Goal: Task Accomplishment & Management: Use online tool/utility

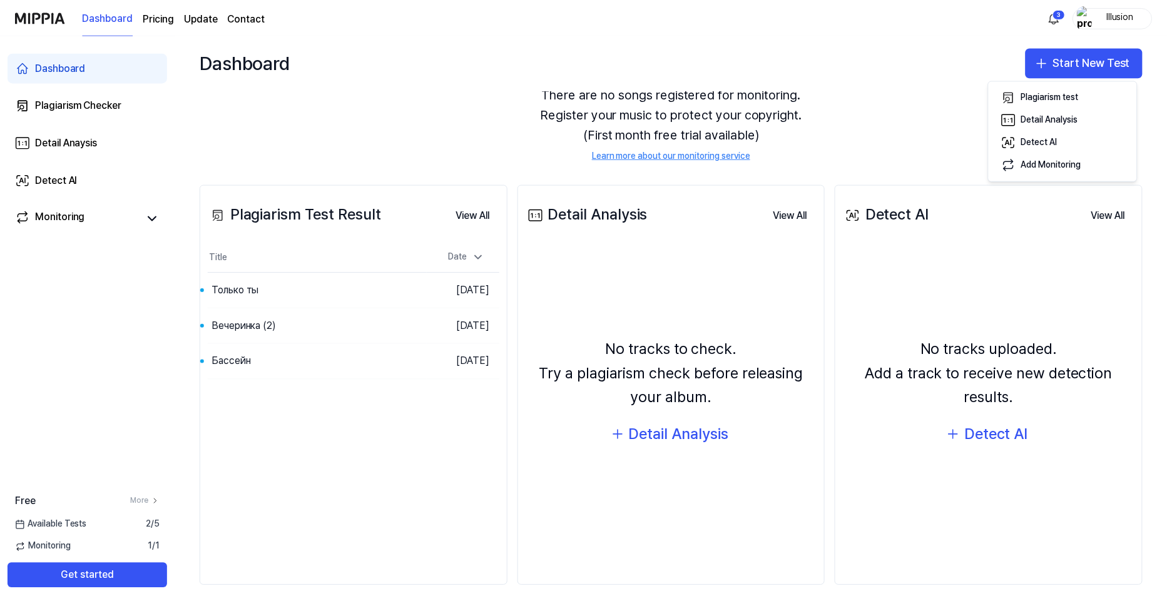
scroll to position [58, 0]
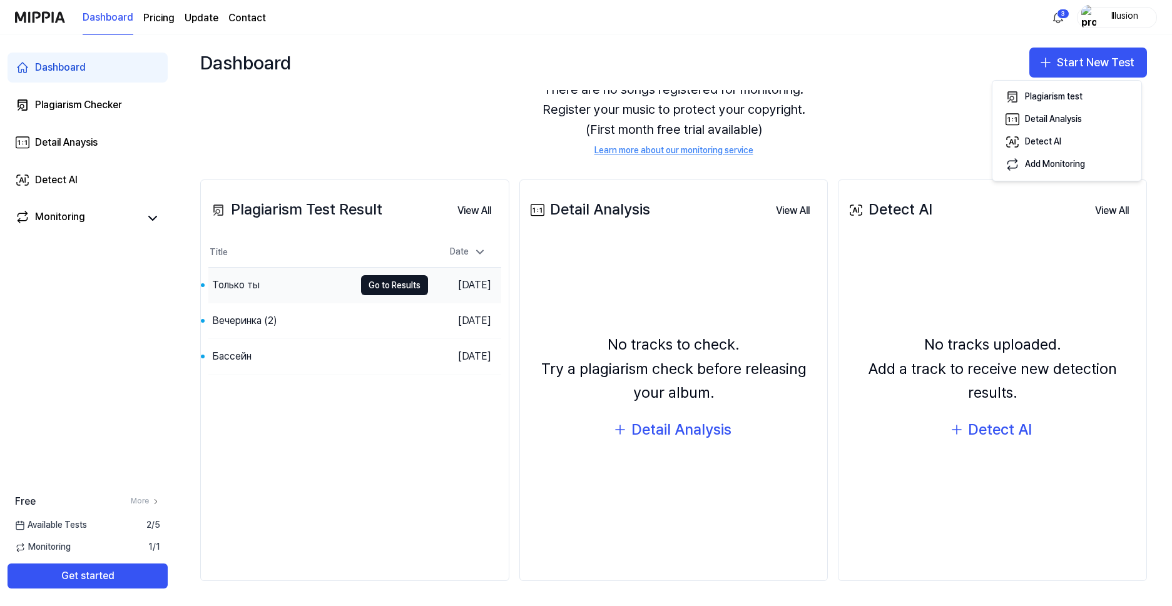
click at [276, 285] on div "Только ты" at bounding box center [281, 285] width 146 height 35
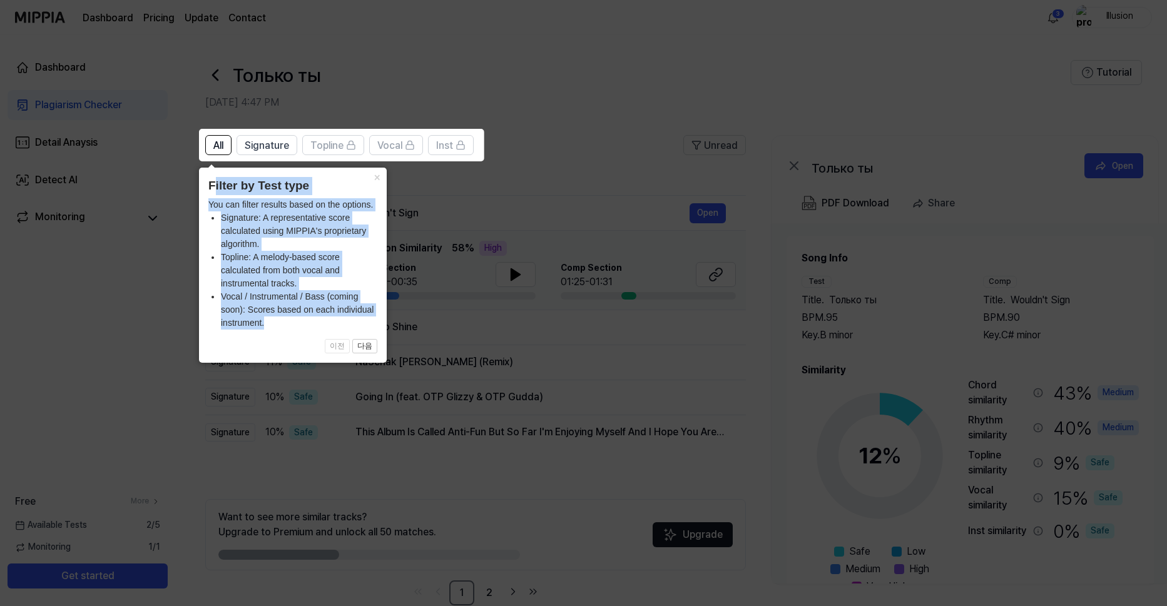
drag, startPoint x: 302, startPoint y: 327, endPoint x: 212, endPoint y: 193, distance: 160.8
click at [212, 193] on div "× Filter by Test type You can filter results based on the options. Signature: A…" at bounding box center [293, 265] width 188 height 195
drag, startPoint x: 212, startPoint y: 193, endPoint x: 230, endPoint y: 200, distance: 18.6
click at [236, 204] on div "× Filter by Test type You can filter results based on the options. Signature: A…" at bounding box center [293, 265] width 188 height 195
click at [203, 182] on div "× Filter by Test type You can filter results based on the options. Signature: A…" at bounding box center [293, 265] width 188 height 195
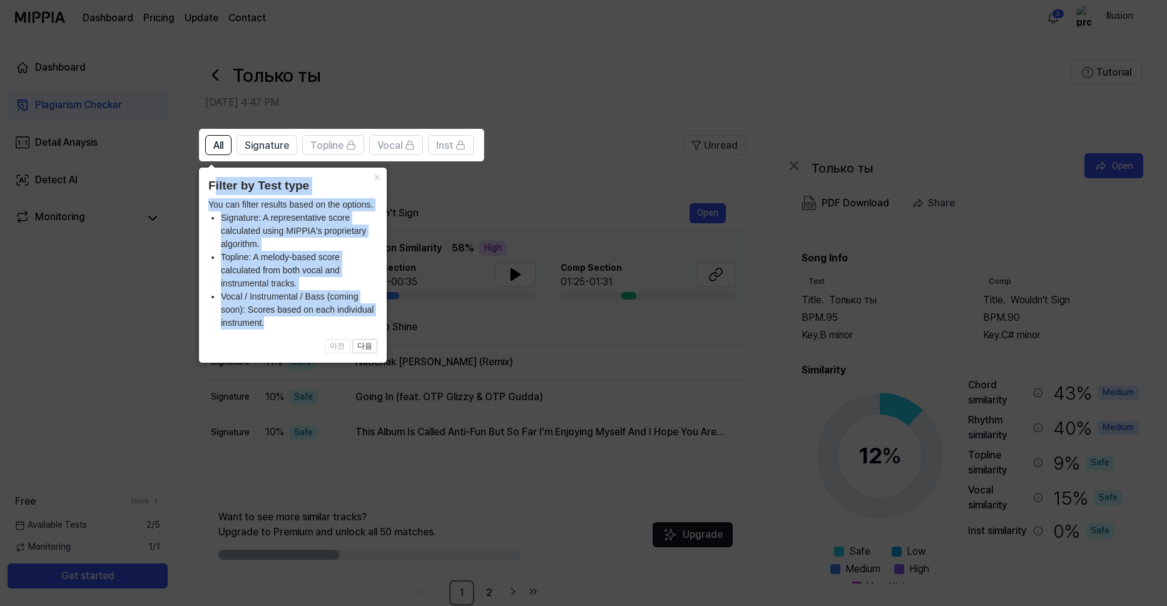
click at [208, 184] on div "× Filter by Test type You can filter results based on the options. Signature: A…" at bounding box center [293, 265] width 188 height 195
click at [212, 184] on header "Filter by Test type" at bounding box center [292, 186] width 169 height 18
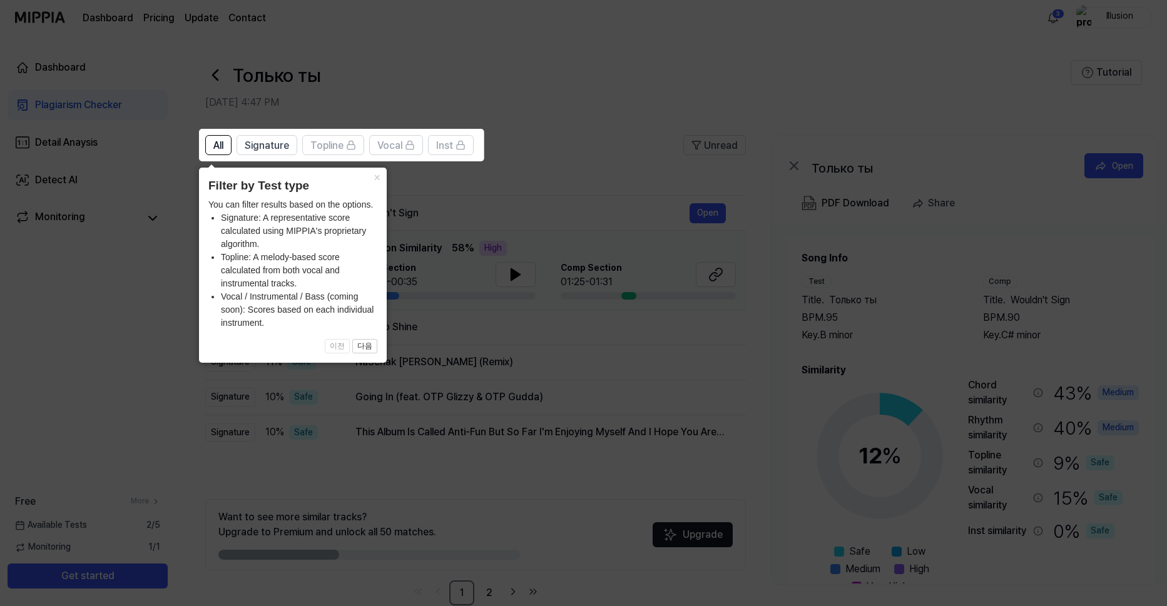
click at [256, 236] on div "× Filter by Test type You can filter results based on the options. Signature: A…" at bounding box center [293, 265] width 188 height 195
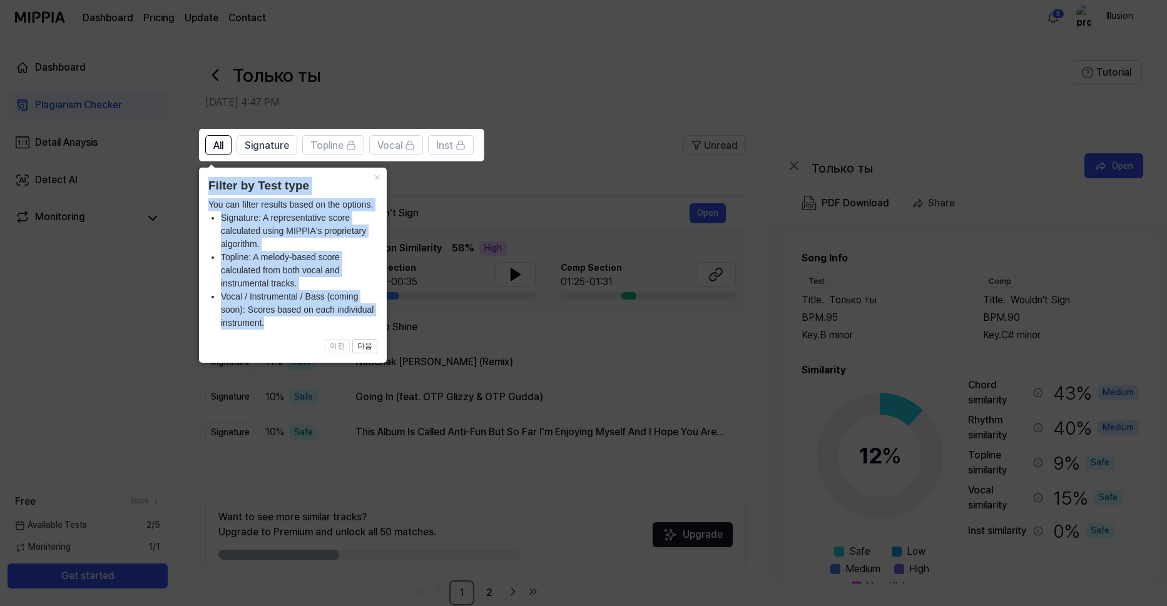
drag, startPoint x: 278, startPoint y: 324, endPoint x: 206, endPoint y: 189, distance: 153.1
click at [206, 189] on div "× Filter by Test type You can filter results based on the options. Signature: A…" at bounding box center [293, 265] width 188 height 195
copy div "Filter by Test type You can filter results based on the options. Signature: A r…"
click at [466, 211] on icon at bounding box center [586, 303] width 1172 height 606
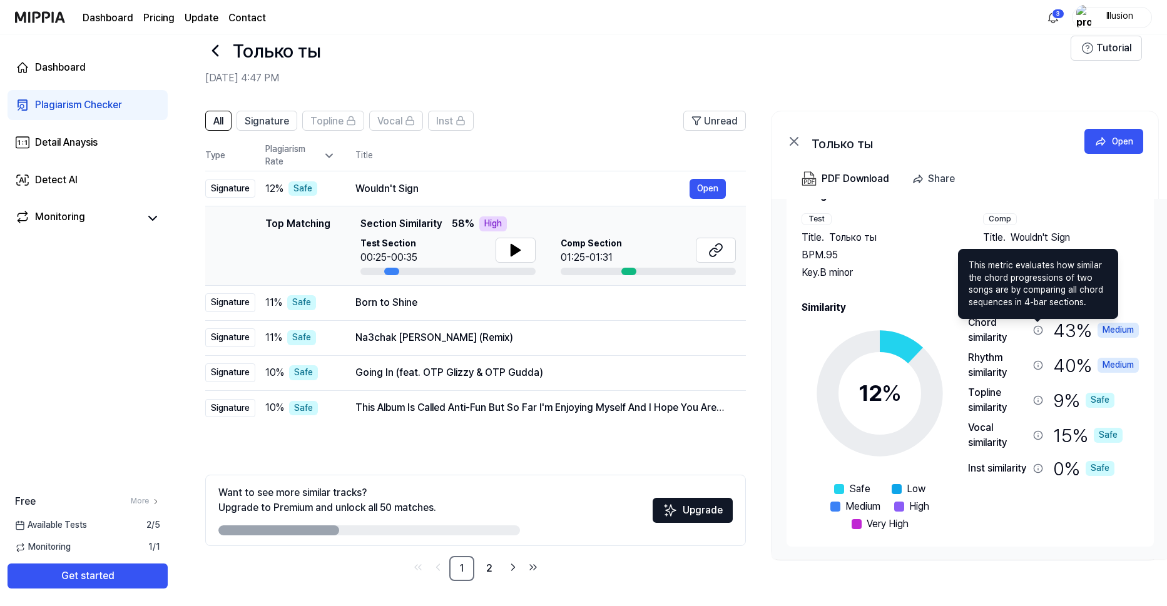
scroll to position [0, 17]
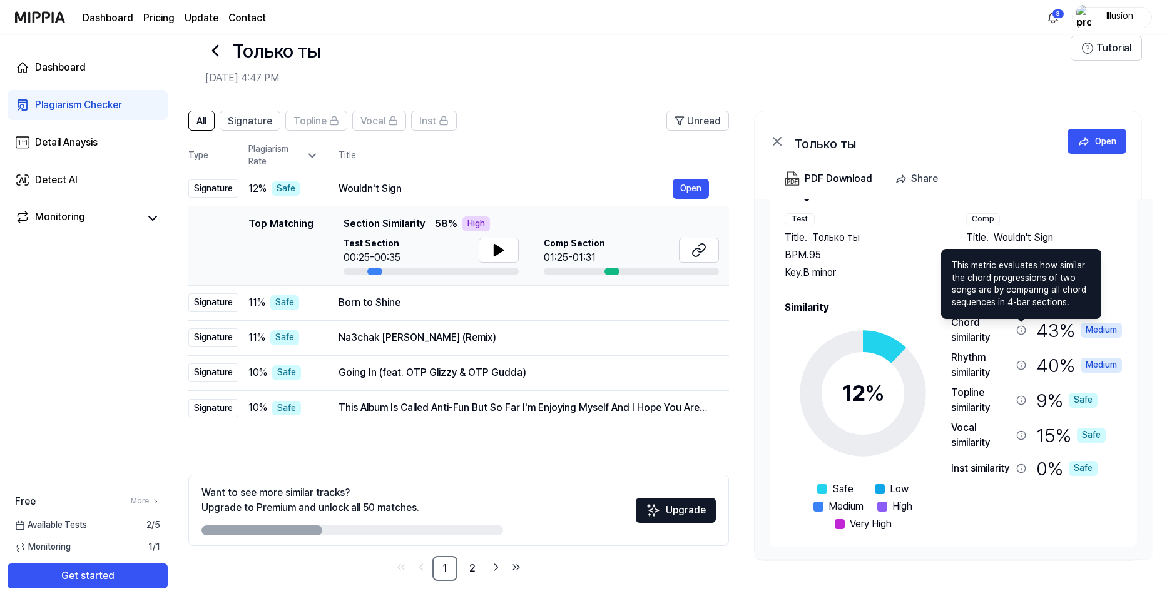
drag, startPoint x: 1088, startPoint y: 301, endPoint x: 961, endPoint y: 280, distance: 128.8
click at [961, 280] on span "This metric evaluates how similar the chord progressions of two songs are by co…" at bounding box center [1020, 284] width 139 height 49
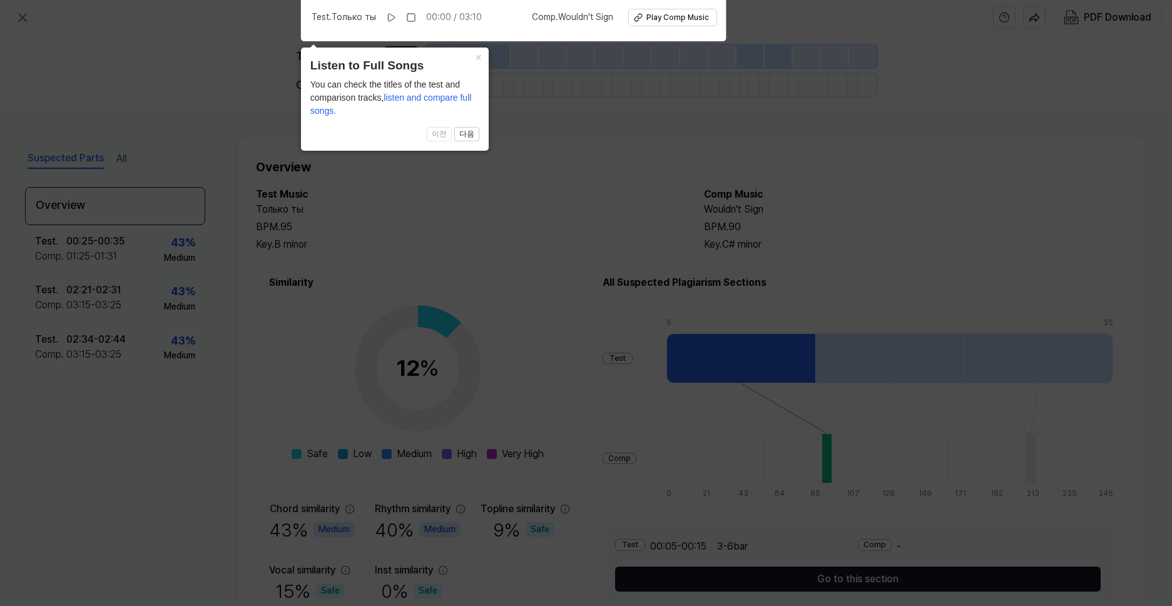
click at [759, 302] on icon at bounding box center [586, 300] width 1172 height 612
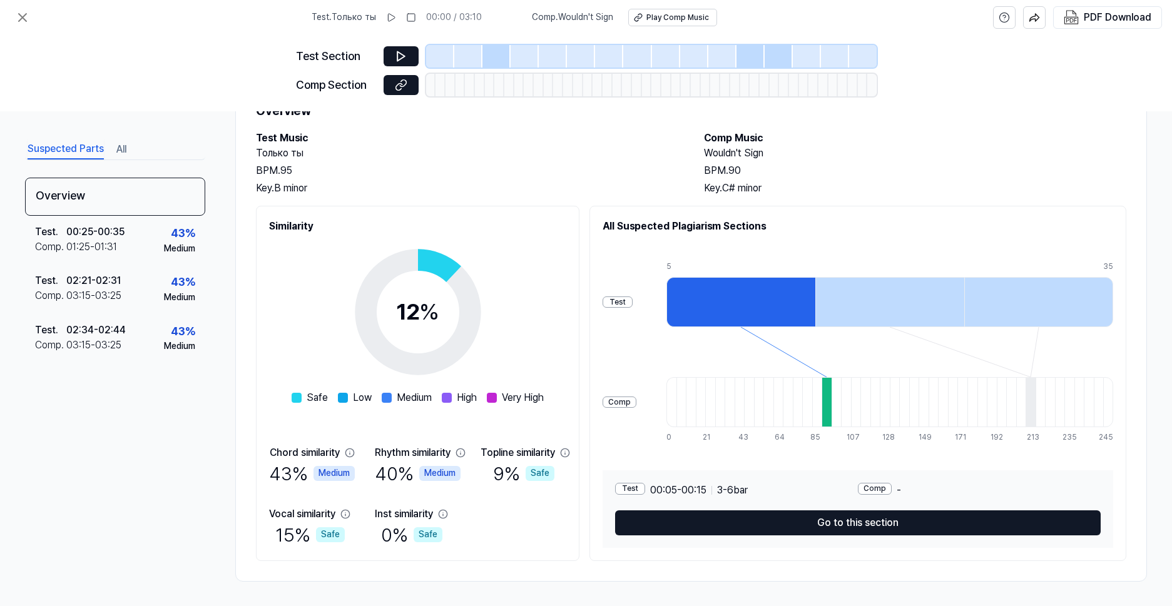
scroll to position [57, 0]
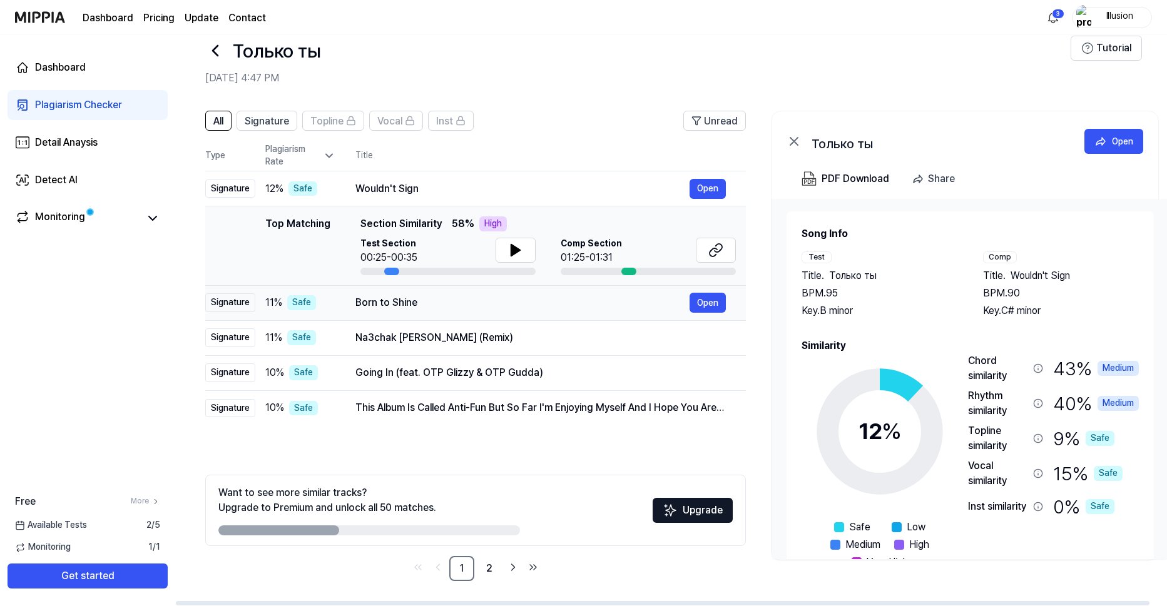
scroll to position [0, 17]
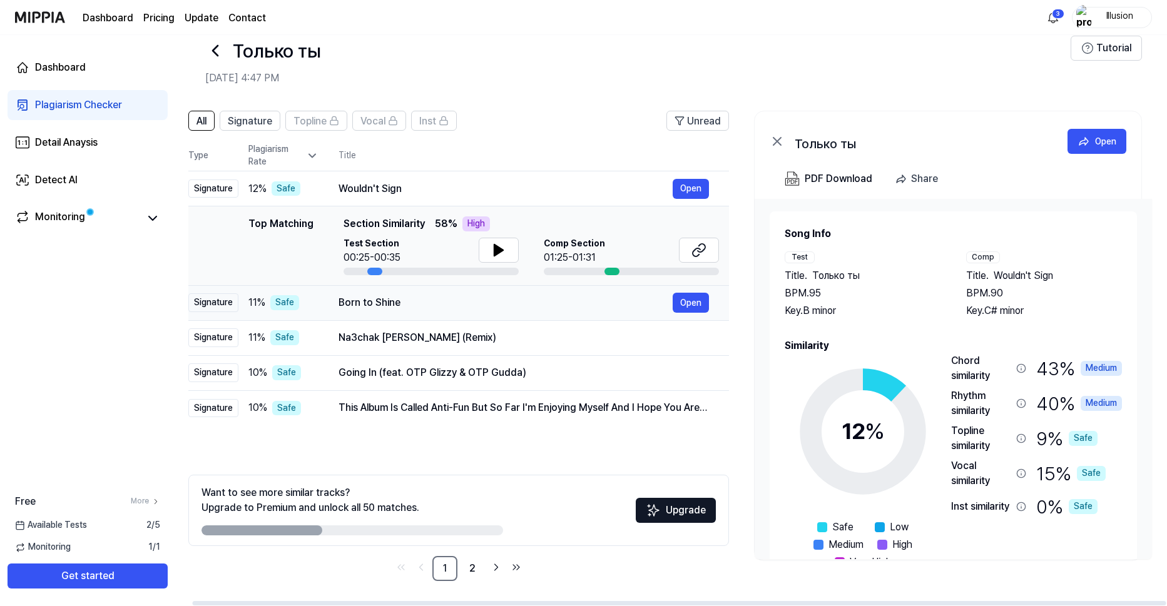
drag, startPoint x: 317, startPoint y: 297, endPoint x: 285, endPoint y: 302, distance: 32.8
click at [285, 302] on div "11 % Safe" at bounding box center [283, 302] width 70 height 15
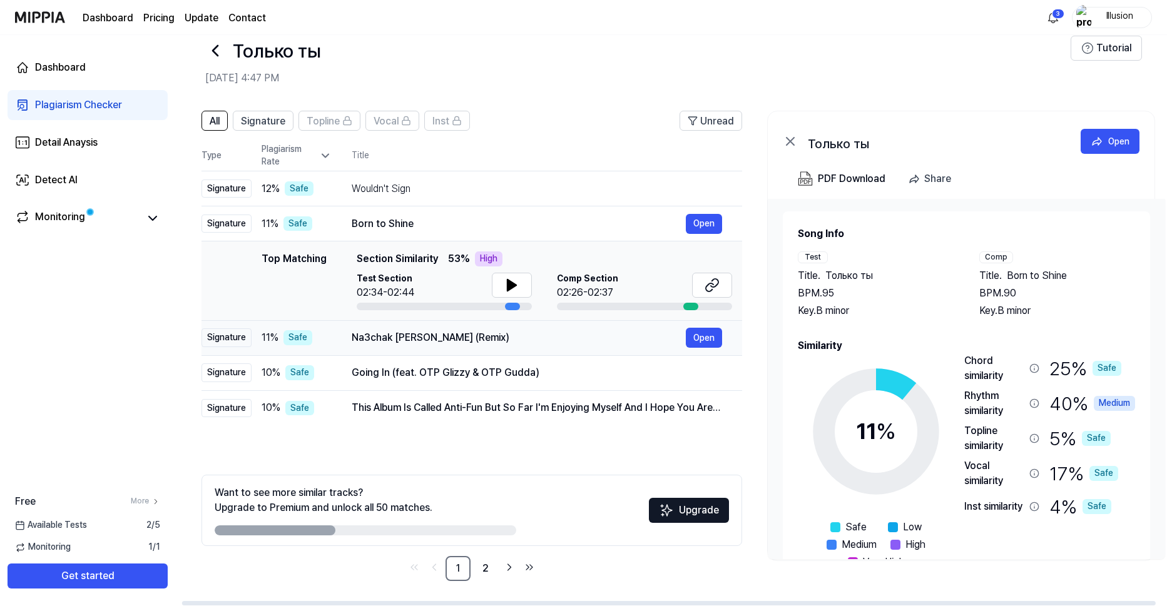
scroll to position [0, 0]
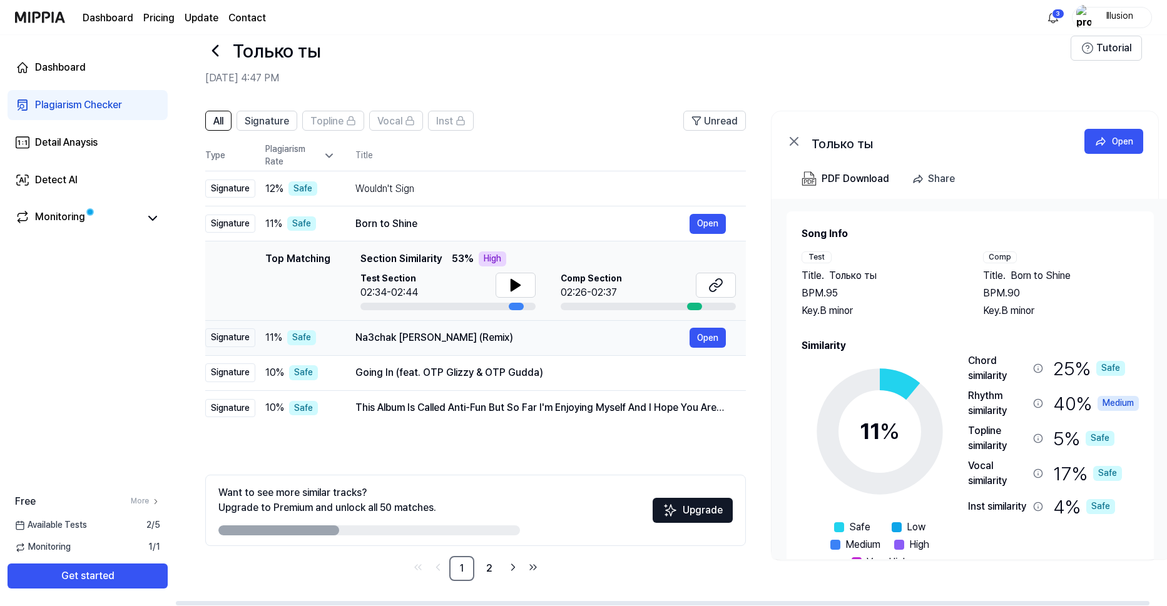
drag, startPoint x: 269, startPoint y: 338, endPoint x: 295, endPoint y: 345, distance: 27.2
click at [295, 345] on div "11 % Safe" at bounding box center [300, 337] width 70 height 15
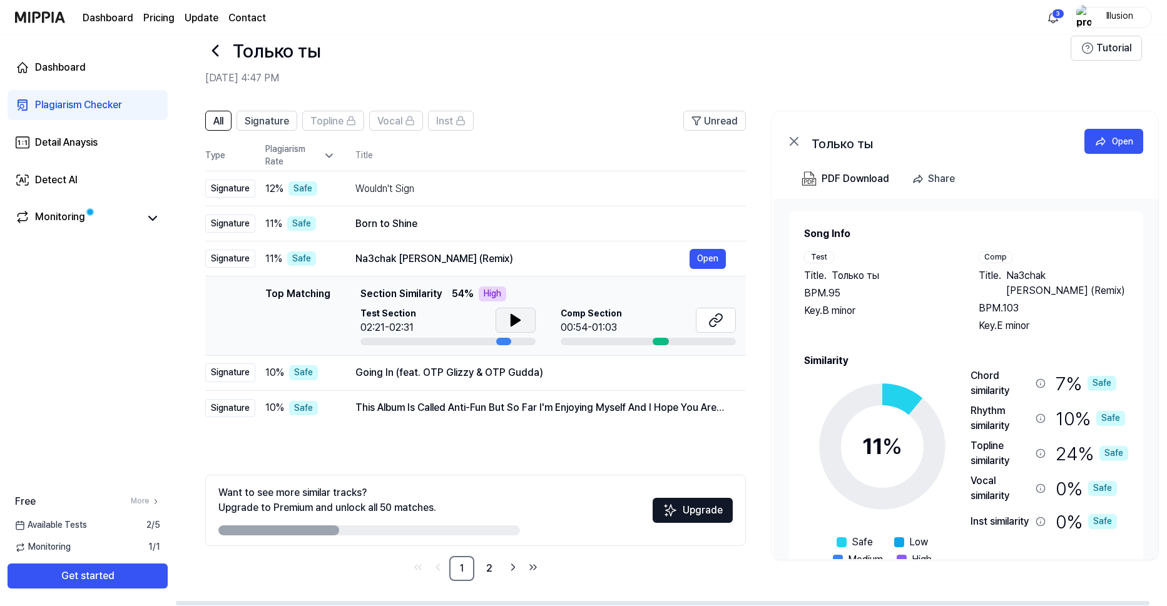
click at [516, 323] on icon at bounding box center [515, 320] width 9 height 11
click at [514, 310] on button at bounding box center [515, 320] width 40 height 25
click at [593, 338] on div at bounding box center [647, 342] width 175 height 8
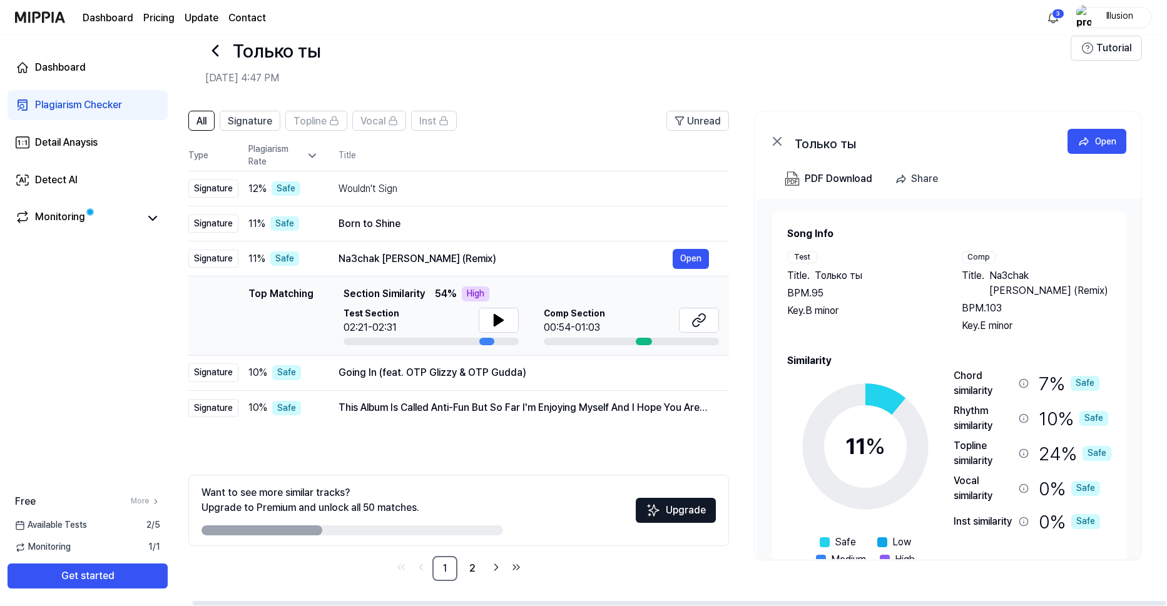
drag, startPoint x: 648, startPoint y: 341, endPoint x: 597, endPoint y: 341, distance: 50.7
click at [597, 341] on div at bounding box center [631, 342] width 175 height 8
click at [497, 321] on icon at bounding box center [498, 320] width 9 height 11
click at [505, 323] on icon at bounding box center [498, 320] width 15 height 15
click at [709, 323] on button at bounding box center [699, 320] width 40 height 25
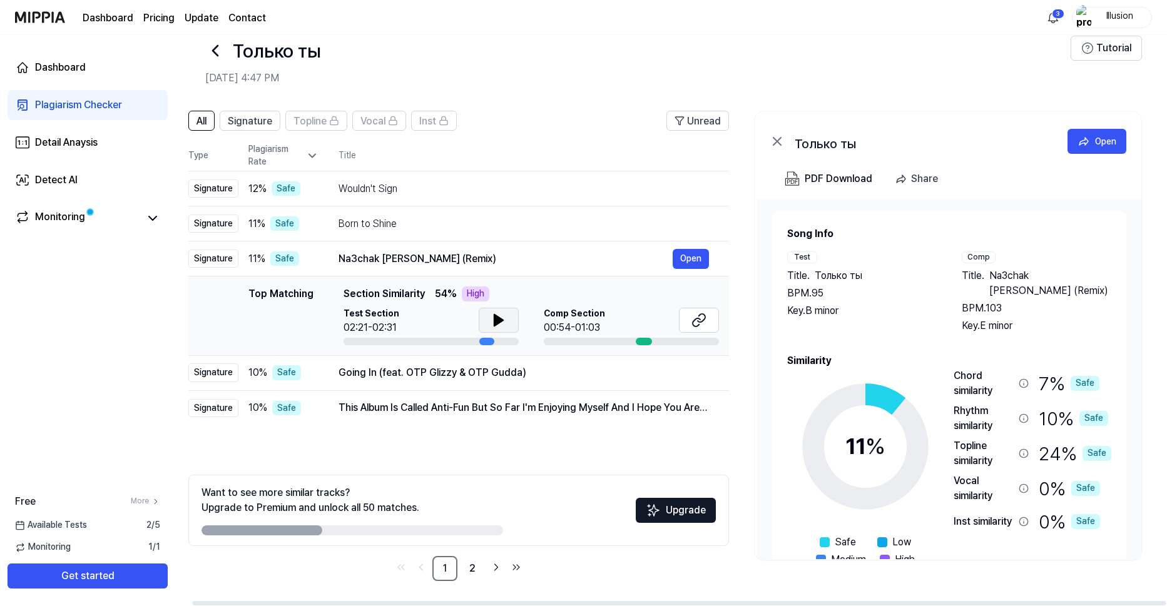
click at [495, 326] on icon at bounding box center [498, 320] width 9 height 11
click at [488, 319] on button at bounding box center [499, 320] width 40 height 25
drag, startPoint x: 1098, startPoint y: 383, endPoint x: 1075, endPoint y: 380, distance: 23.9
click at [1075, 380] on div "Chord similarity 7 % Safe" at bounding box center [1032, 383] width 158 height 30
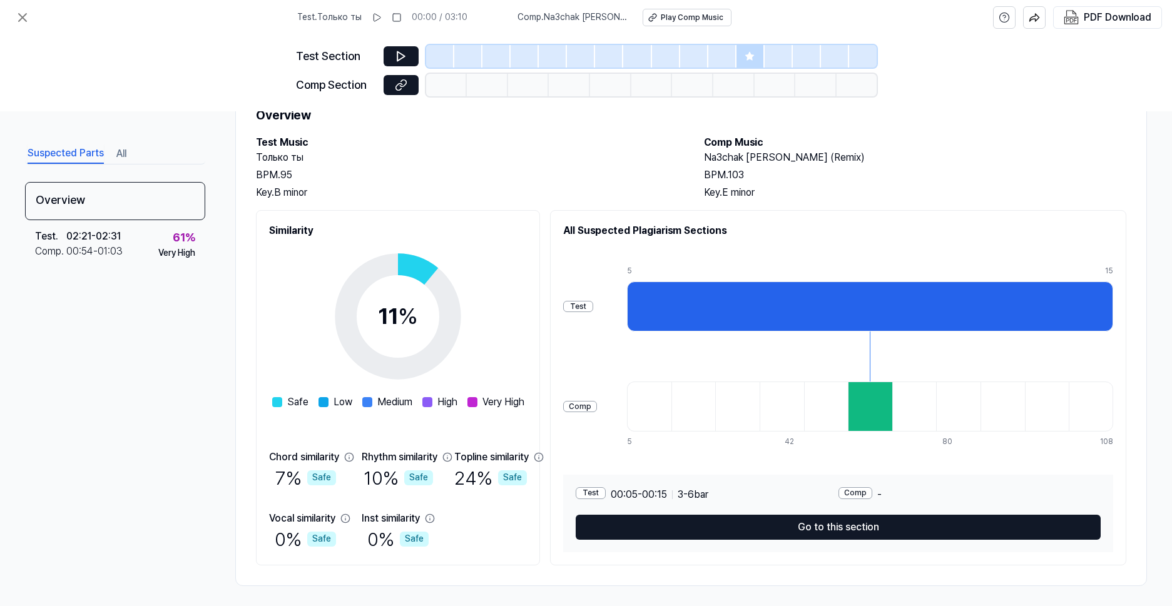
scroll to position [57, 0]
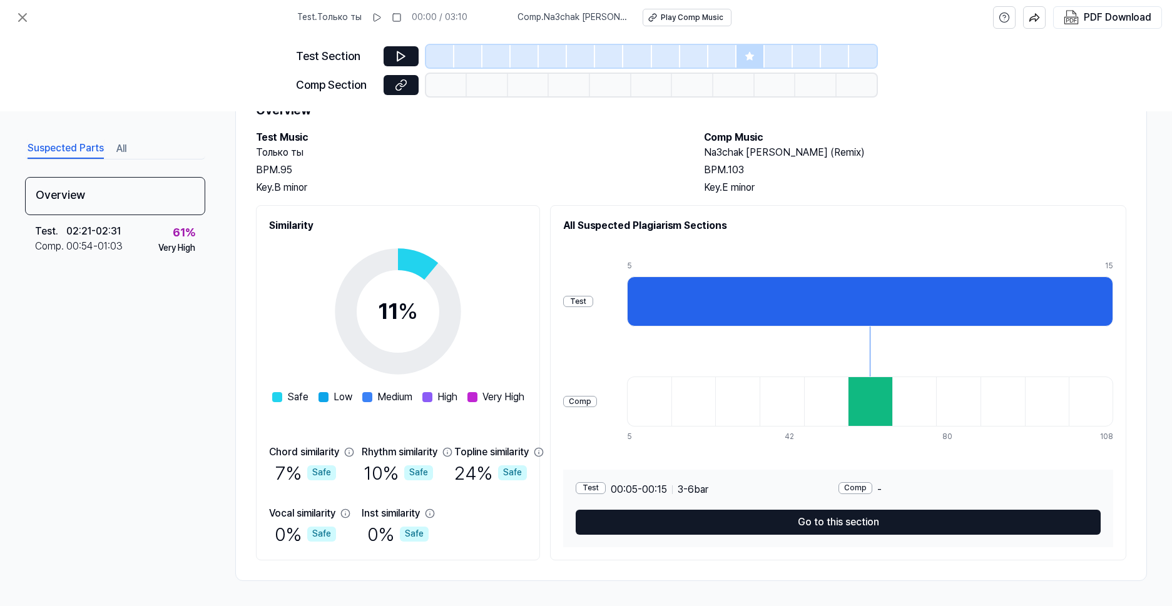
click at [591, 487] on div "Test" at bounding box center [591, 488] width 30 height 12
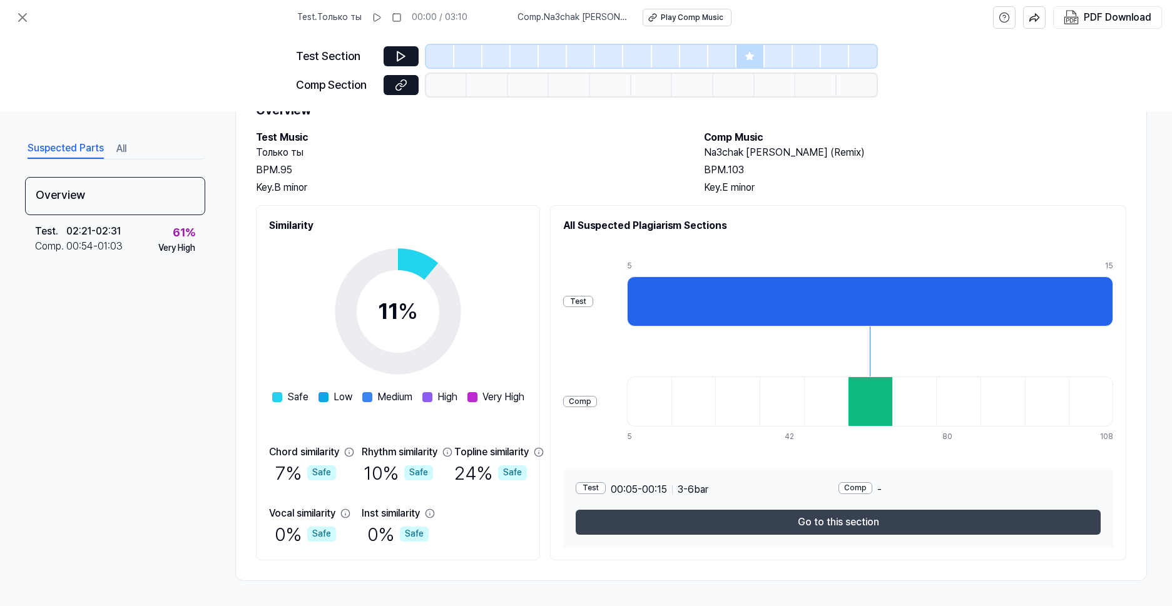
click at [843, 516] on button "Go to this section" at bounding box center [838, 522] width 525 height 25
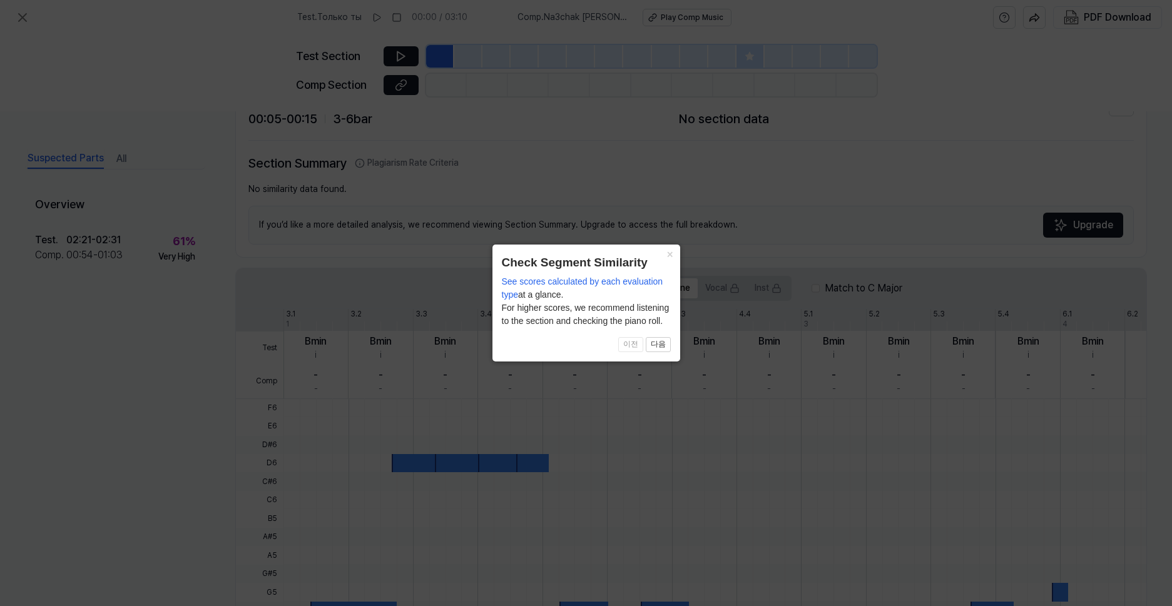
scroll to position [226, 0]
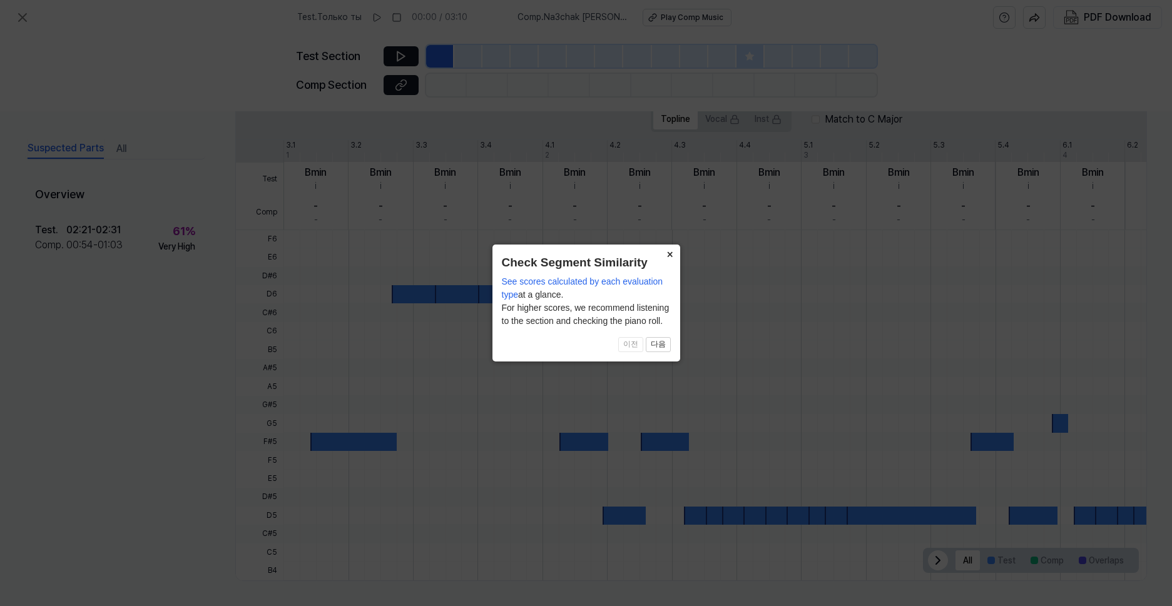
click at [672, 253] on button "×" at bounding box center [670, 254] width 20 height 18
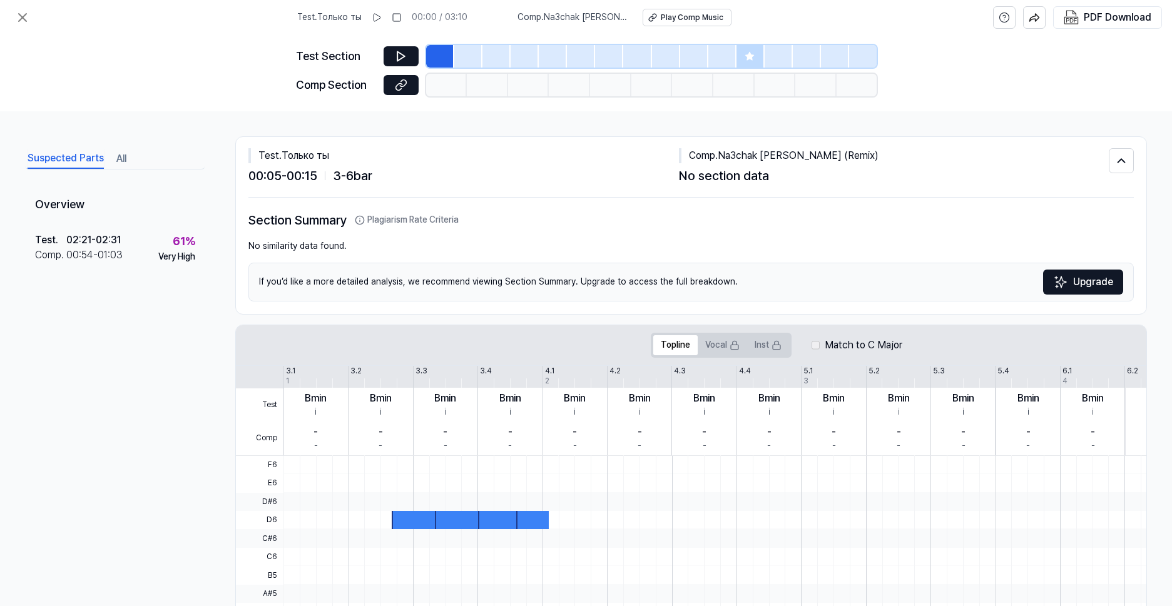
scroll to position [0, 0]
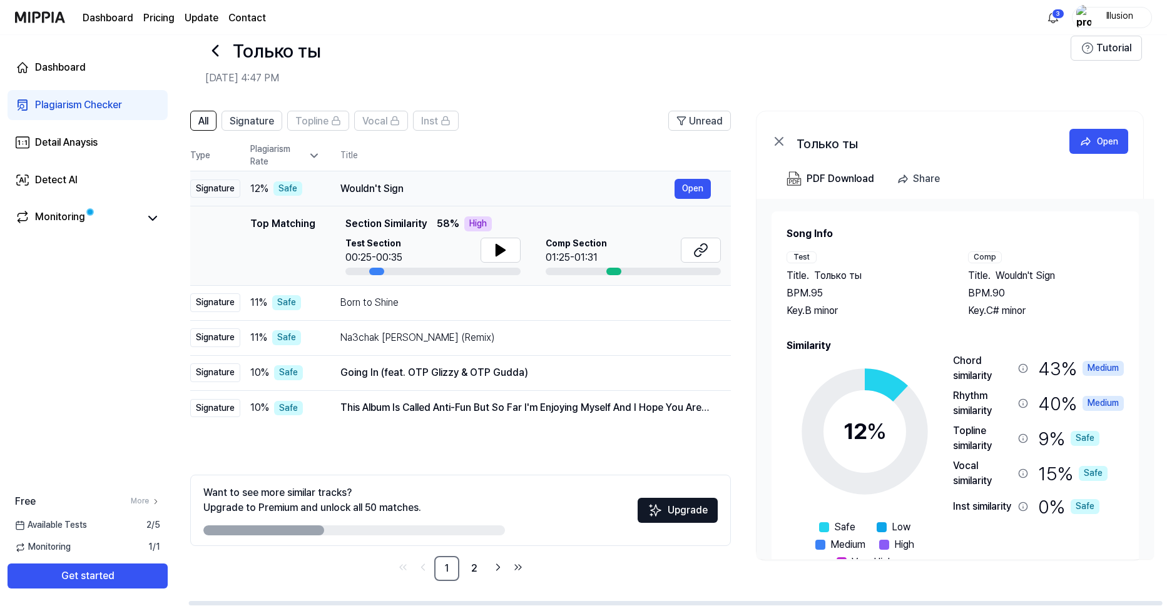
scroll to position [0, 17]
drag, startPoint x: 320, startPoint y: 190, endPoint x: 292, endPoint y: 190, distance: 28.2
click at [292, 190] on div "12 % Safe" at bounding box center [283, 188] width 70 height 15
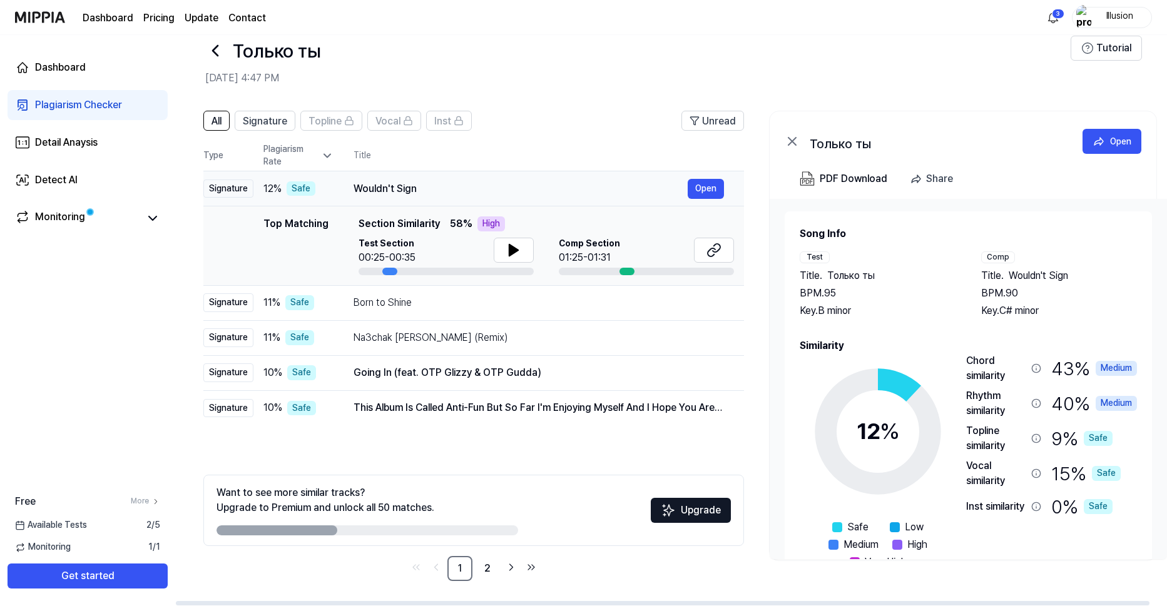
scroll to position [0, 0]
drag, startPoint x: 270, startPoint y: 188, endPoint x: 298, endPoint y: 192, distance: 28.5
click at [295, 192] on div "12 % Safe" at bounding box center [300, 188] width 70 height 15
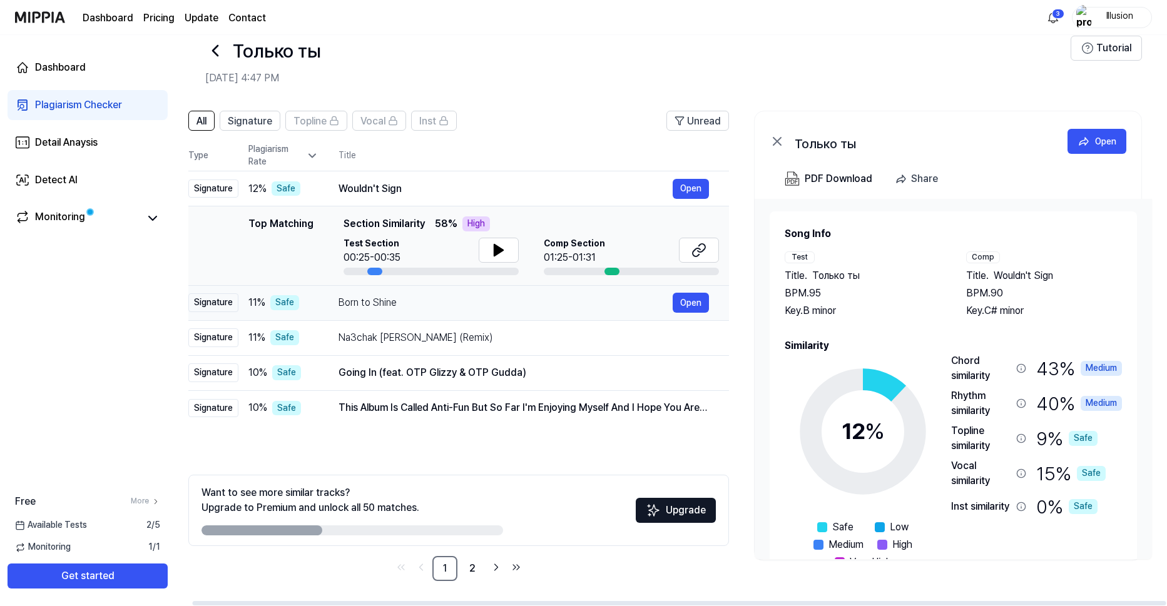
drag, startPoint x: 256, startPoint y: 303, endPoint x: 219, endPoint y: 297, distance: 37.4
click at [219, 297] on tr "Signature 11 % Safe Born to Shine Open" at bounding box center [458, 302] width 540 height 35
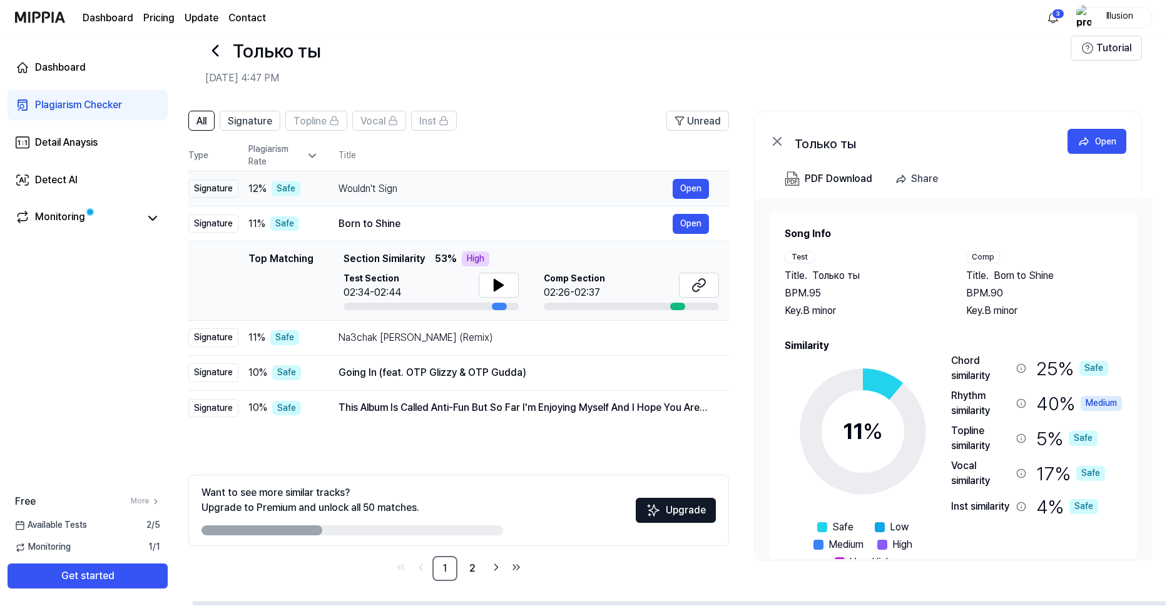
drag, startPoint x: 236, startPoint y: 187, endPoint x: 200, endPoint y: 187, distance: 36.9
click at [200, 187] on div "Signature" at bounding box center [213, 189] width 50 height 19
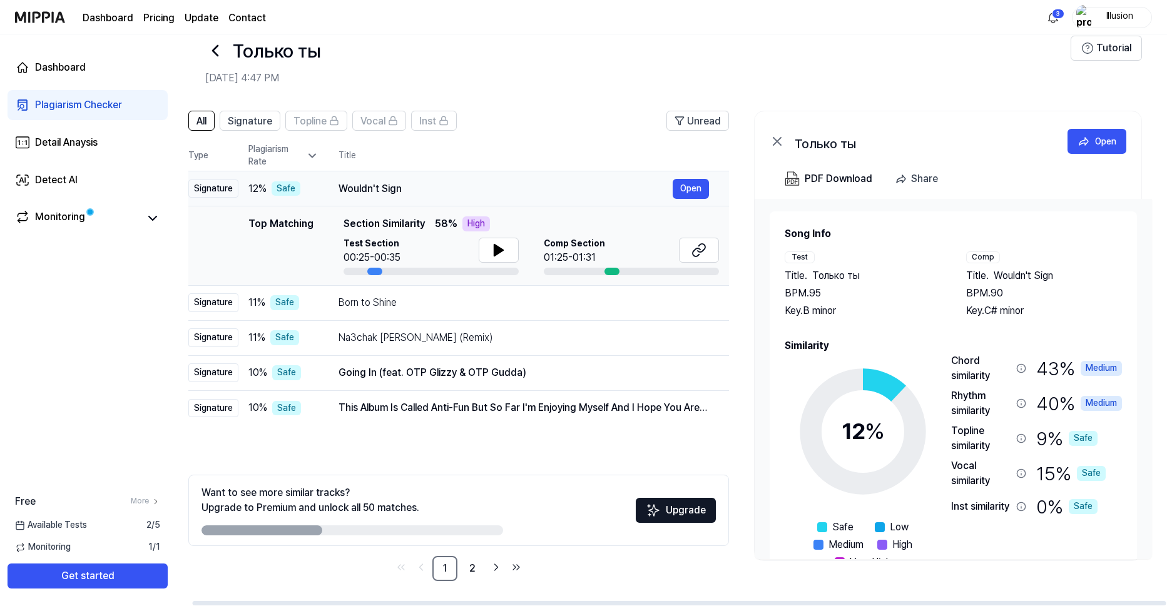
scroll to position [0, 0]
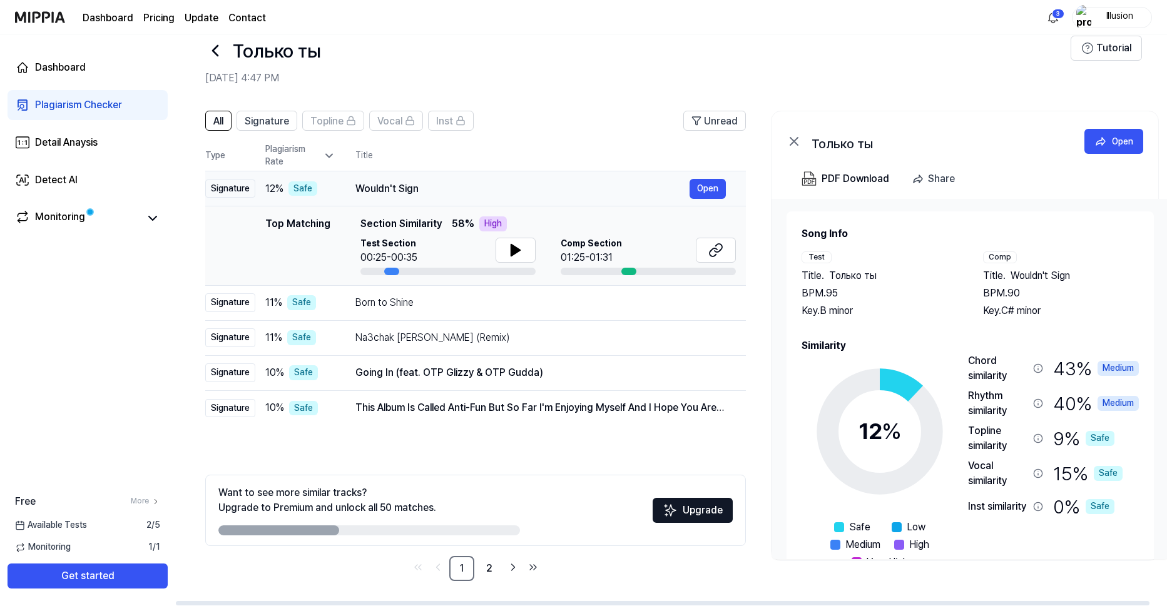
drag, startPoint x: 197, startPoint y: 187, endPoint x: 234, endPoint y: 194, distance: 37.5
click at [234, 194] on div "Signature" at bounding box center [230, 189] width 50 height 19
drag, startPoint x: 213, startPoint y: 190, endPoint x: 254, endPoint y: 194, distance: 41.5
click at [254, 194] on div "Signature" at bounding box center [230, 189] width 50 height 19
click at [241, 185] on div "Signature" at bounding box center [230, 189] width 50 height 19
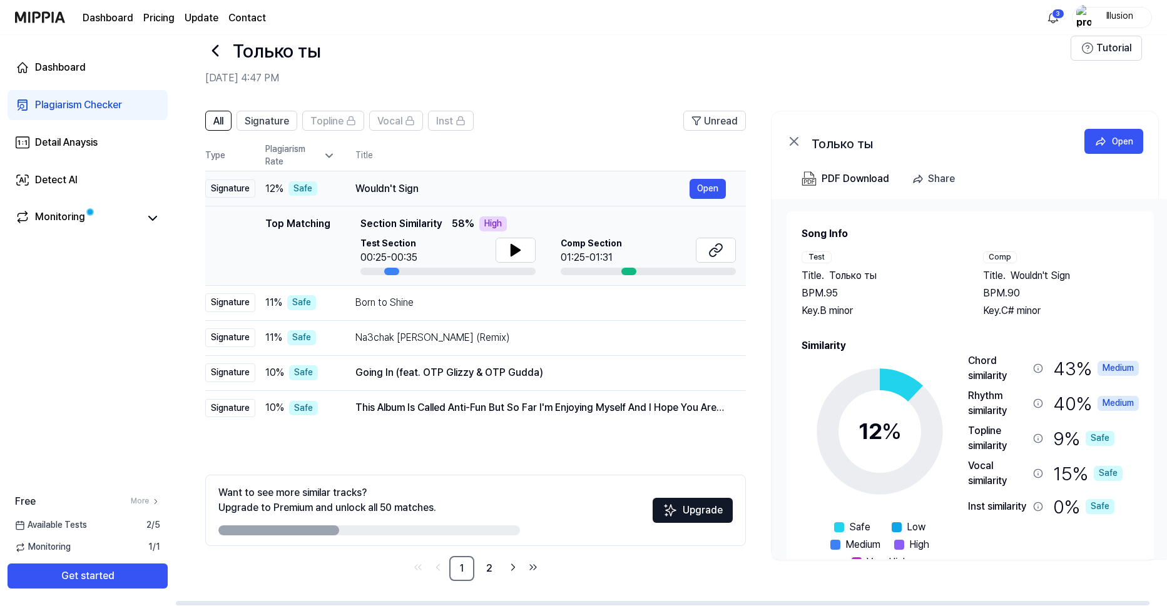
click at [245, 187] on div "Signature" at bounding box center [230, 189] width 50 height 19
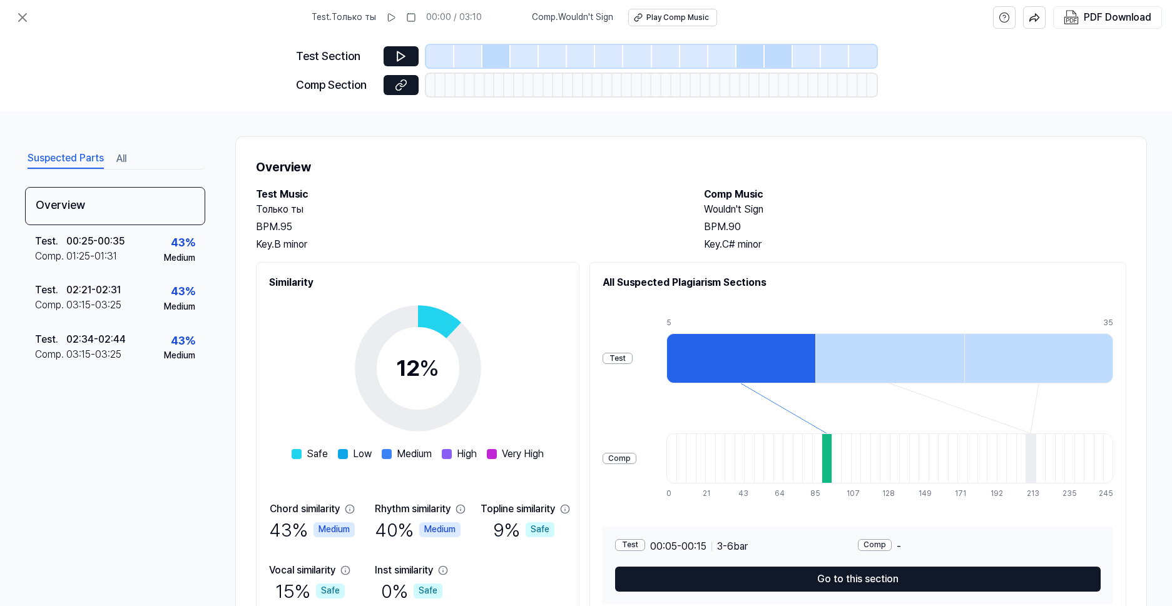
click at [251, 191] on div "Overview Test Music Только ты BPM. 95 Key. B minor Comp Music Wouldn't Sign BPM…" at bounding box center [690, 387] width 911 height 502
click at [19, 14] on icon at bounding box center [23, 18] width 8 height 8
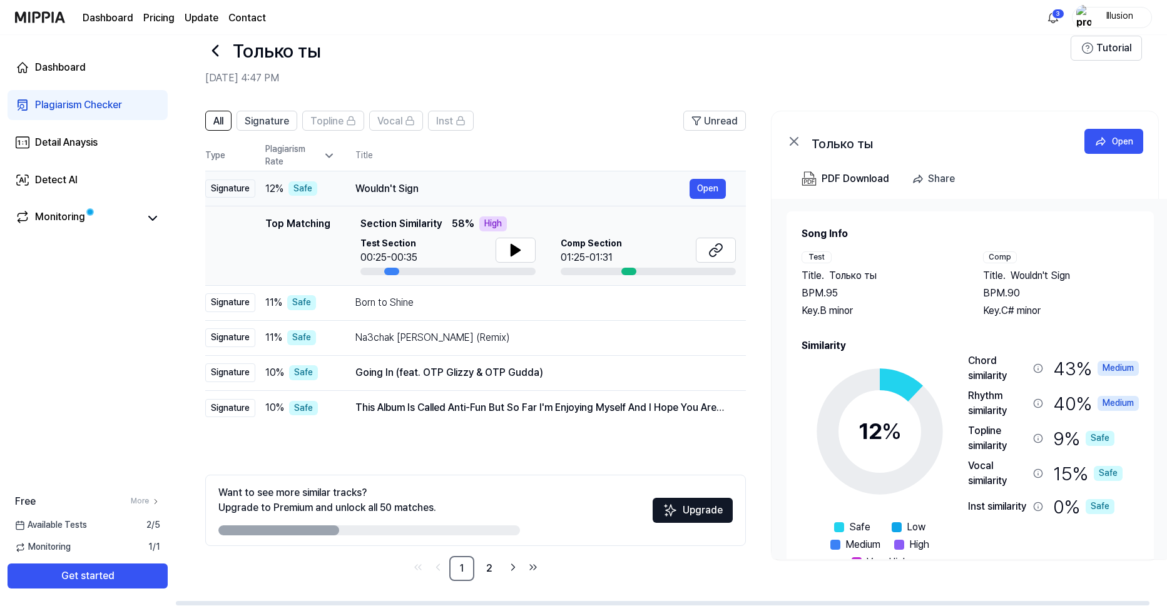
scroll to position [0, 17]
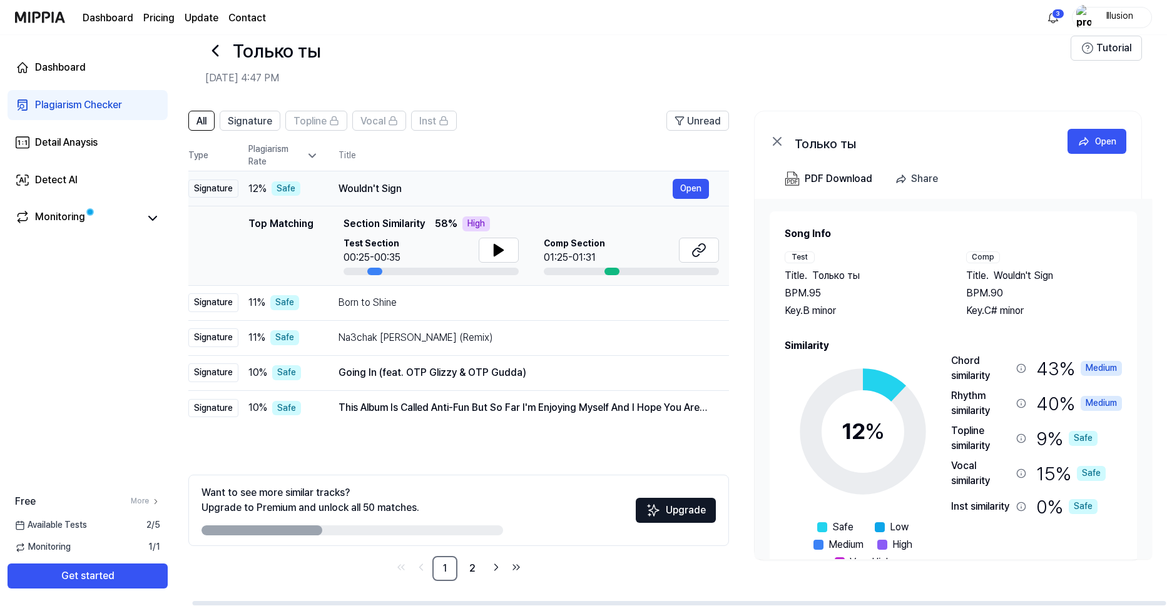
drag, startPoint x: 239, startPoint y: 185, endPoint x: 204, endPoint y: 187, distance: 35.1
click at [204, 187] on div "Signature" at bounding box center [213, 189] width 50 height 19
click at [210, 190] on div "Signature" at bounding box center [213, 189] width 50 height 19
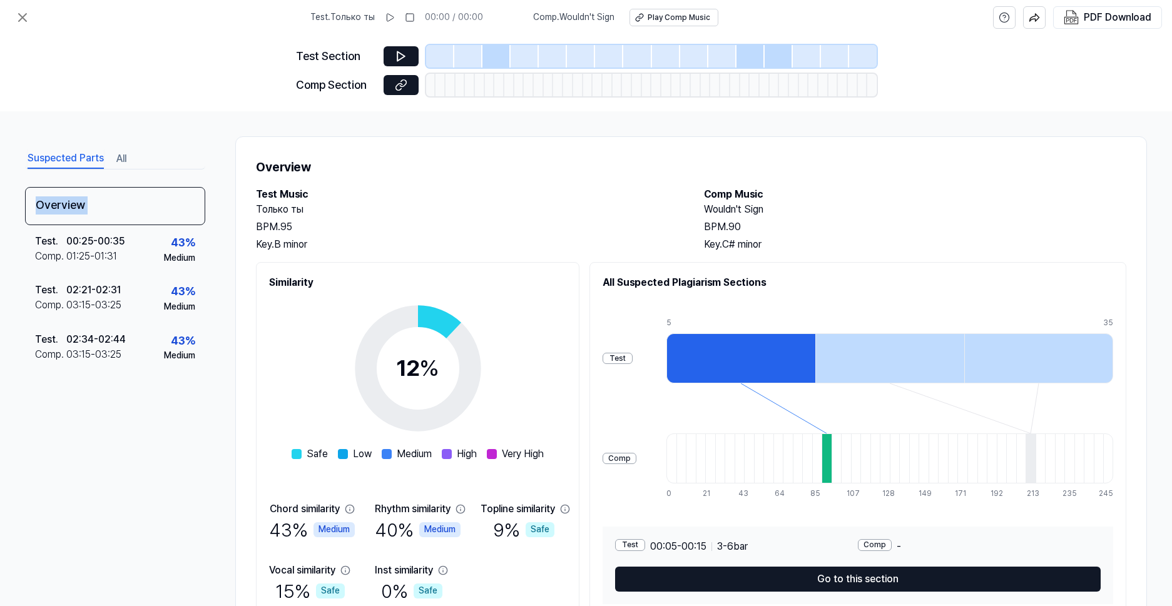
click at [210, 190] on div "Suspected Parts All Overview Test . 00:25 - 00:35 Comp . 01:25 - 01:31 43 % Med…" at bounding box center [586, 358] width 1172 height 495
click at [295, 279] on h2 "Similarity" at bounding box center [417, 282] width 297 height 15
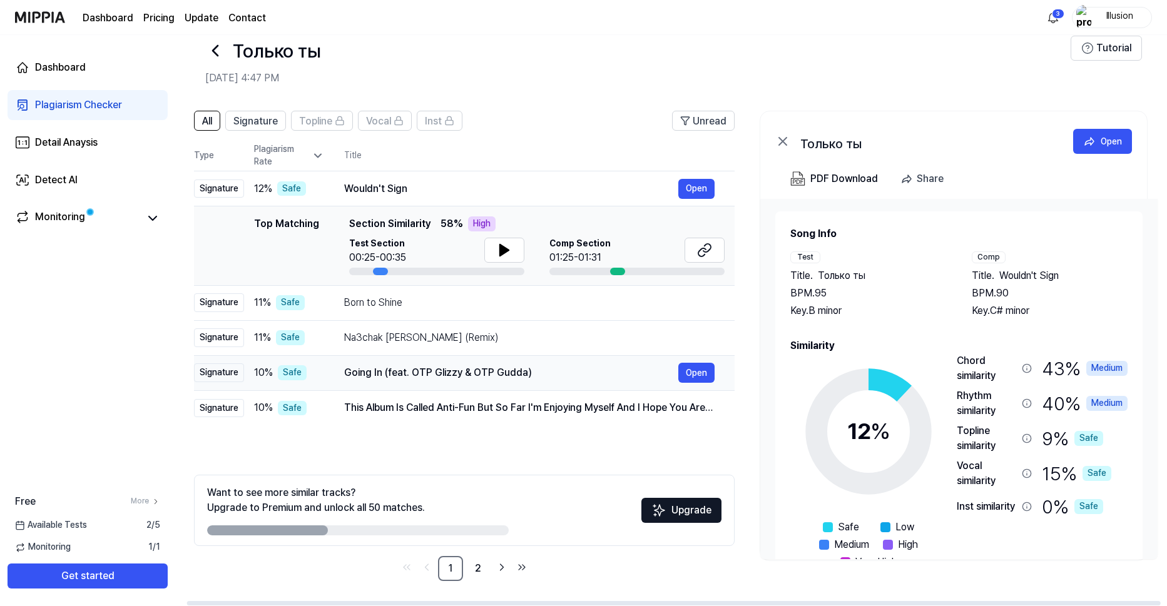
scroll to position [0, 16]
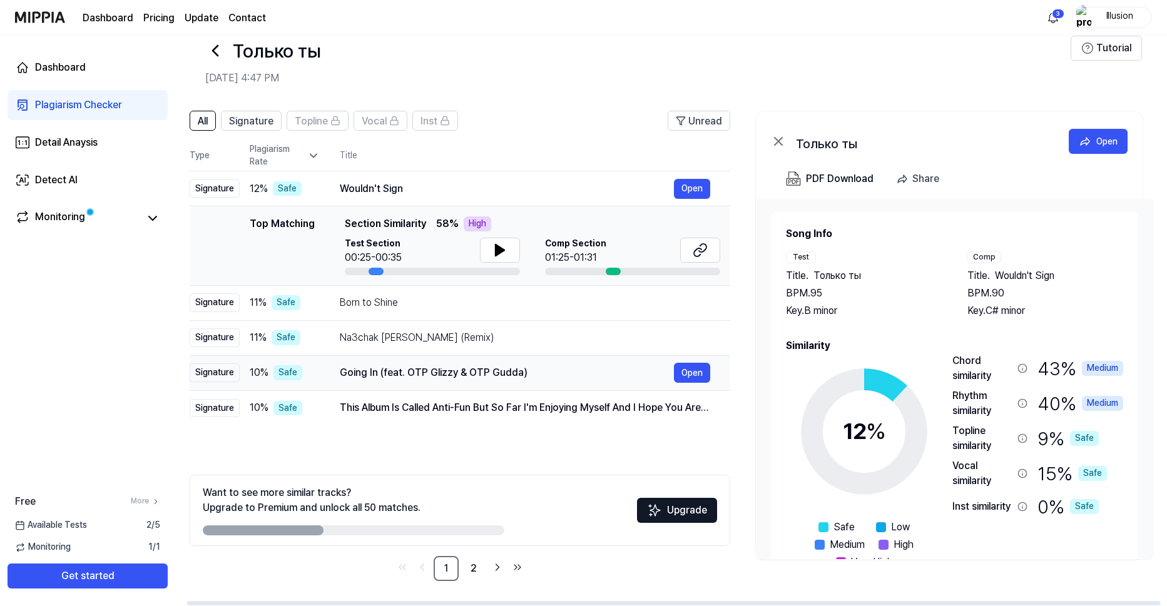
drag, startPoint x: 243, startPoint y: 372, endPoint x: 228, endPoint y: 370, distance: 15.8
click at [228, 370] on div "Signature" at bounding box center [215, 372] width 50 height 19
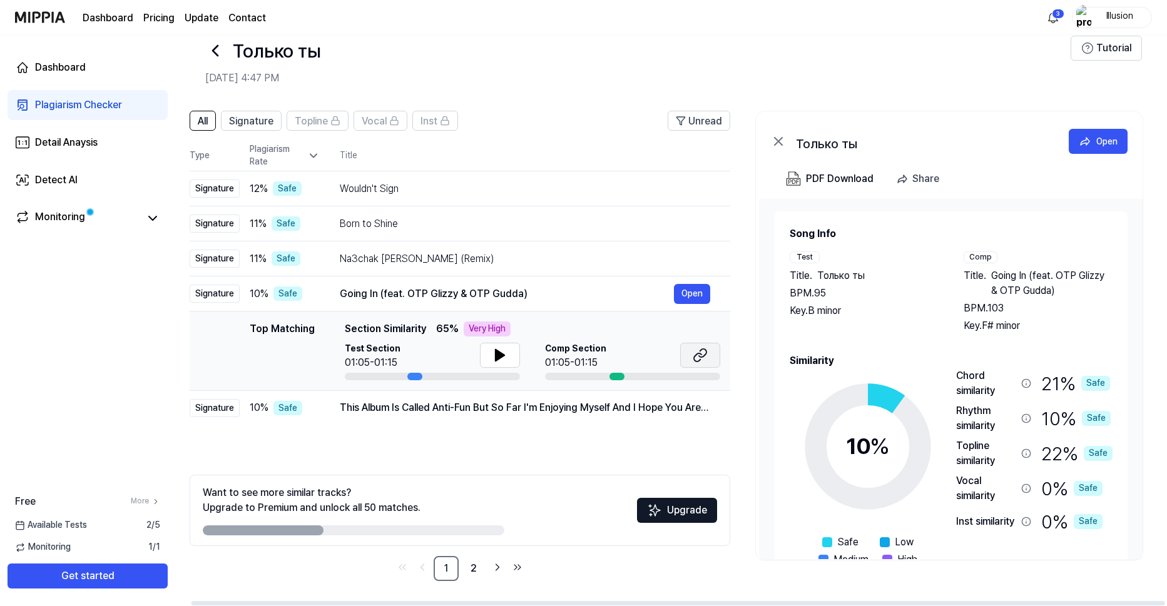
click at [694, 356] on icon at bounding box center [699, 355] width 15 height 15
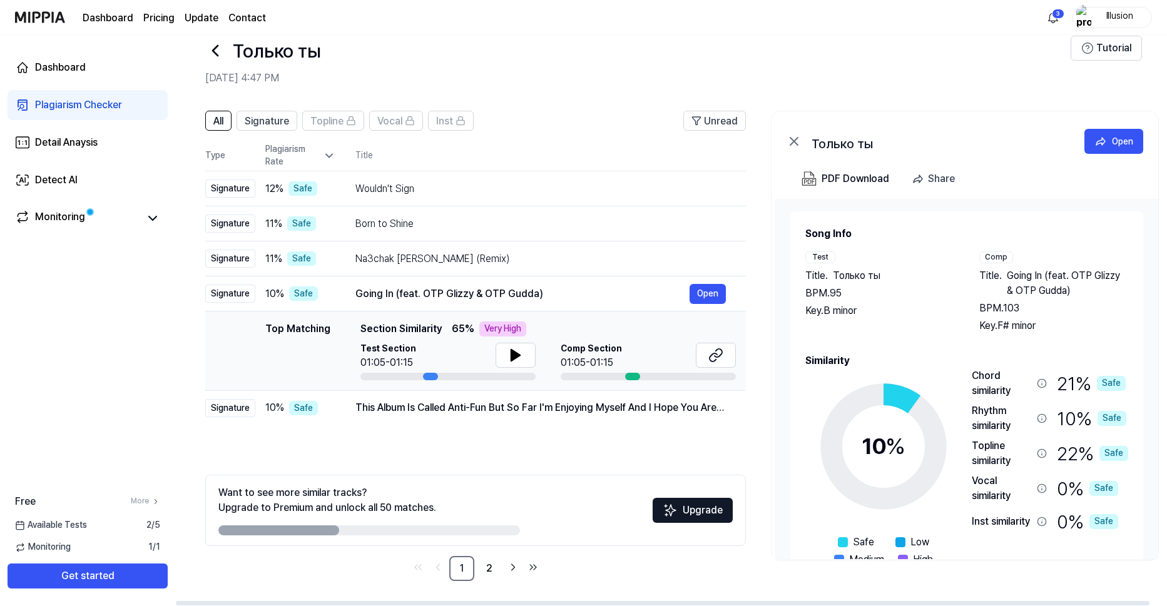
drag, startPoint x: 473, startPoint y: 330, endPoint x: 501, endPoint y: 330, distance: 28.2
click at [501, 330] on div "Very High" at bounding box center [502, 329] width 47 height 15
drag, startPoint x: 501, startPoint y: 330, endPoint x: 517, endPoint y: 330, distance: 15.6
click at [517, 330] on div "Very High" at bounding box center [502, 329] width 47 height 15
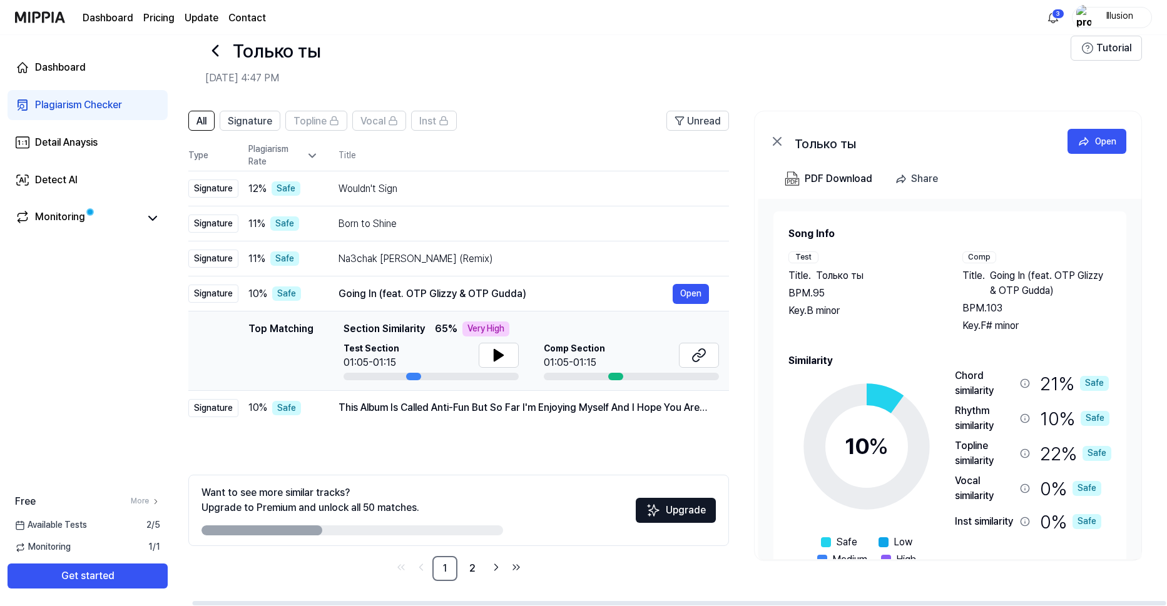
drag, startPoint x: 523, startPoint y: 330, endPoint x: 475, endPoint y: 319, distance: 48.7
click at [475, 319] on td "Top Matching Top Matching Section Similarity 65 % Very High Test Section 01:05-…" at bounding box center [458, 351] width 540 height 79
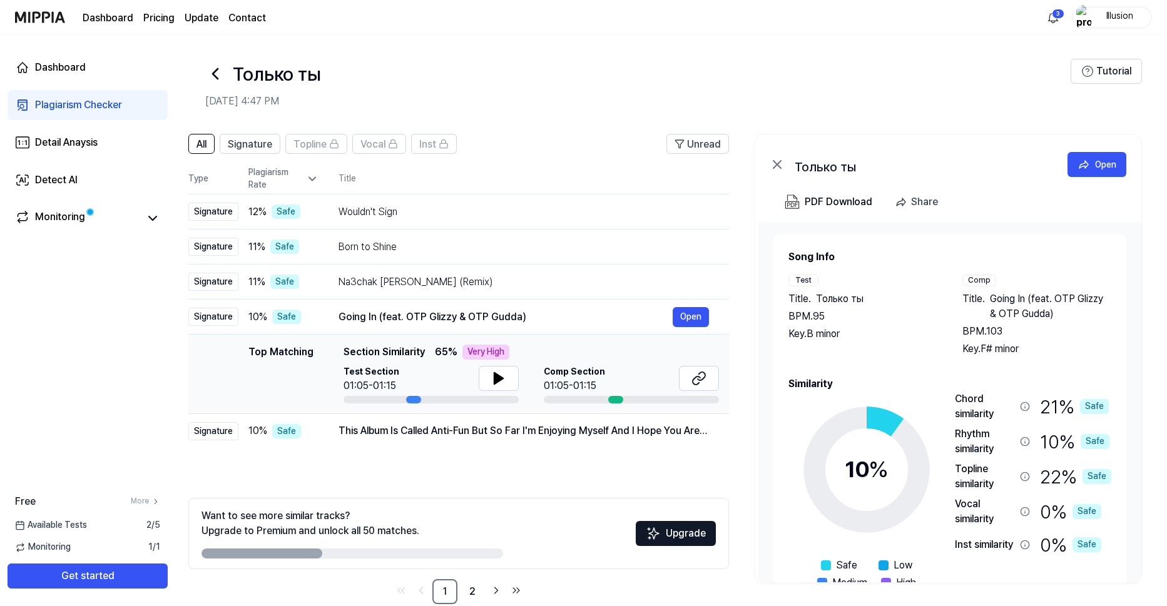
scroll to position [0, 0]
drag, startPoint x: 394, startPoint y: 352, endPoint x: 328, endPoint y: 356, distance: 65.8
click at [328, 356] on div "Top Matching Top Matching Section Similarity 65 % Very High Test Section 01:05-…" at bounding box center [458, 375] width 520 height 59
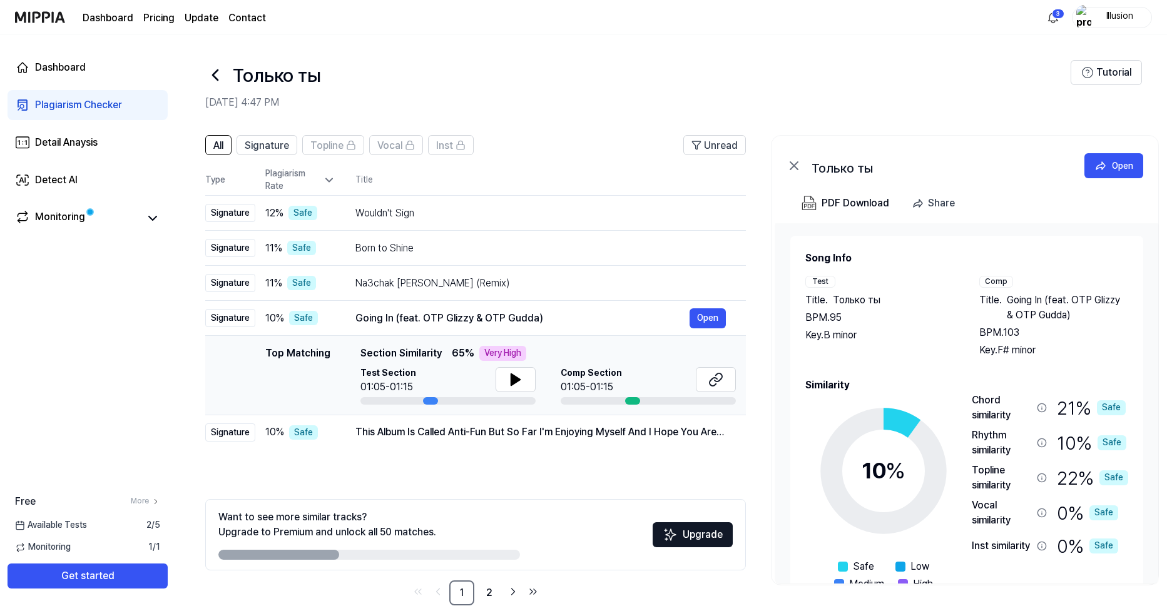
drag, startPoint x: 348, startPoint y: 350, endPoint x: 392, endPoint y: 356, distance: 44.2
click at [392, 356] on span "Section Similarity" at bounding box center [400, 353] width 81 height 15
click at [413, 354] on span "Section Similarity" at bounding box center [400, 353] width 81 height 15
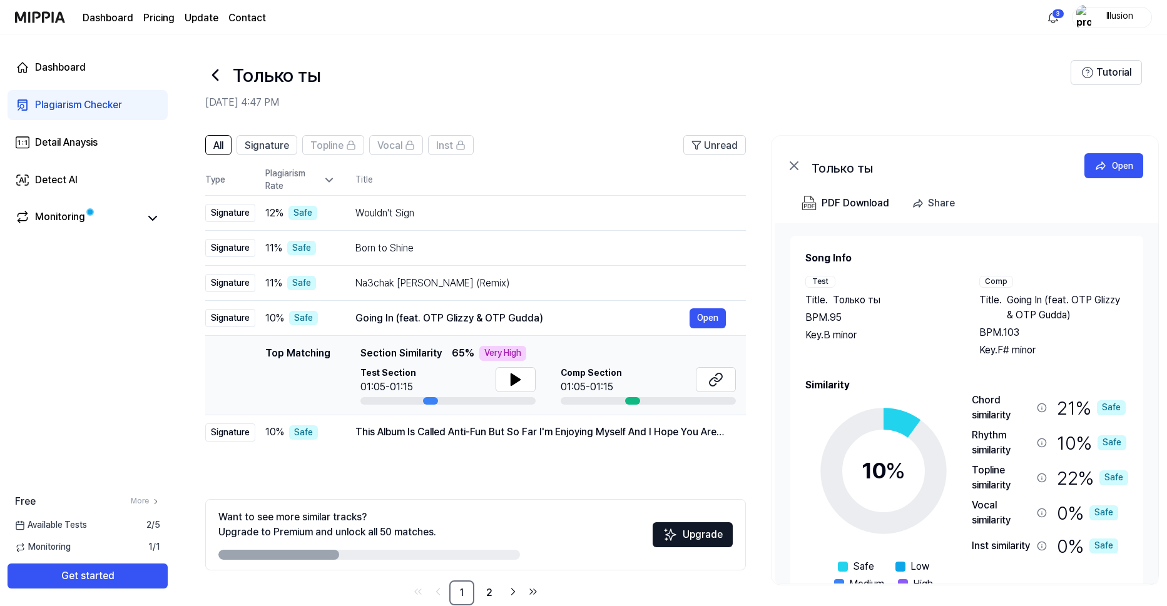
click at [413, 354] on span "Section Similarity" at bounding box center [400, 353] width 81 height 15
click at [412, 212] on div "Wouldn't Sign" at bounding box center [522, 213] width 334 height 15
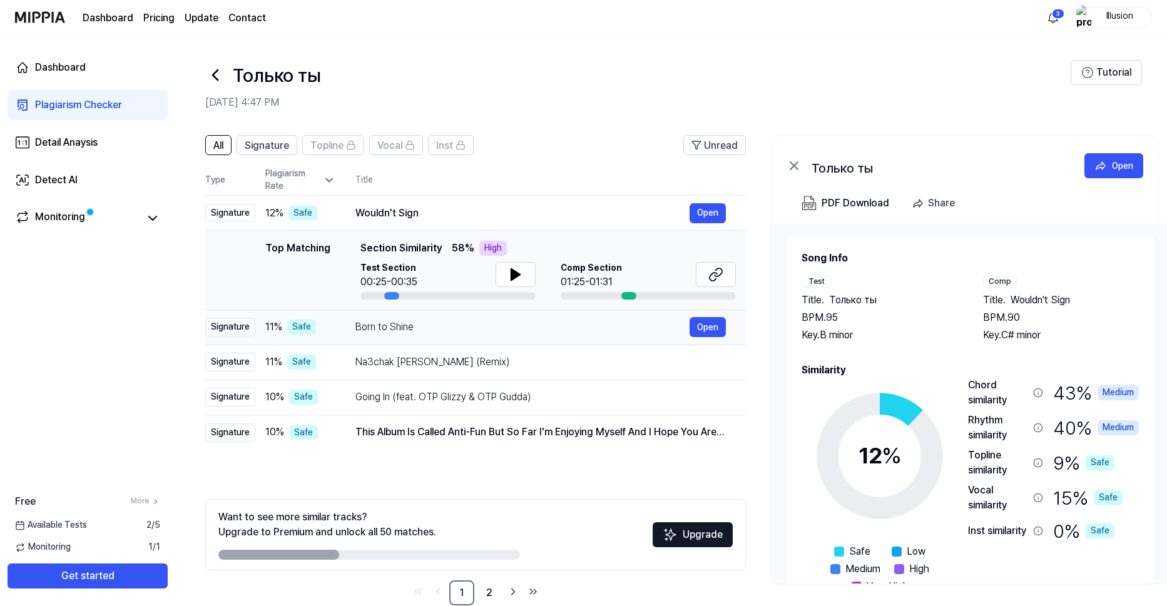
click at [403, 323] on div "Born to Shine" at bounding box center [522, 327] width 334 height 15
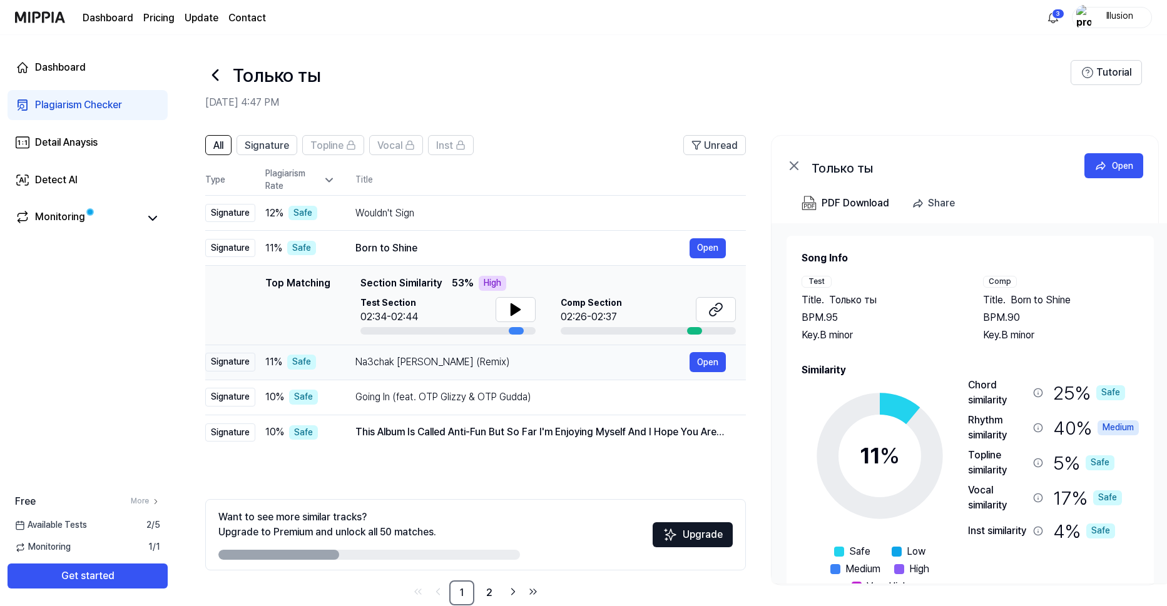
click at [418, 365] on div "Na3chak [PERSON_NAME] (Remix)" at bounding box center [522, 362] width 334 height 15
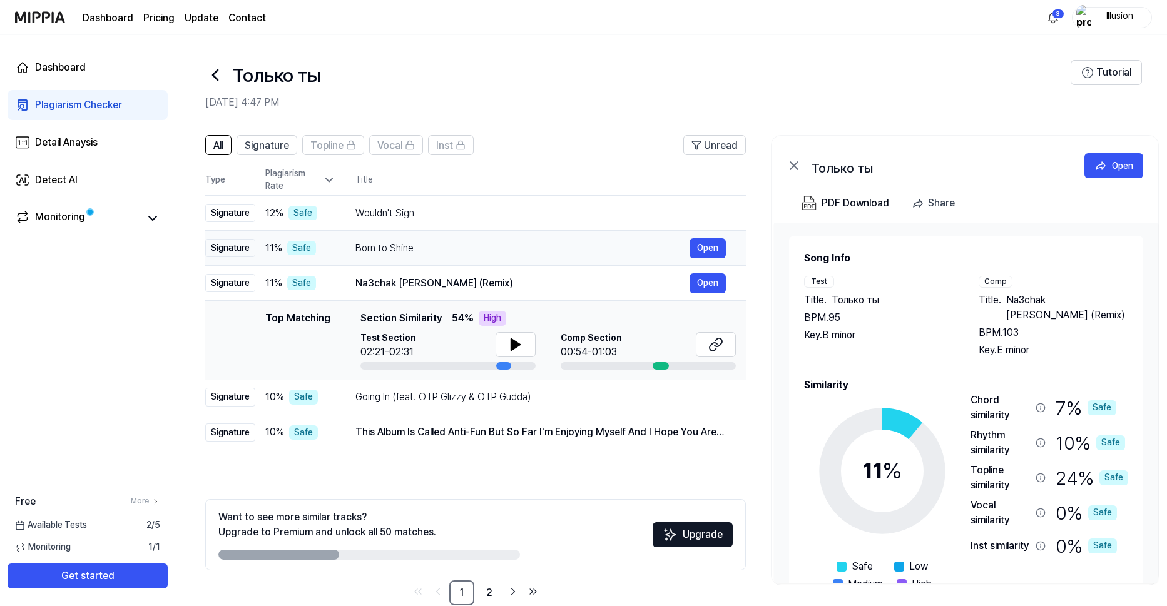
click at [473, 238] on div "Born to Shine Open" at bounding box center [540, 248] width 370 height 20
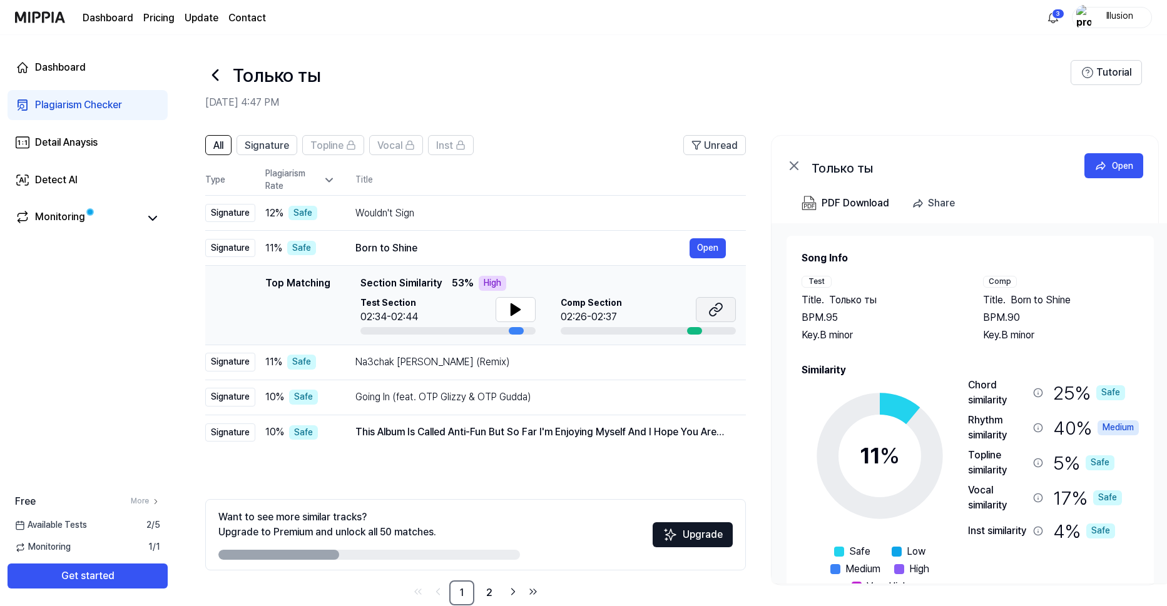
click at [705, 310] on button at bounding box center [716, 309] width 40 height 25
click at [232, 213] on div "Signature" at bounding box center [230, 213] width 50 height 19
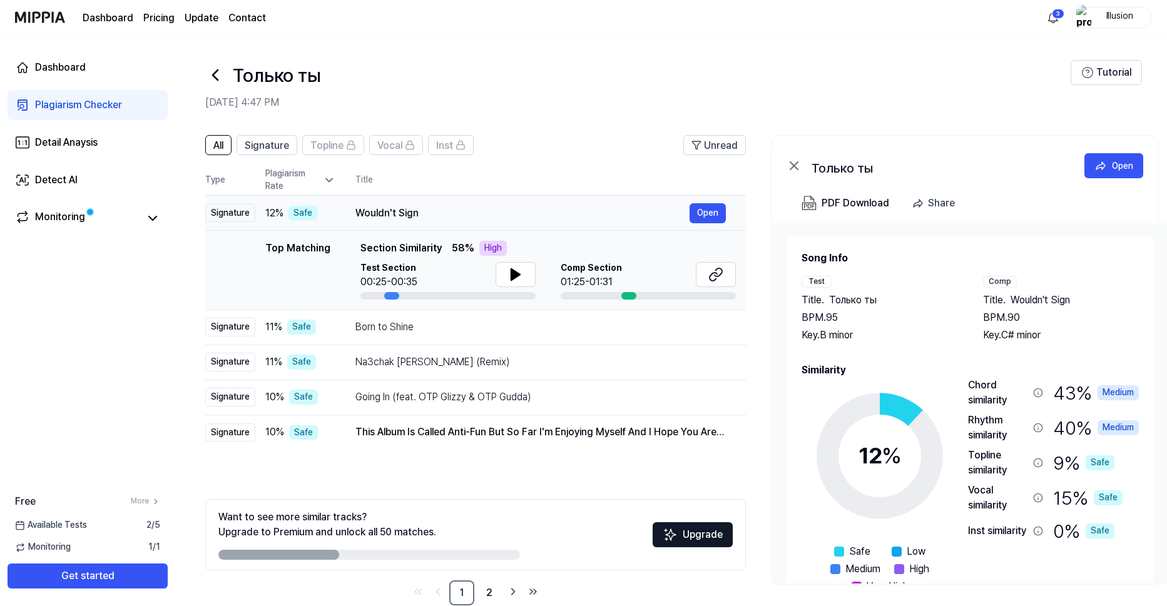
click at [232, 213] on div "Signature" at bounding box center [230, 213] width 50 height 19
click at [714, 426] on button "Open" at bounding box center [707, 432] width 36 height 20
click at [703, 218] on button "Open" at bounding box center [707, 213] width 36 height 20
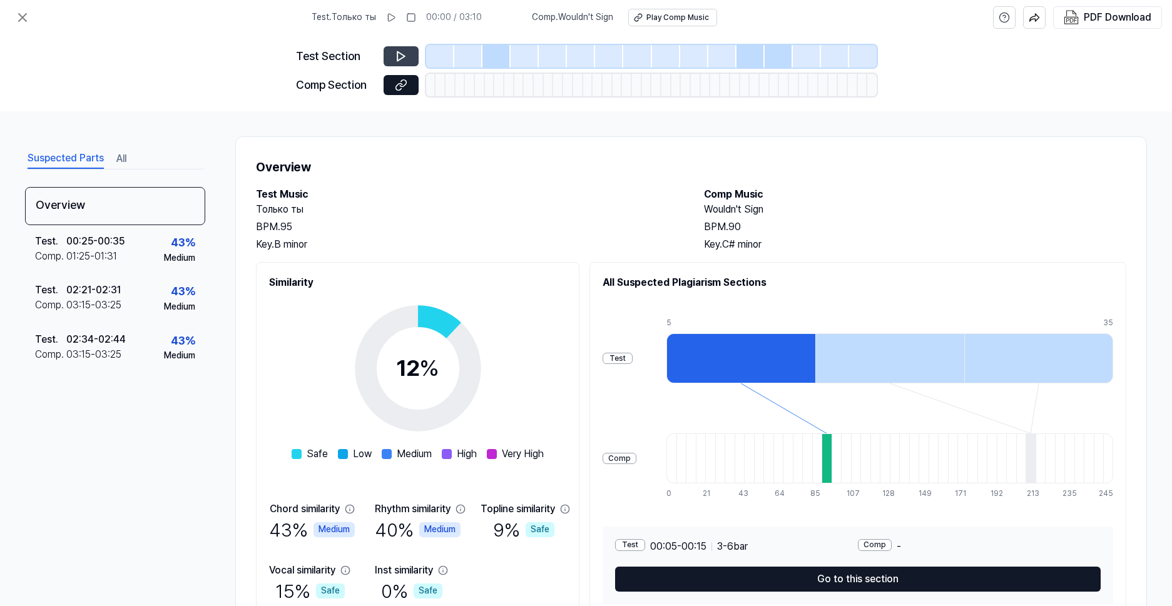
click at [398, 56] on icon at bounding box center [401, 56] width 13 height 13
click at [413, 91] on button at bounding box center [400, 85] width 35 height 20
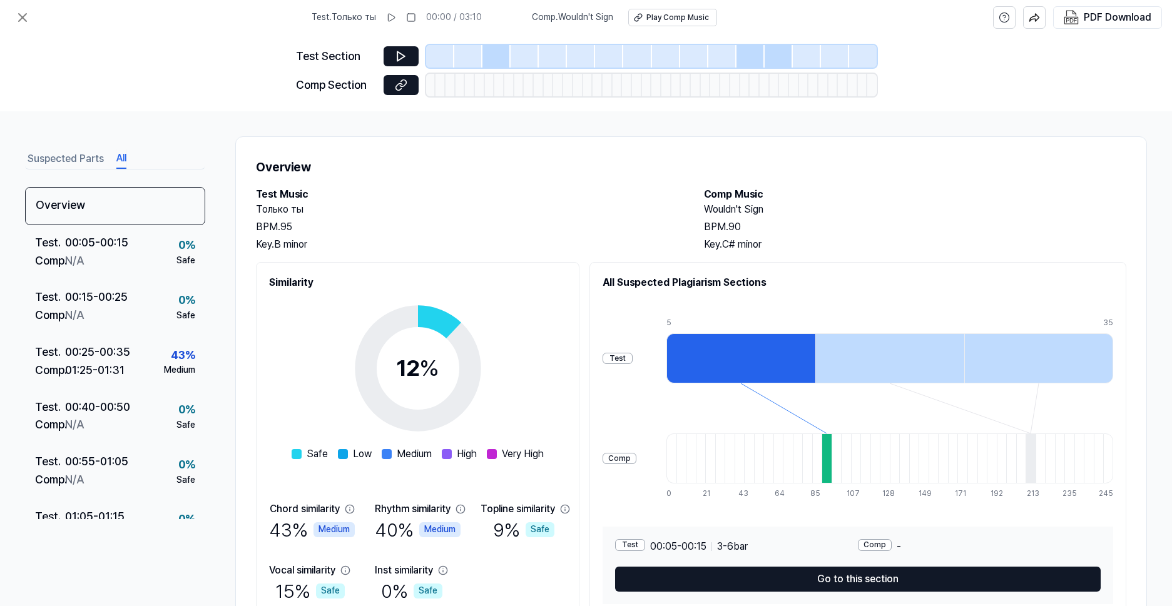
click at [123, 161] on button "All" at bounding box center [121, 159] width 10 height 20
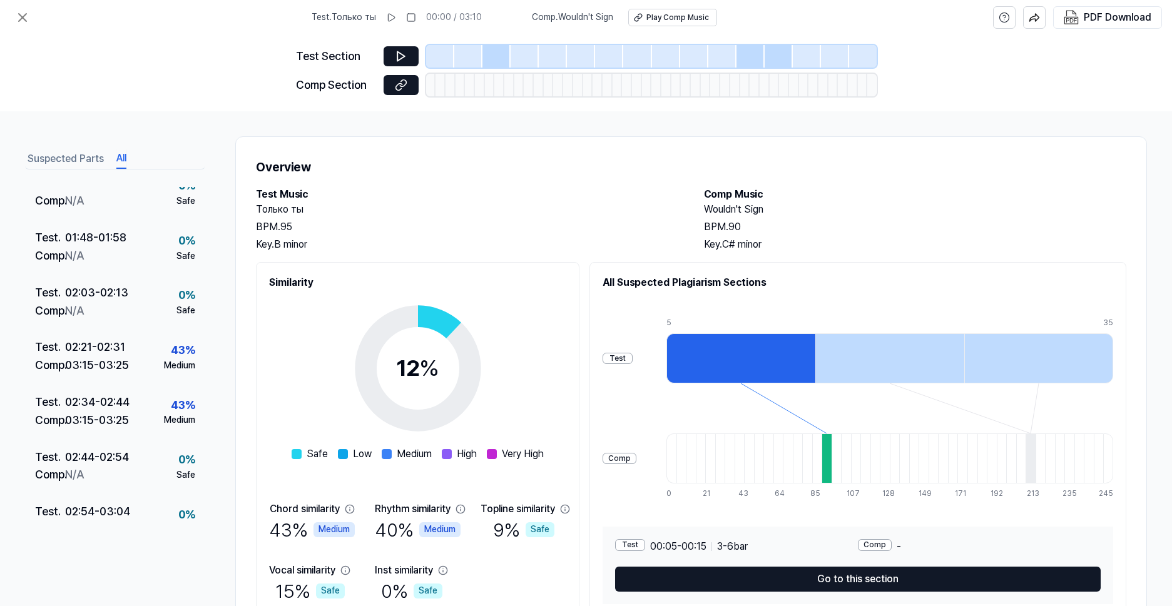
drag, startPoint x: 1168, startPoint y: 39, endPoint x: 1166, endPoint y: 49, distance: 10.8
click at [1166, 41] on div "Test Section Comp Section" at bounding box center [586, 73] width 1172 height 76
click at [397, 61] on icon at bounding box center [401, 56] width 8 height 9
click at [115, 210] on div "Comp . N/A" at bounding box center [81, 201] width 92 height 18
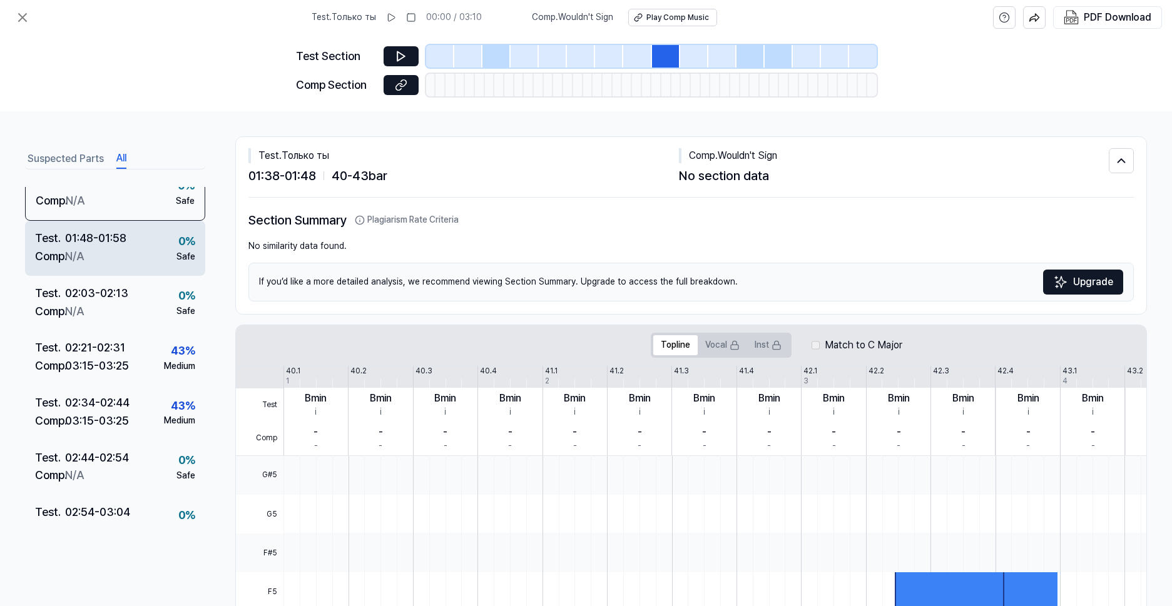
click at [111, 253] on div "Comp . N/A" at bounding box center [80, 257] width 91 height 18
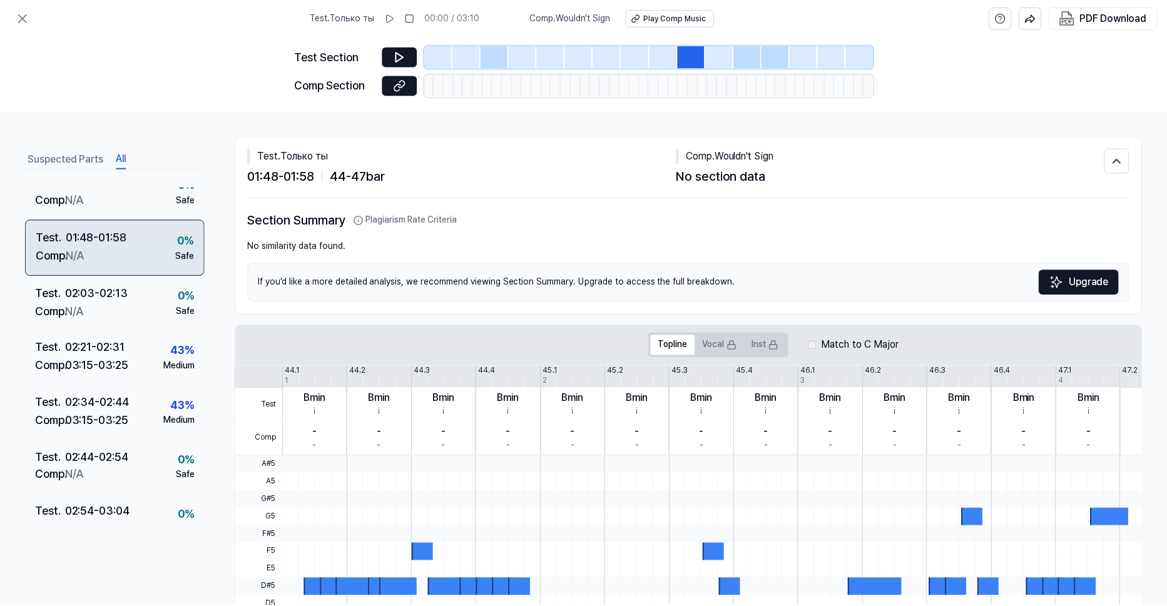
scroll to position [497, 0]
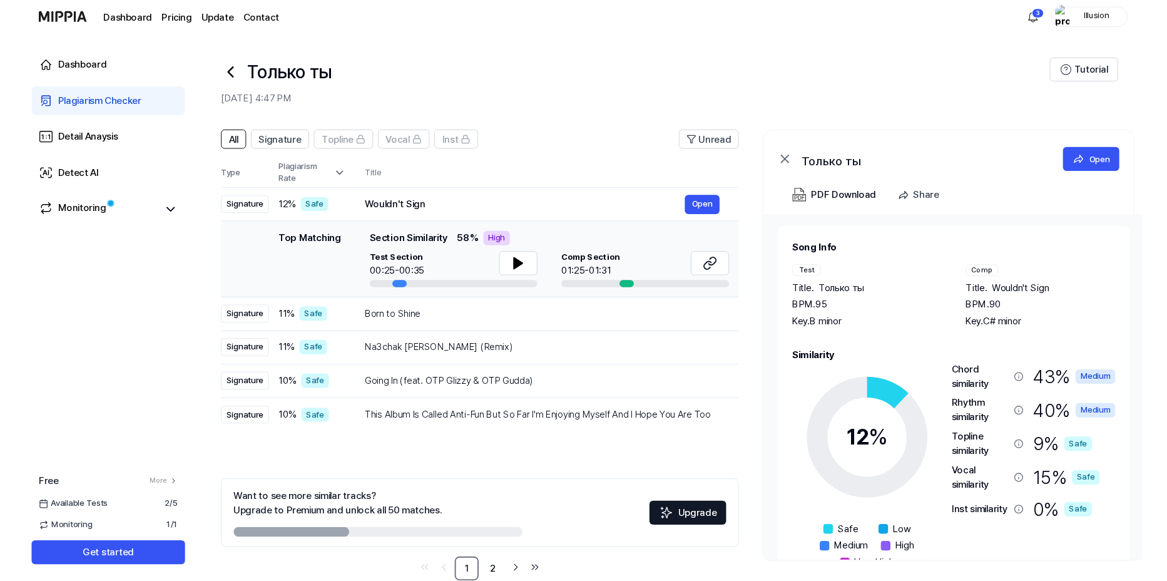
scroll to position [0, 17]
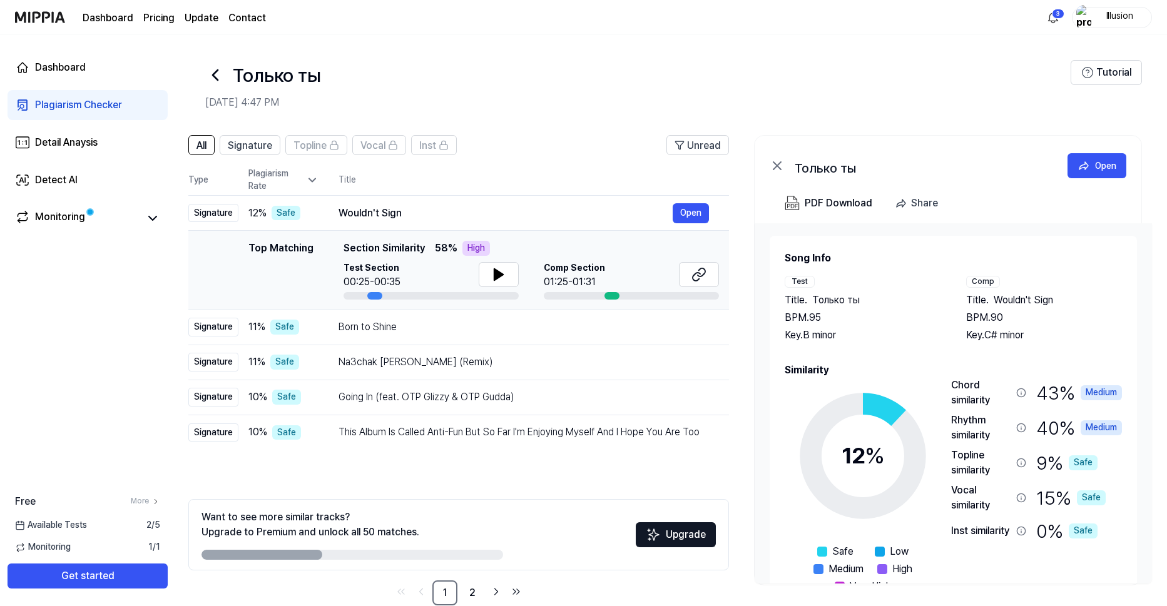
drag, startPoint x: 502, startPoint y: 246, endPoint x: 480, endPoint y: 242, distance: 22.3
click at [480, 242] on div "High" at bounding box center [476, 248] width 28 height 15
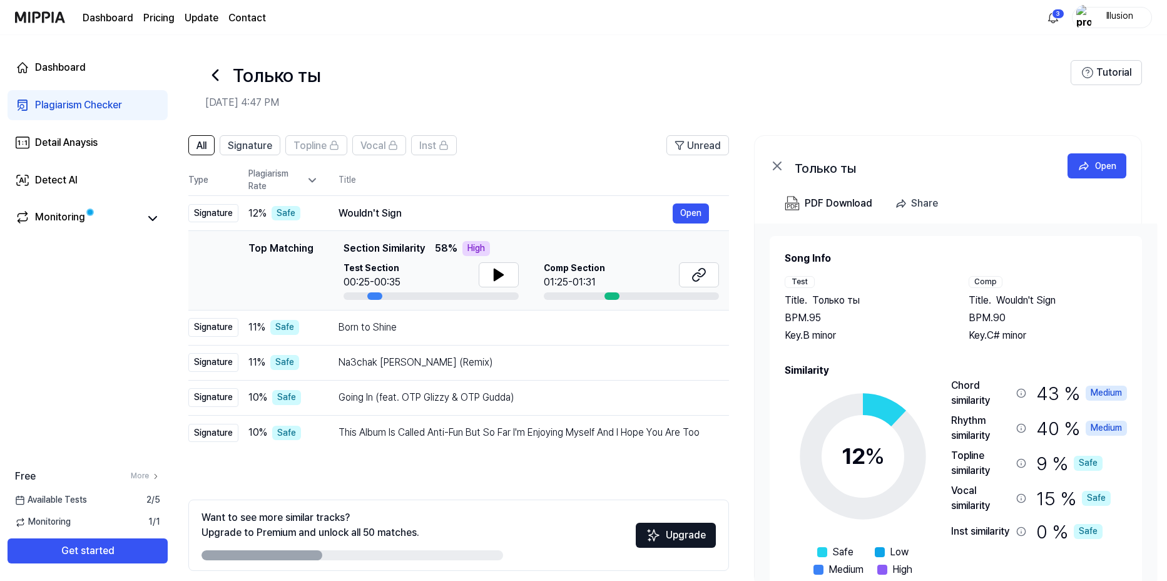
click at [570, 68] on div "Только ты" at bounding box center [637, 75] width 865 height 30
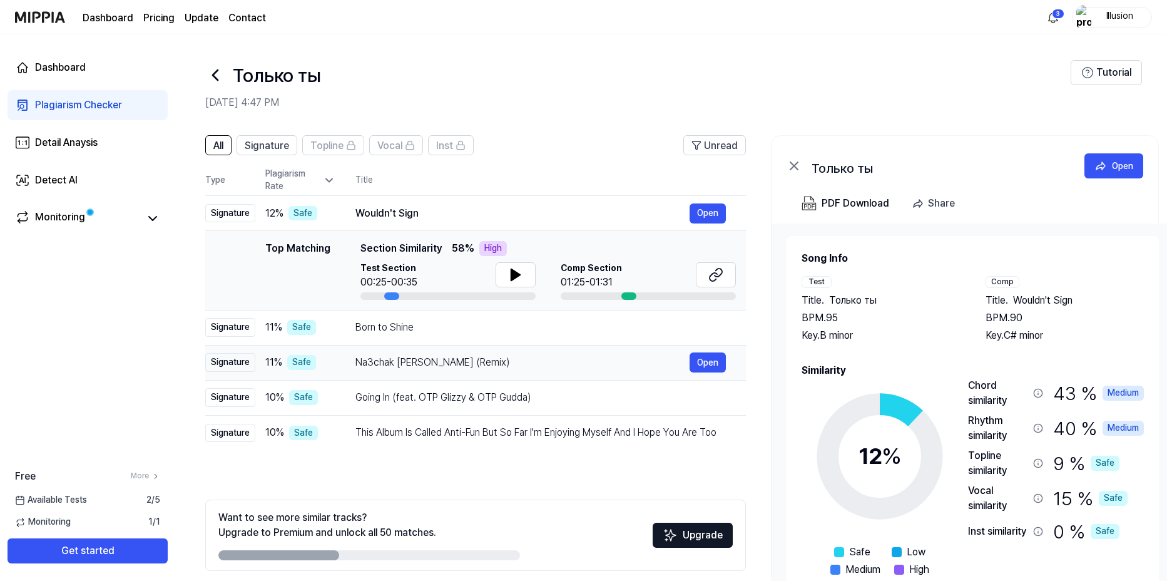
drag, startPoint x: 194, startPoint y: 326, endPoint x: 257, endPoint y: 346, distance: 66.3
click at [257, 346] on tbody "Signature 12 % Safe Wouldn't Sign Open Top Matching Top Matching Section Simila…" at bounding box center [475, 323] width 540 height 255
click at [121, 201] on div "Dashboard Plagiarism Checker Detail Anaysis Detect AI Monitoring" at bounding box center [87, 142] width 175 height 215
click at [111, 221] on link "Monitoring" at bounding box center [77, 219] width 125 height 18
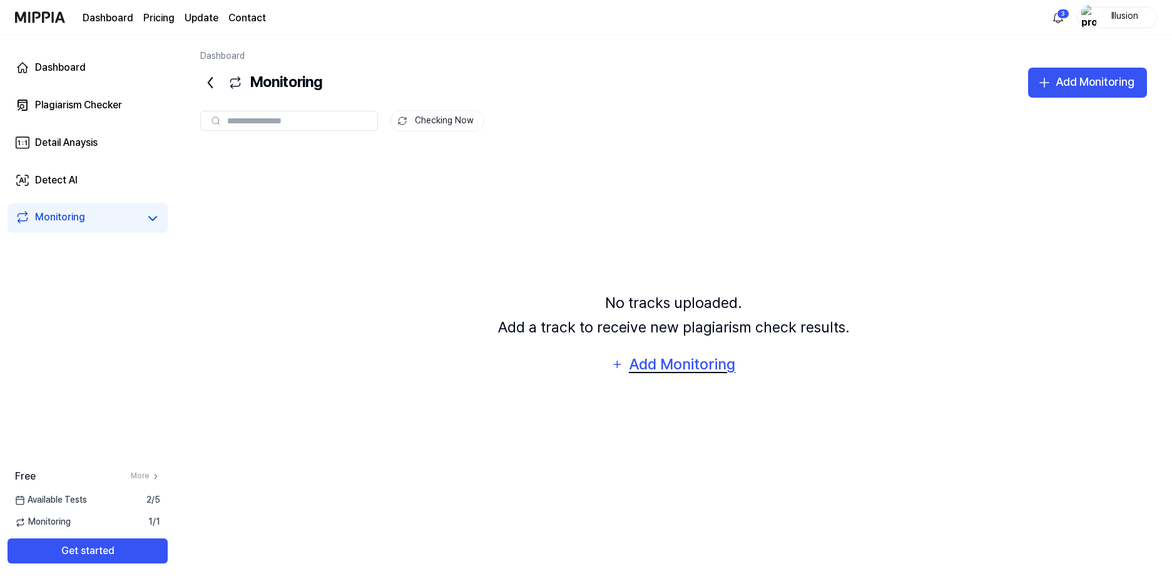
click at [669, 370] on div "Add Monitoring" at bounding box center [681, 364] width 108 height 24
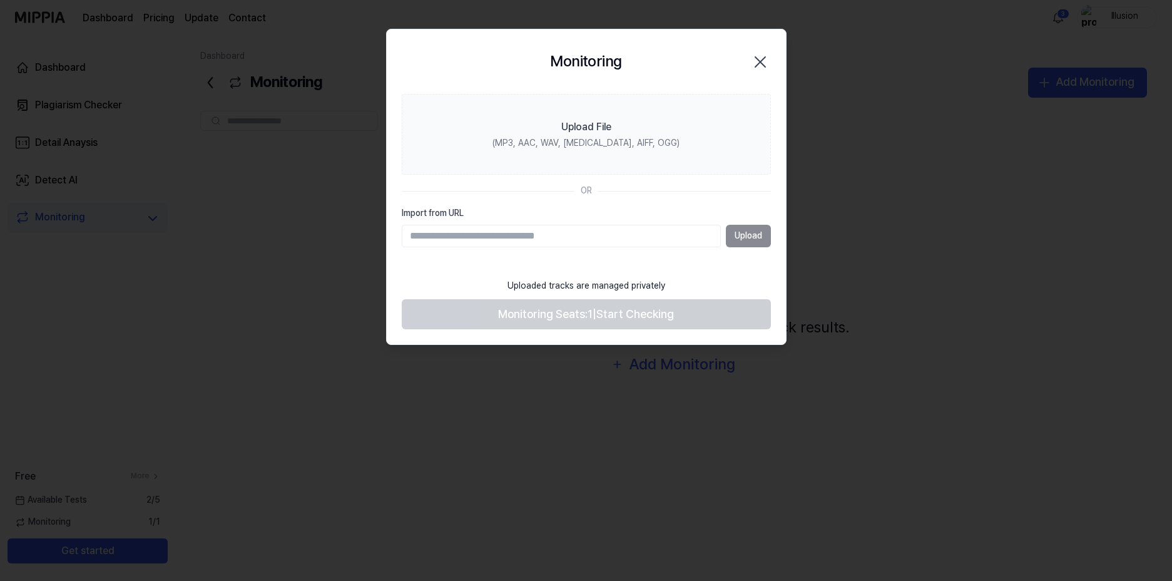
click at [743, 232] on div "Upload" at bounding box center [586, 236] width 369 height 23
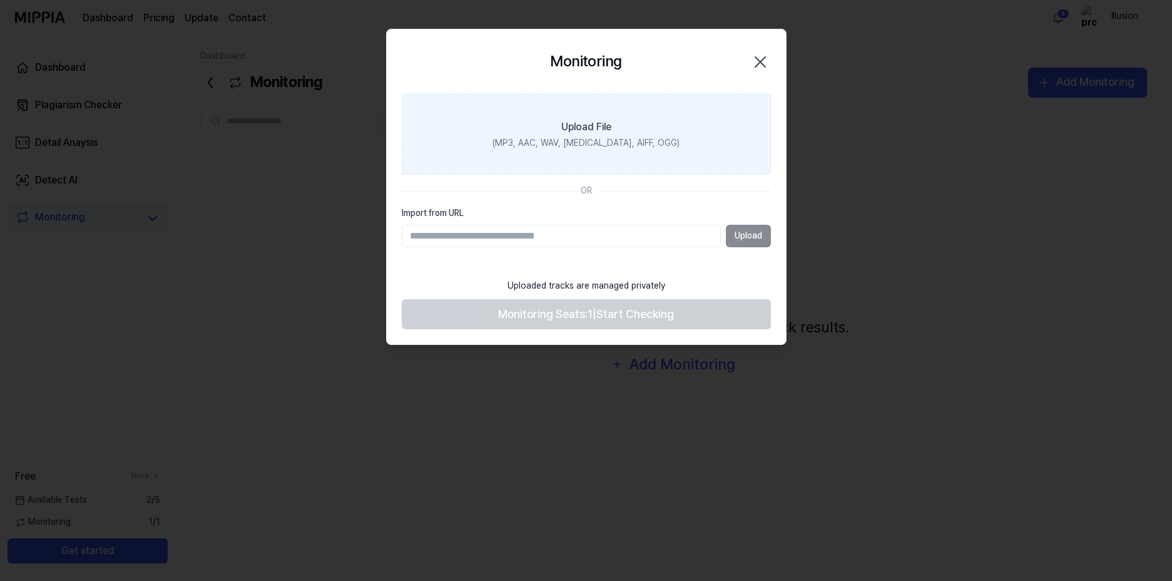
click at [592, 131] on div "Upload File" at bounding box center [586, 126] width 50 height 15
click at [0, 0] on input "Upload File (MP3, AAC, WAV, [MEDICAL_DATA], AIFF, OGG)" at bounding box center [0, 0] width 0 height 0
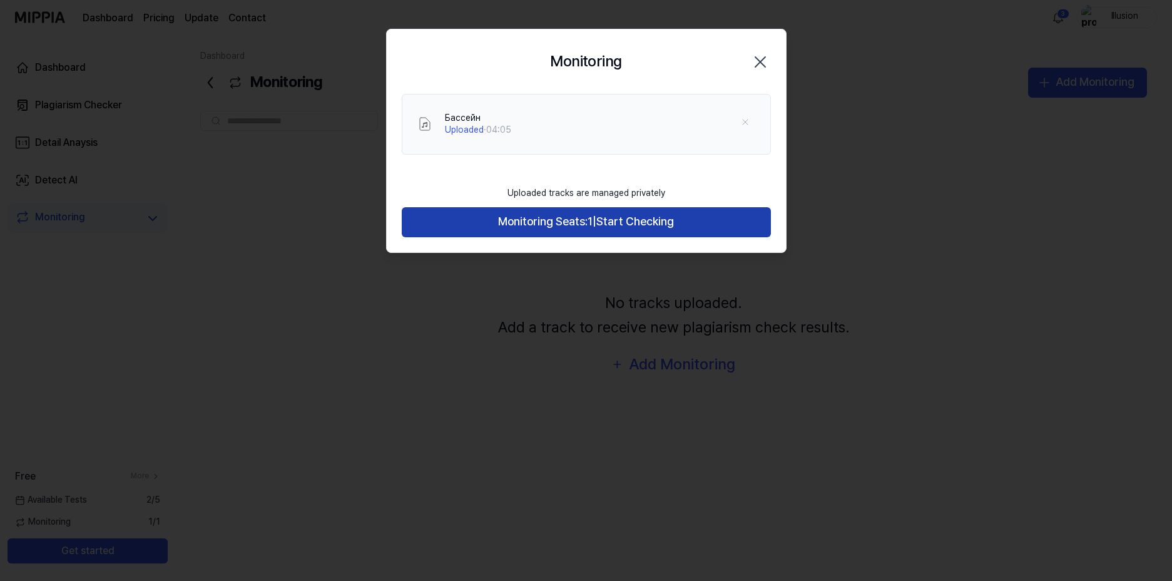
click at [614, 225] on span "Start Checking" at bounding box center [635, 222] width 78 height 18
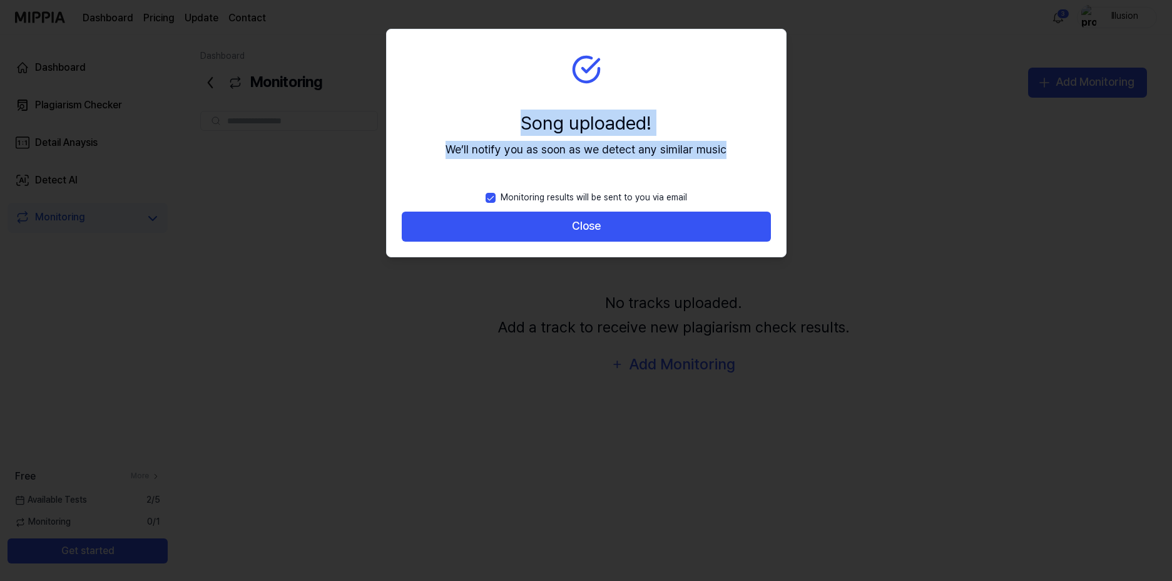
drag, startPoint x: 728, startPoint y: 169, endPoint x: 465, endPoint y: 121, distance: 266.5
click at [465, 121] on section "Song uploaded! We’ll notify you as soon as we detect any similar music" at bounding box center [586, 106] width 399 height 155
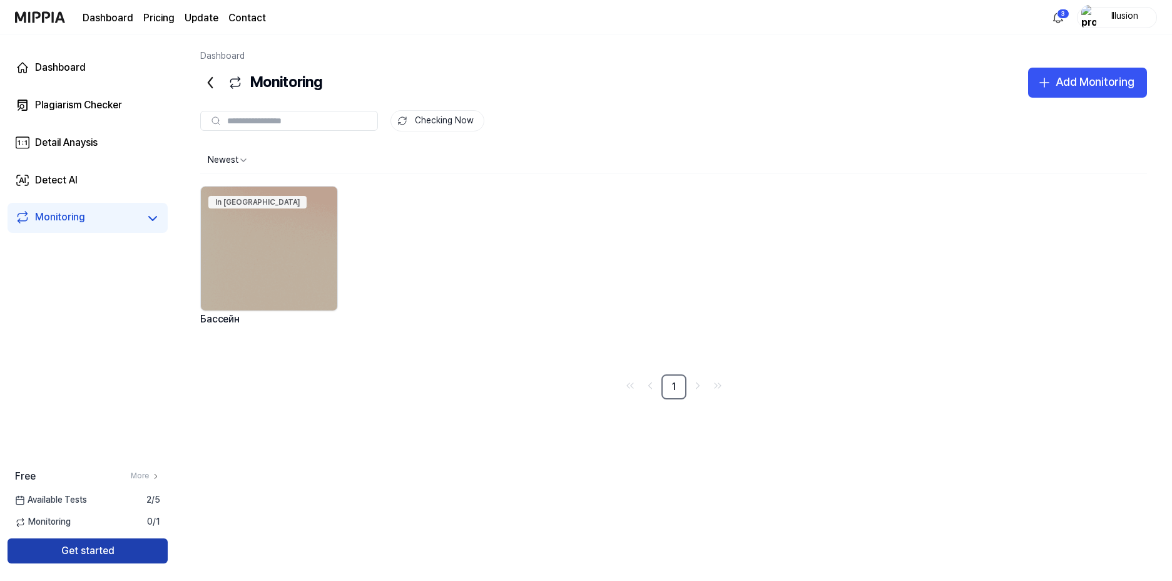
click at [119, 547] on button "Get started" at bounding box center [88, 550] width 160 height 25
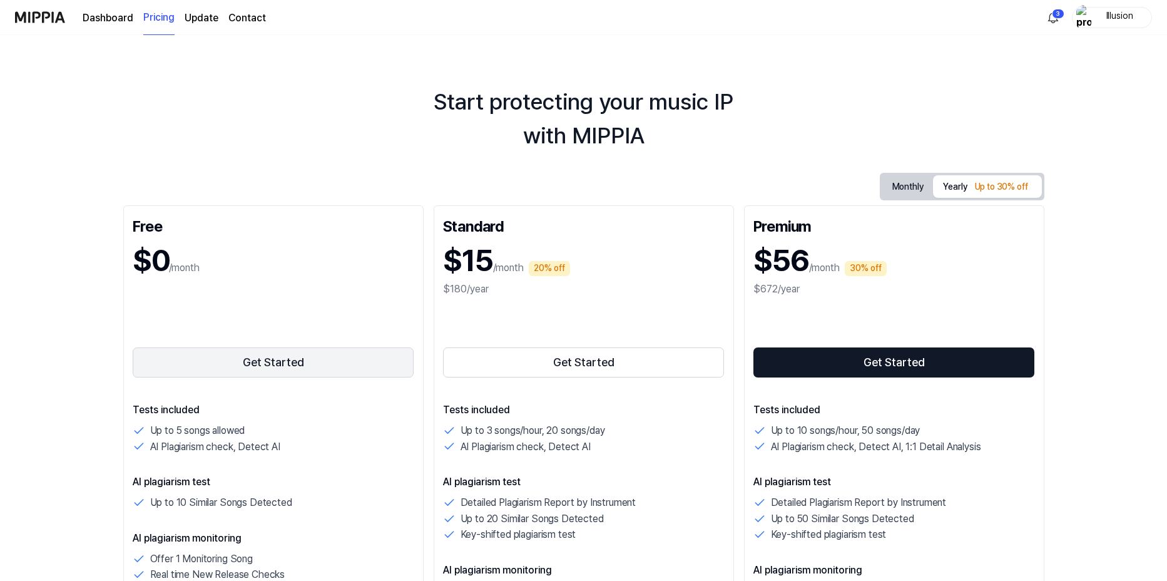
click at [220, 370] on button "Get Started" at bounding box center [274, 362] width 282 height 30
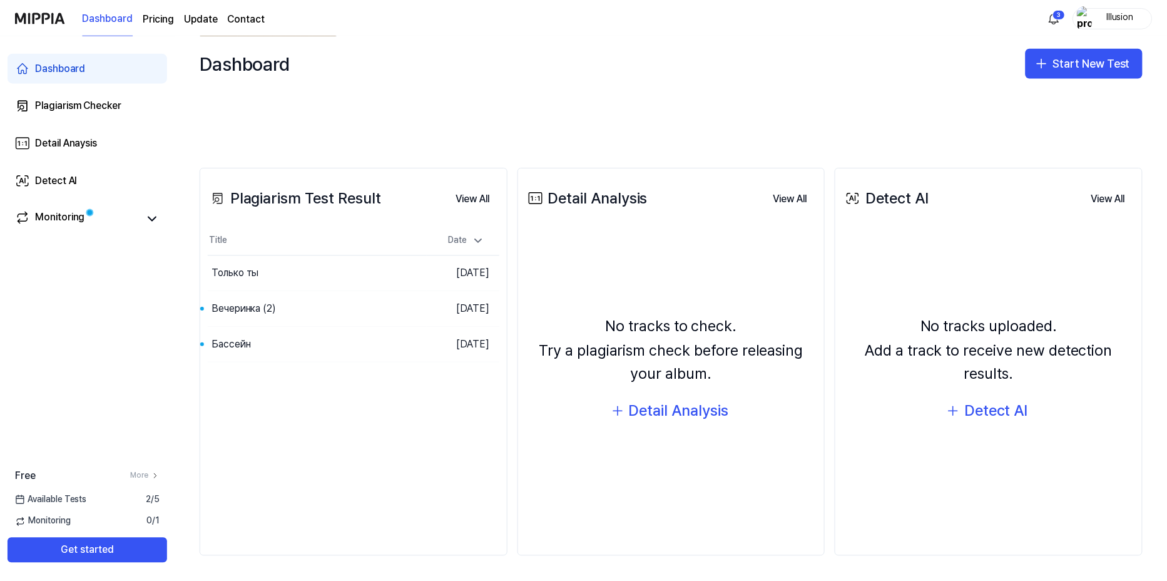
scroll to position [173, 0]
click at [277, 322] on div "Вечеринка (2)" at bounding box center [281, 307] width 146 height 35
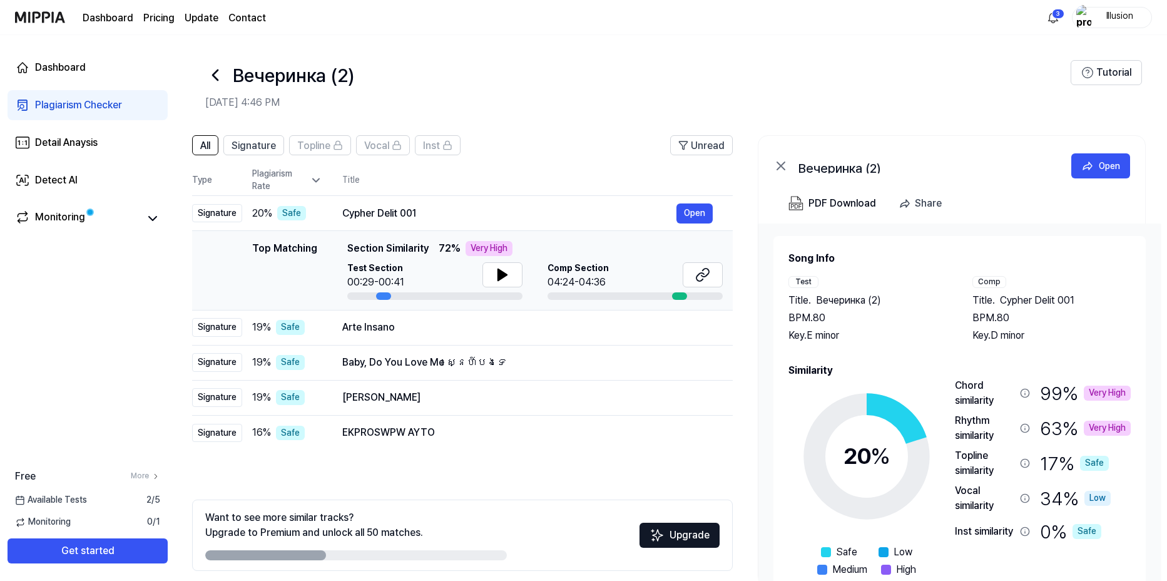
scroll to position [0, 17]
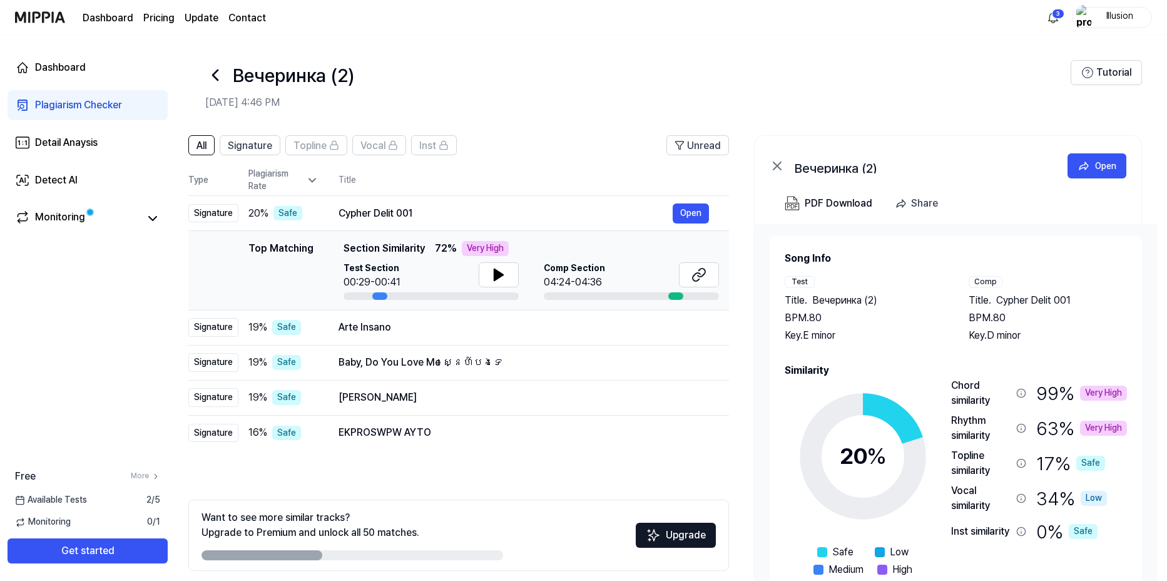
drag, startPoint x: 524, startPoint y: 252, endPoint x: 474, endPoint y: 246, distance: 50.4
click at [474, 246] on div "Very High" at bounding box center [485, 248] width 47 height 15
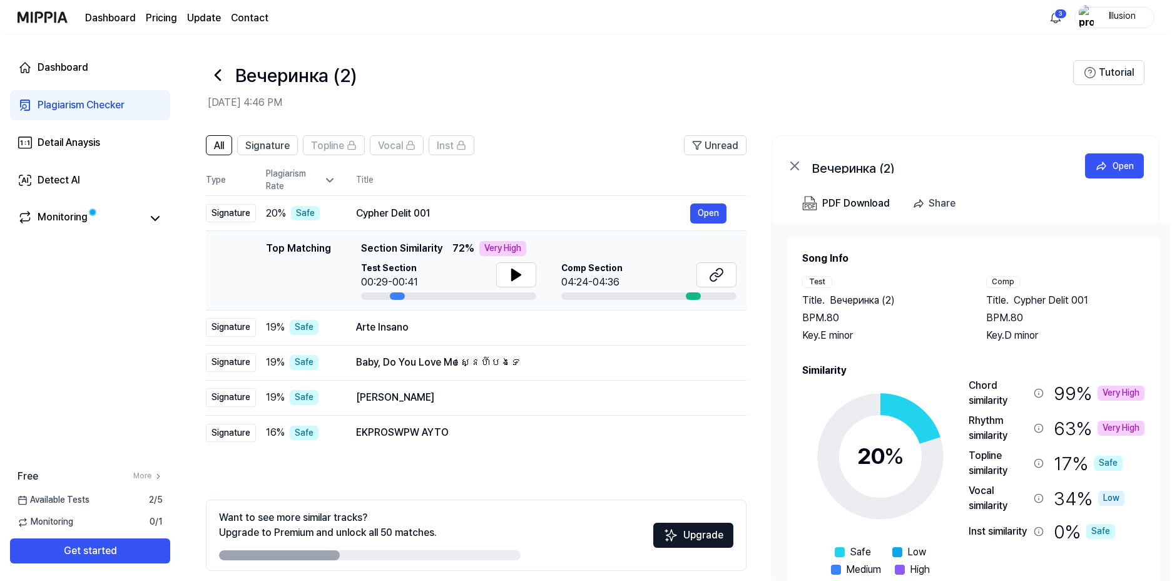
scroll to position [0, 0]
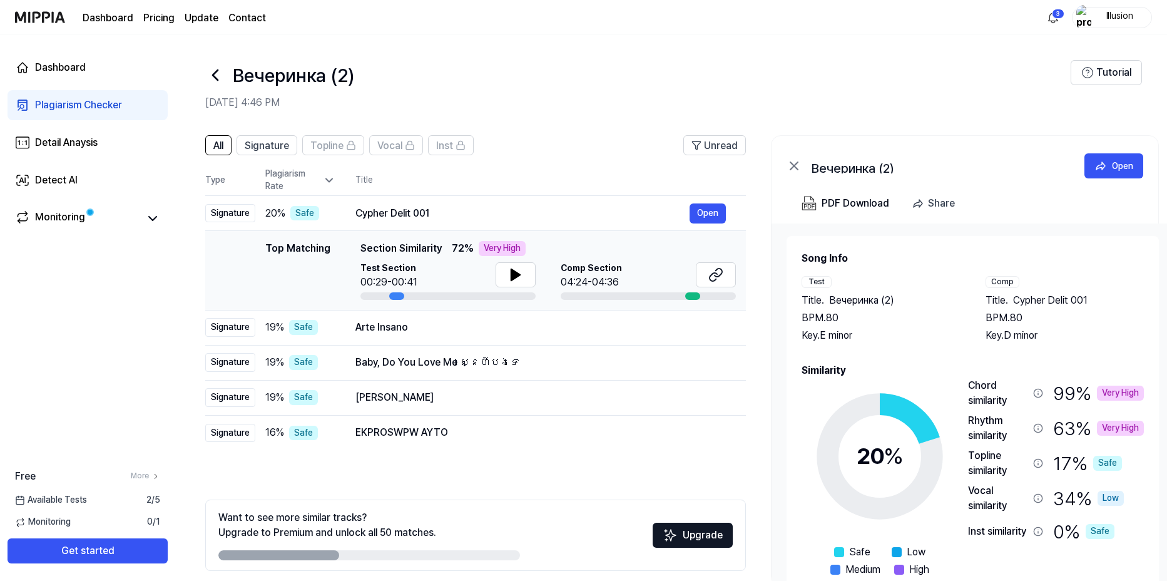
drag, startPoint x: 248, startPoint y: 248, endPoint x: 294, endPoint y: 248, distance: 45.7
click at [294, 248] on div "Top Matching" at bounding box center [297, 270] width 65 height 59
drag, startPoint x: 288, startPoint y: 248, endPoint x: 511, endPoint y: 248, distance: 223.3
click at [498, 252] on div "Top Matching Top Matching Section Similarity 72 % Very High Test Section 00:29-…" at bounding box center [475, 270] width 520 height 59
click at [708, 274] on icon at bounding box center [715, 274] width 15 height 15
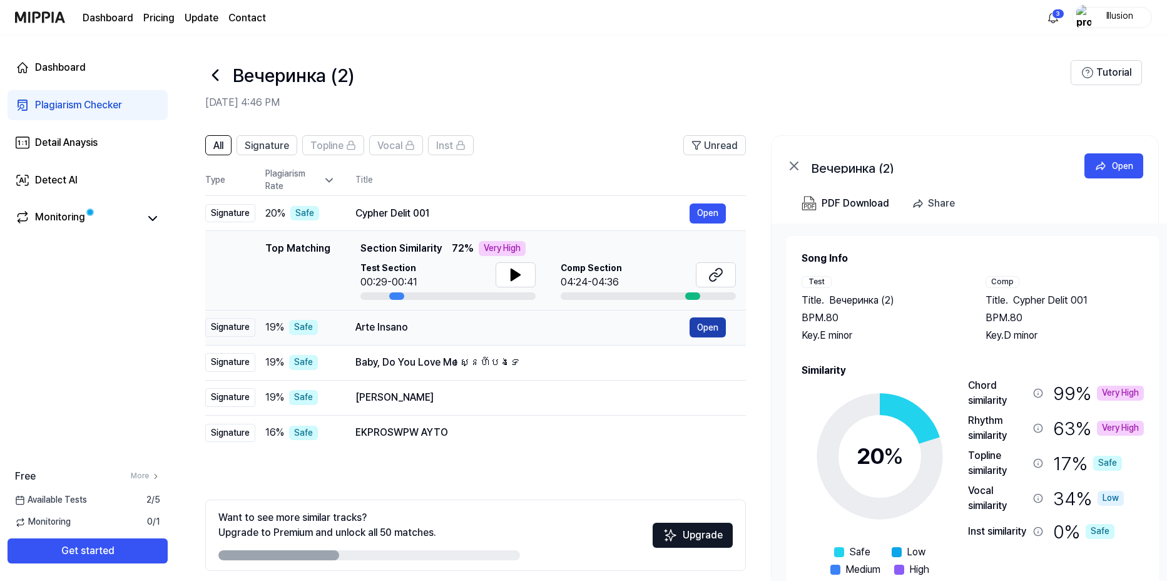
click at [721, 327] on button "Open" at bounding box center [707, 327] width 36 height 20
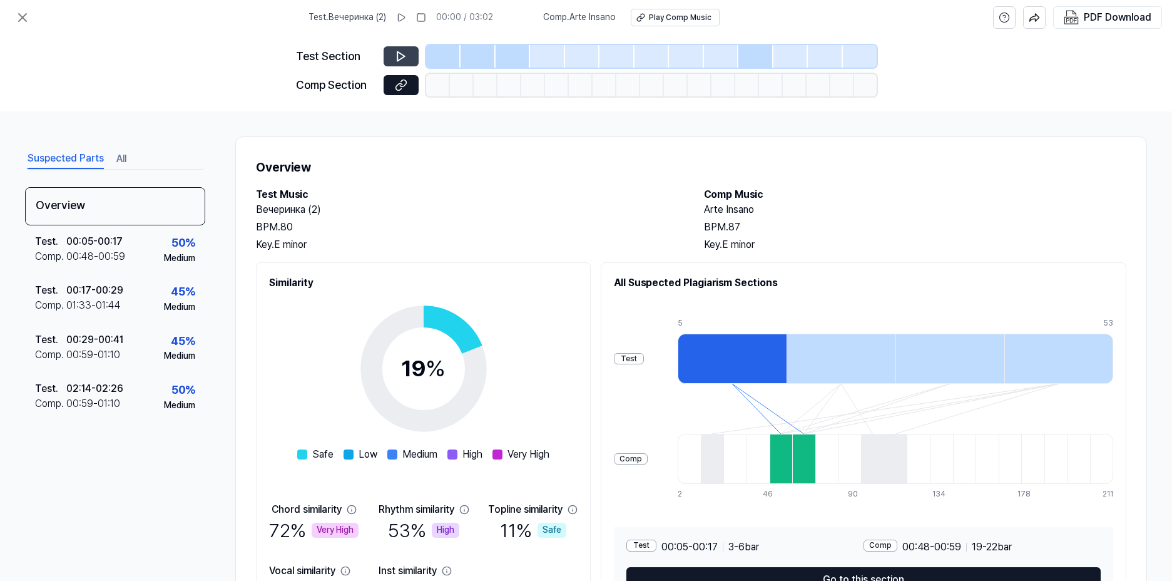
click at [397, 54] on icon at bounding box center [401, 56] width 8 height 9
click at [408, 92] on button at bounding box center [400, 85] width 35 height 20
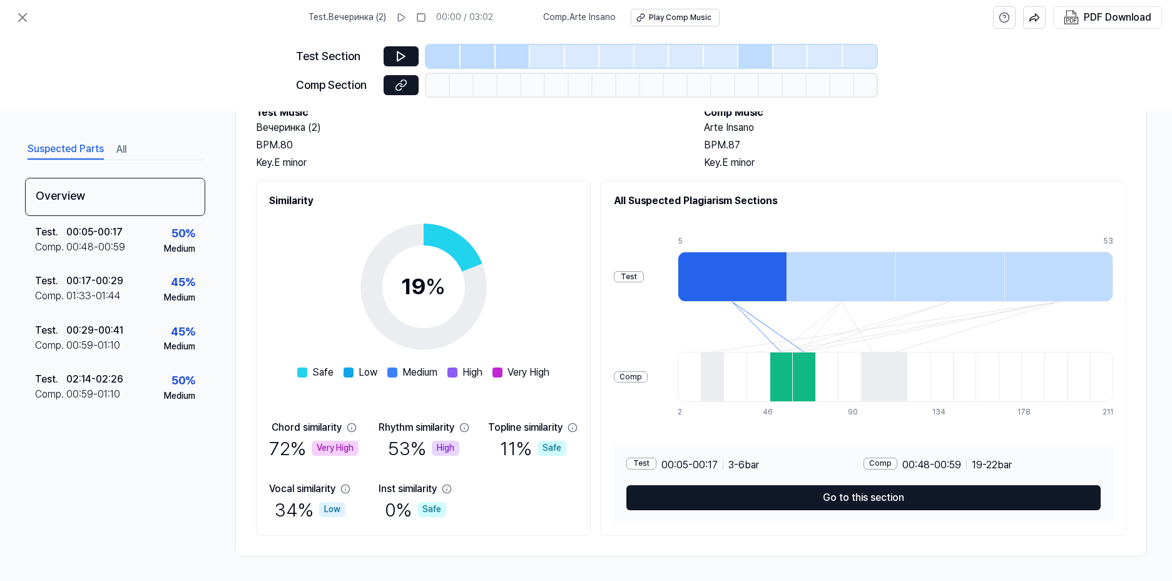
scroll to position [83, 0]
drag, startPoint x: 273, startPoint y: 425, endPoint x: 345, endPoint y: 431, distance: 72.2
click at [345, 431] on div "Chord similarity" at bounding box center [313, 426] width 85 height 15
drag, startPoint x: 345, startPoint y: 431, endPoint x: 332, endPoint y: 422, distance: 15.8
copy div "Chord similarity"
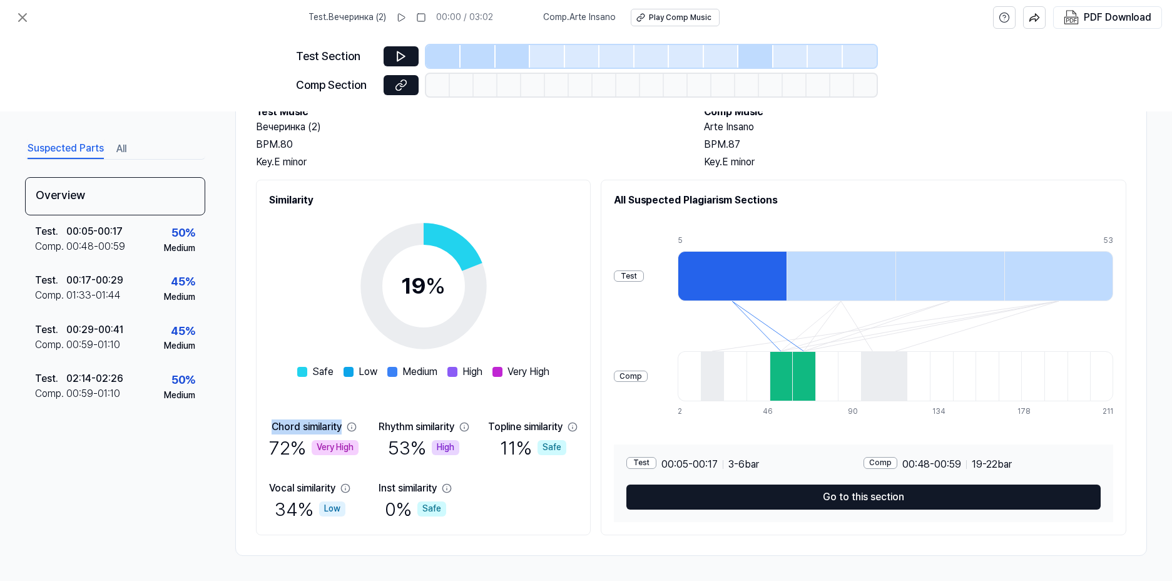
copy div "Chord similarity"
click at [397, 416] on div "19 % Safe Low Medium High Very High Chord similarity 72 % Very High Rhythm simi…" at bounding box center [423, 365] width 308 height 314
click at [863, 460] on div "Comp" at bounding box center [880, 463] width 34 height 12
click at [19, 21] on icon at bounding box center [23, 18] width 8 height 8
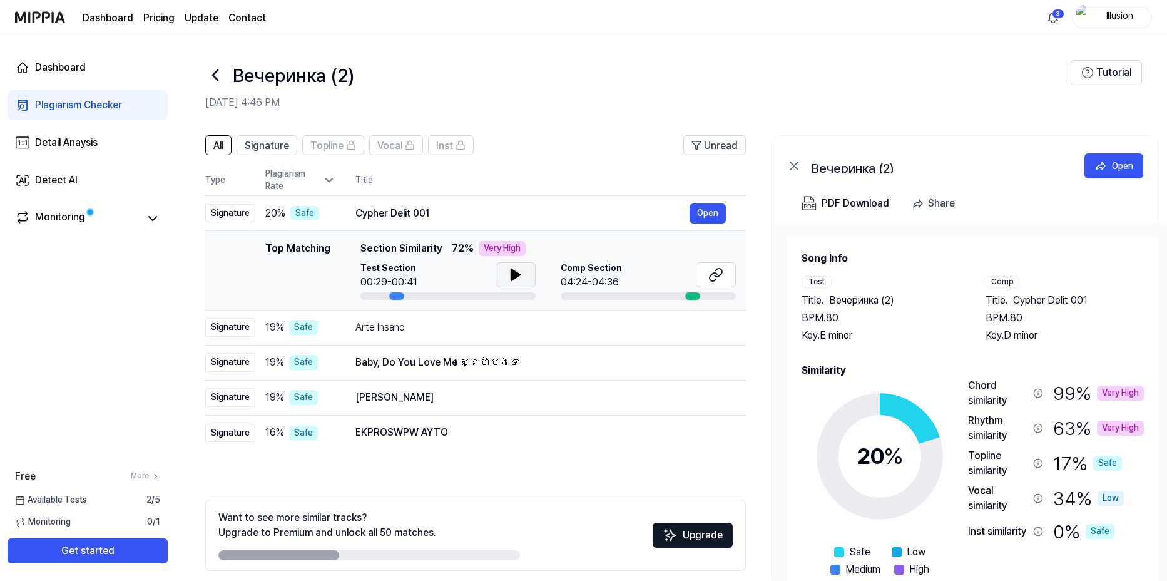
click at [511, 271] on icon at bounding box center [515, 274] width 9 height 11
click at [708, 275] on icon at bounding box center [715, 274] width 15 height 15
click at [86, 216] on link "Monitoring" at bounding box center [77, 219] width 125 height 18
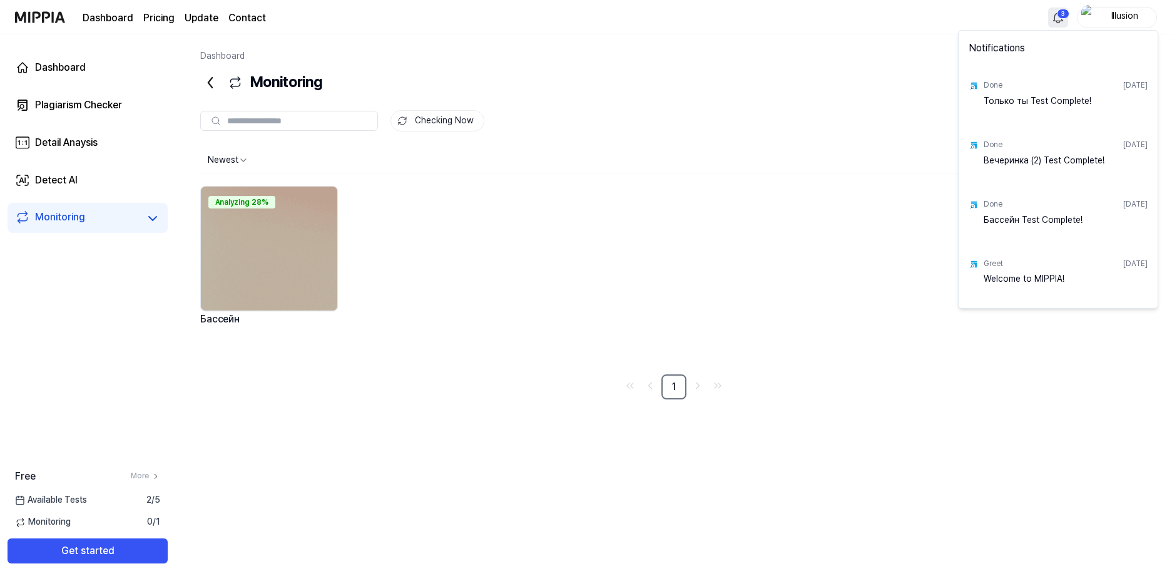
click at [1054, 19] on html "Dashboard Pricing Update Contact 3 Illusion Dashboard Plagiarism Checker Detail…" at bounding box center [586, 290] width 1172 height 581
click at [102, 83] on html "Dashboard Pricing Update Contact Illusion Dashboard Plagiarism Checker Detail A…" at bounding box center [586, 290] width 1172 height 581
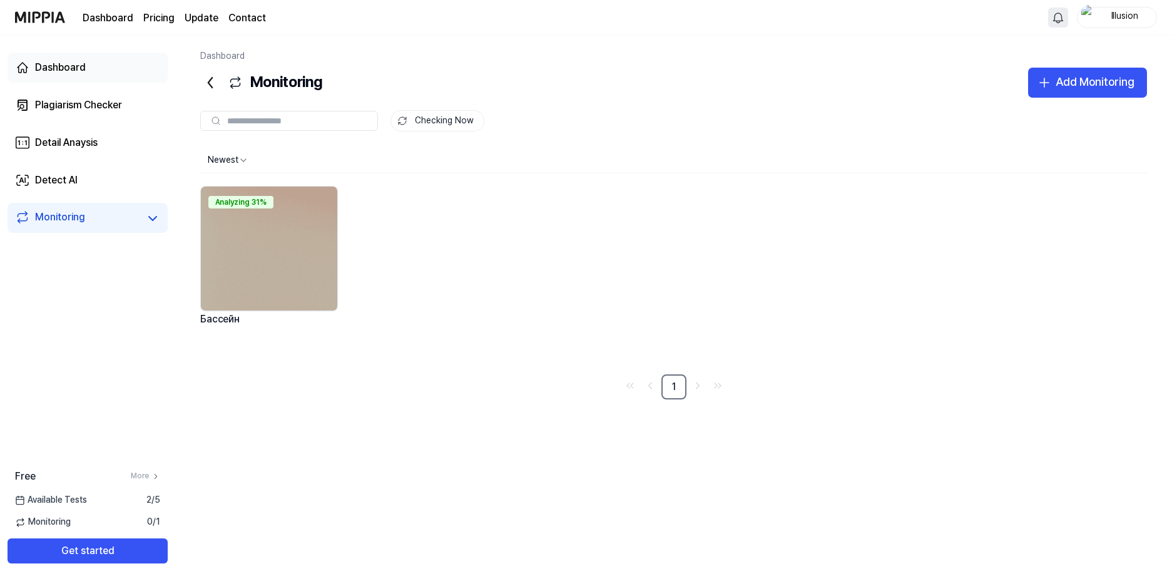
click at [98, 63] on link "Dashboard" at bounding box center [88, 68] width 160 height 30
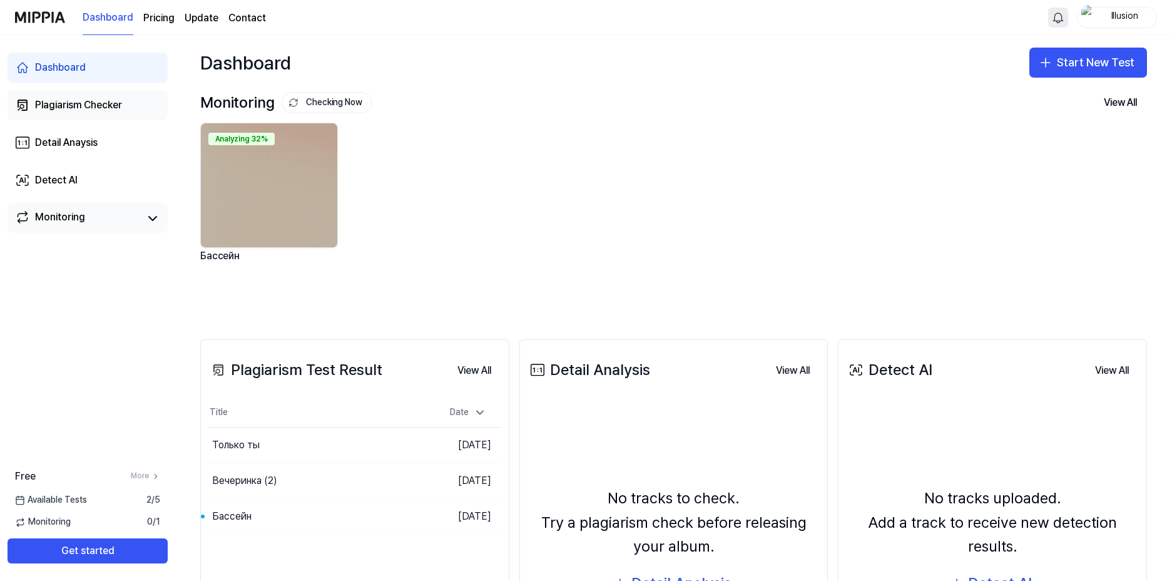
click at [82, 100] on div "Plagiarism Checker" at bounding box center [78, 105] width 87 height 15
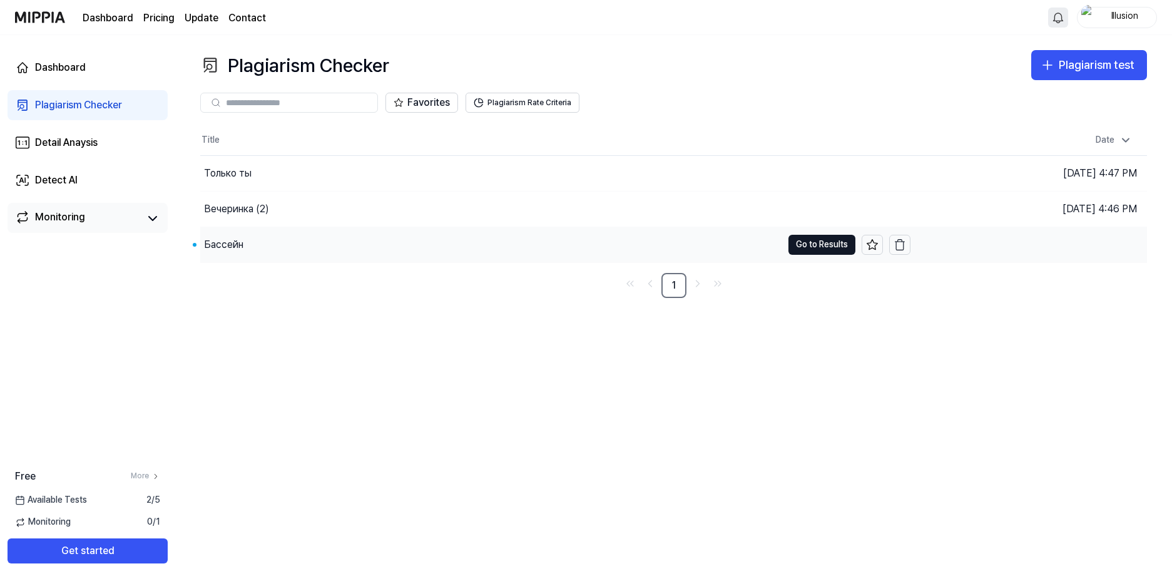
click at [235, 245] on div "Бассейн" at bounding box center [223, 244] width 39 height 15
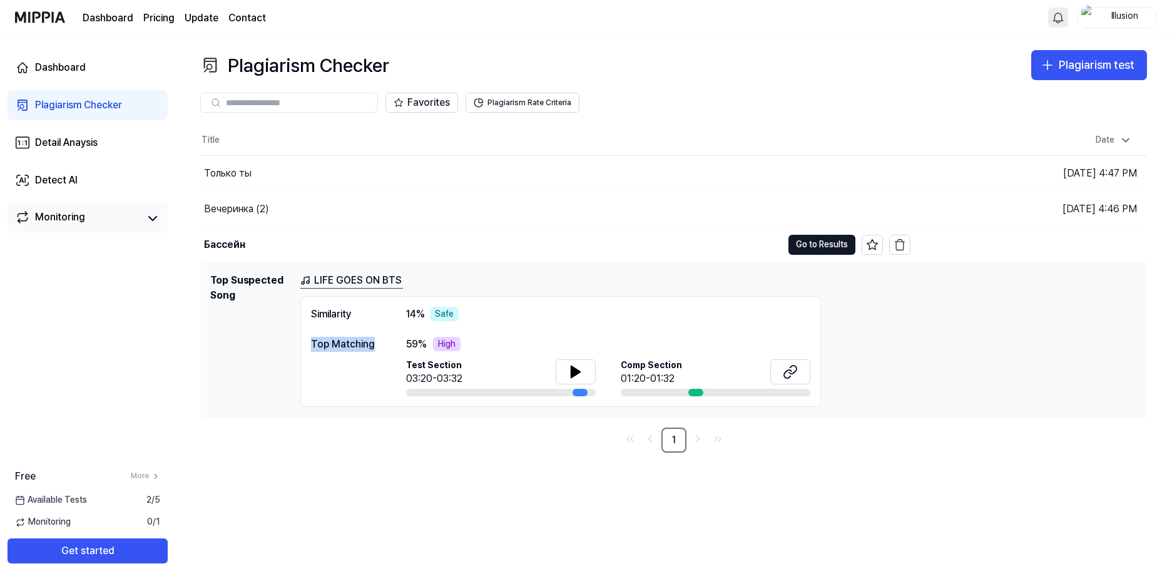
drag, startPoint x: 373, startPoint y: 342, endPoint x: 305, endPoint y: 330, distance: 69.1
click at [305, 330] on div "Similarity 14 % Safe Top Matching 59 % High Test Section 03:20-03:32 Comp Secti…" at bounding box center [560, 351] width 520 height 111
drag, startPoint x: 305, startPoint y: 330, endPoint x: 314, endPoint y: 335, distance: 9.8
copy div "Top Matching"
drag, startPoint x: 455, startPoint y: 340, endPoint x: 429, endPoint y: 340, distance: 26.3
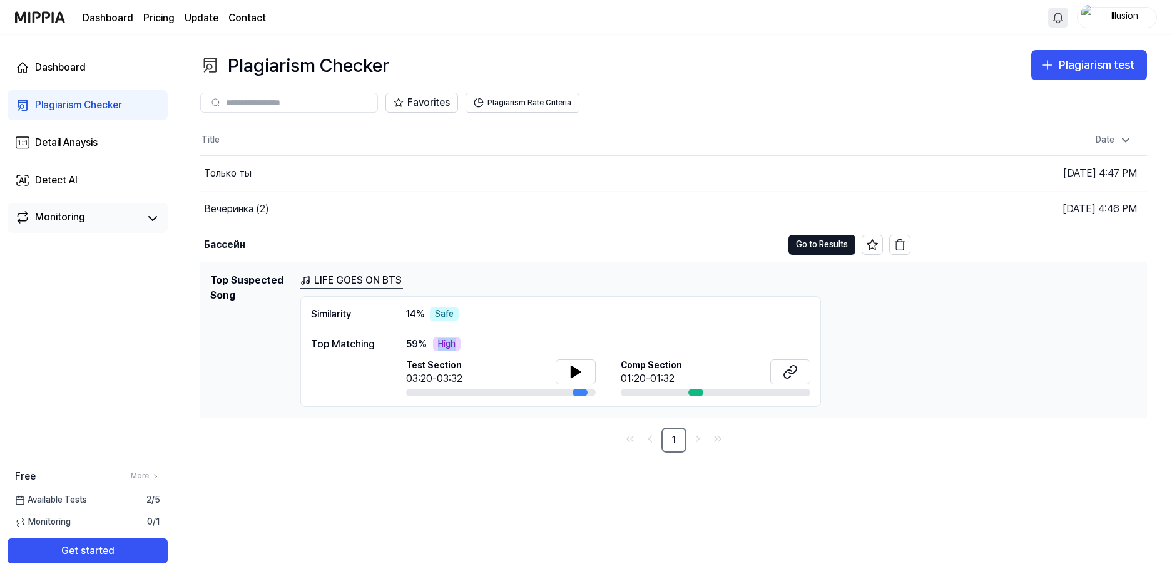
click at [429, 340] on div "59 % High" at bounding box center [608, 344] width 404 height 15
drag, startPoint x: 429, startPoint y: 340, endPoint x: 425, endPoint y: 322, distance: 18.1
click at [425, 322] on div "Similarity 14 % Safe Top Matching 59 % High Test Section 03:20-03:32 Comp Secti…" at bounding box center [560, 351] width 520 height 111
click at [413, 313] on span "14 %" at bounding box center [415, 314] width 19 height 15
click at [94, 210] on link "Monitoring" at bounding box center [77, 219] width 125 height 18
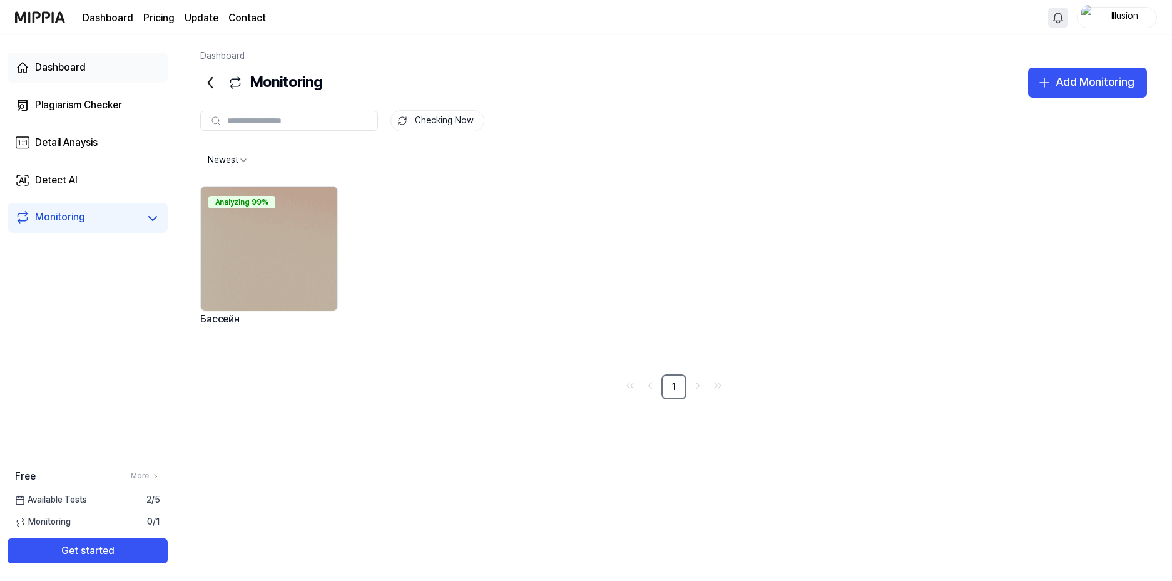
click at [109, 59] on link "Dashboard" at bounding box center [88, 68] width 160 height 30
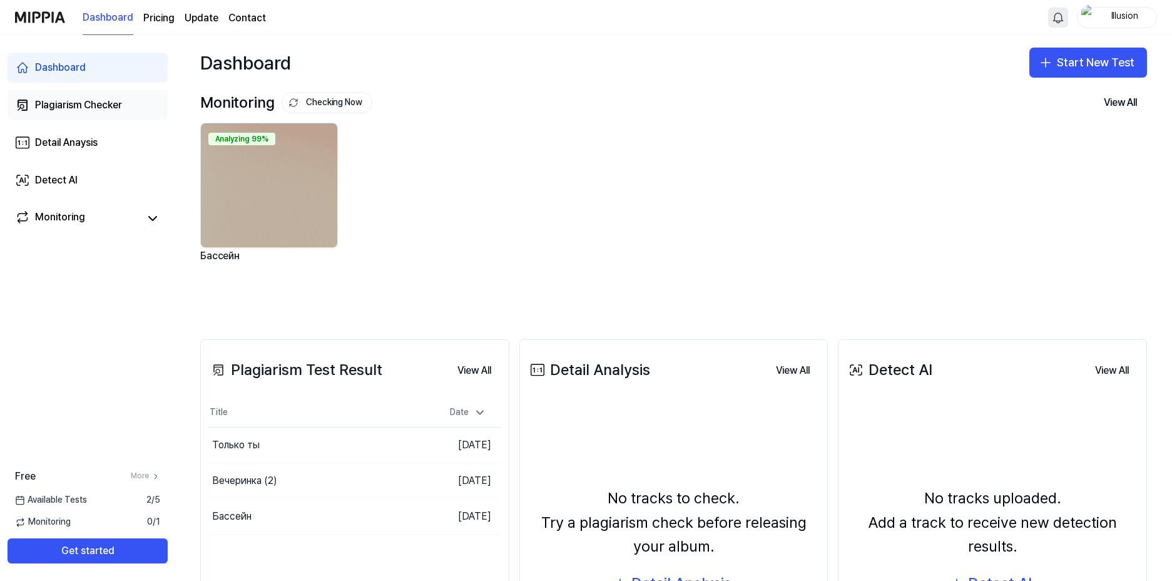
click at [76, 99] on div "Plagiarism Checker" at bounding box center [78, 105] width 87 height 15
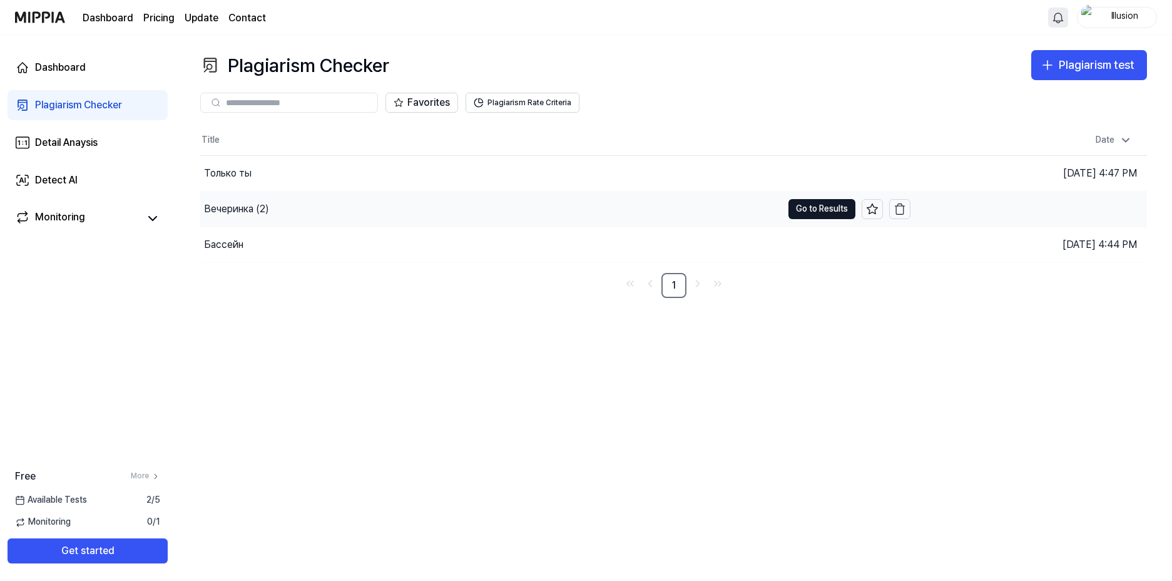
click at [280, 210] on div "Вечеринка (2)" at bounding box center [491, 208] width 582 height 35
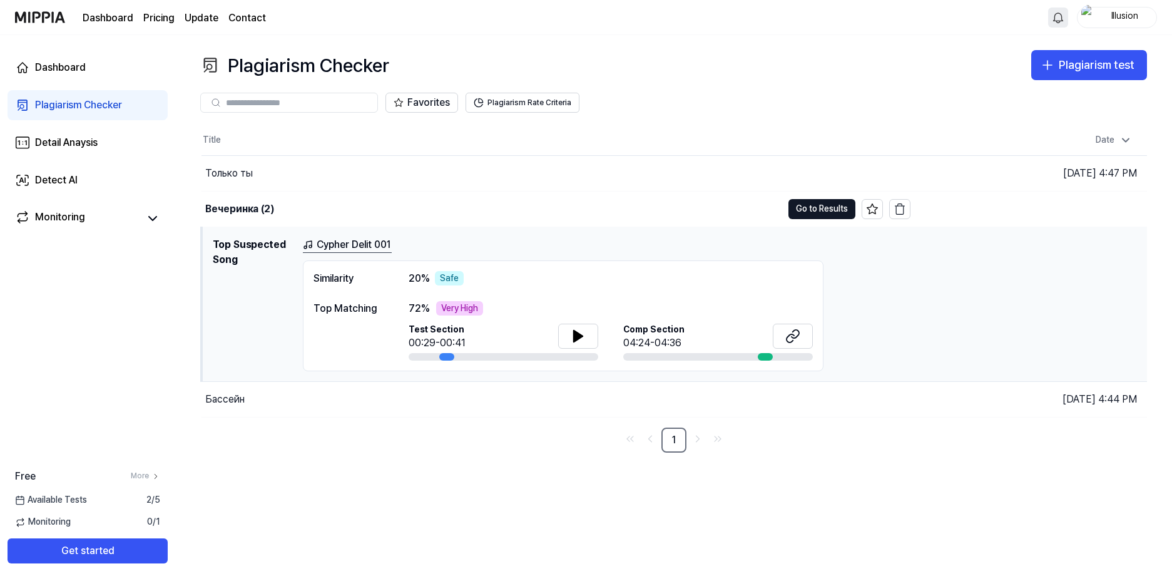
click at [475, 305] on div "Very High" at bounding box center [459, 308] width 47 height 15
drag, startPoint x: 477, startPoint y: 308, endPoint x: 440, endPoint y: 308, distance: 36.9
click at [440, 308] on div "Very High" at bounding box center [459, 308] width 47 height 15
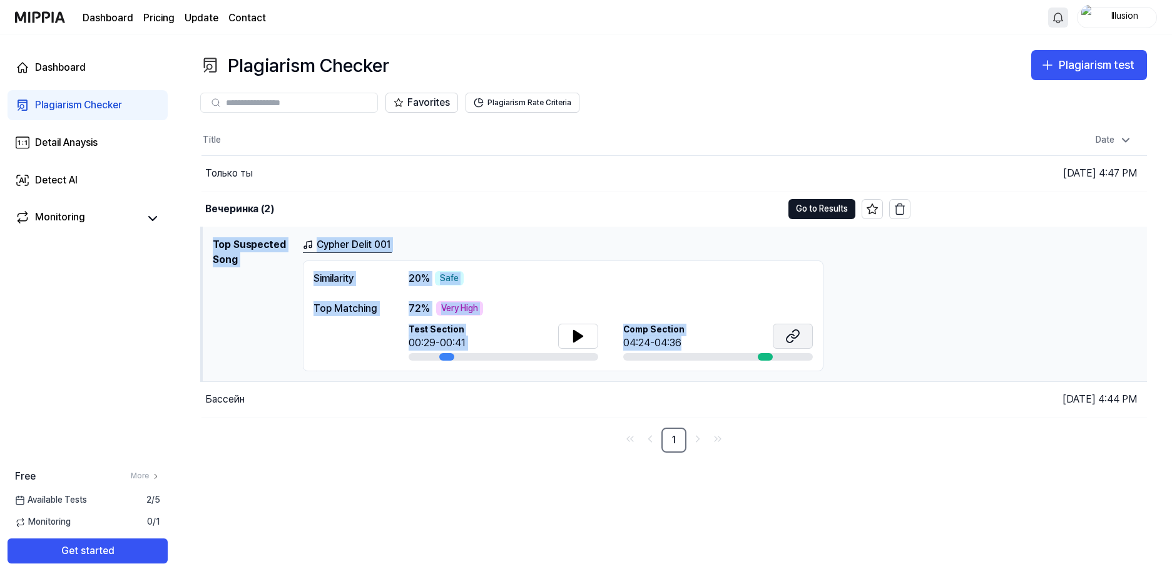
drag, startPoint x: 444, startPoint y: 311, endPoint x: 808, endPoint y: 348, distance: 365.3
click at [808, 348] on td "Top Suspected Song Cypher Delit 001 Similarity 20 % Safe Top Matching 72 % Very…" at bounding box center [673, 303] width 945 height 155
copy div "Top Suspected Song Cypher Delit 001 Similarity 20 % Safe Top Matching 72 % Very…"
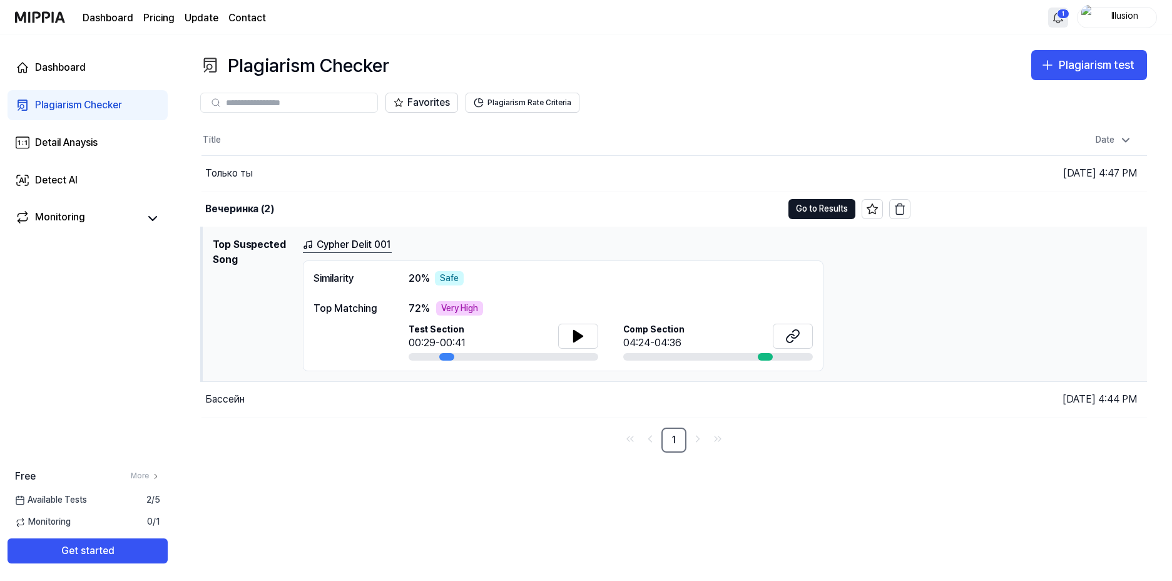
click at [348, 144] on th "Title" at bounding box center [555, 140] width 709 height 30
click at [348, 247] on link "Cypher Delit 001" at bounding box center [347, 245] width 89 height 16
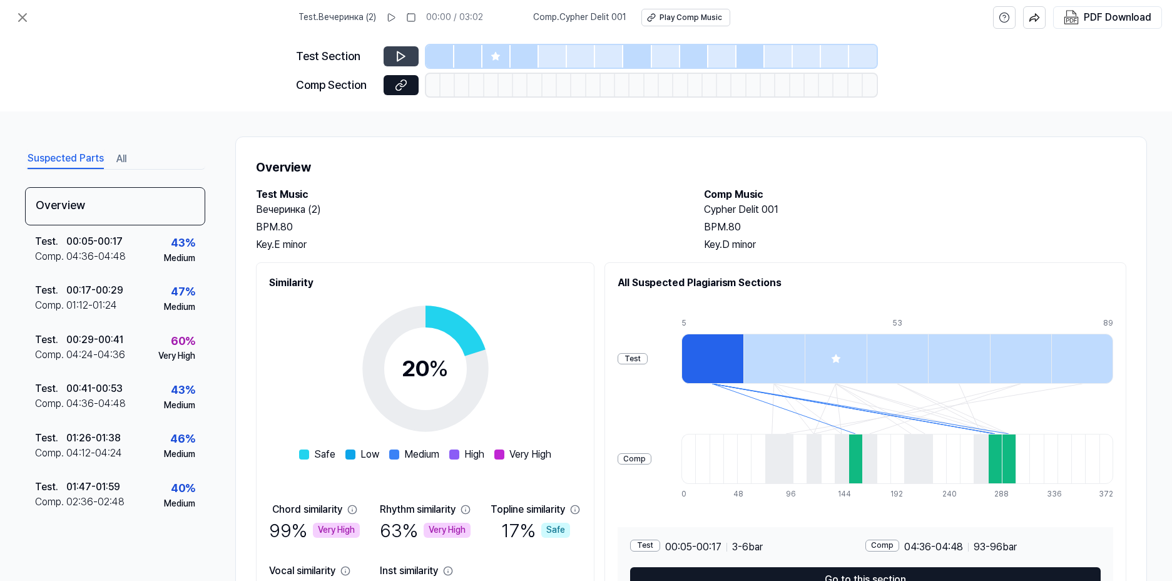
click at [396, 54] on icon at bounding box center [401, 56] width 13 height 13
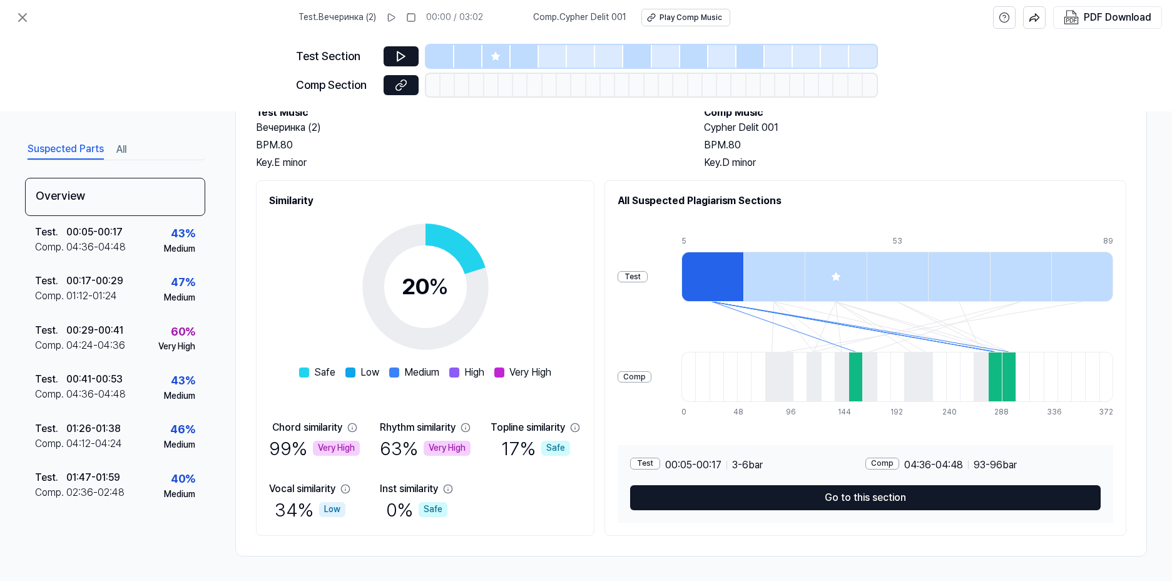
scroll to position [83, 0]
click at [307, 422] on div "Chord similarity" at bounding box center [307, 426] width 70 height 15
copy div "Chord similarity"
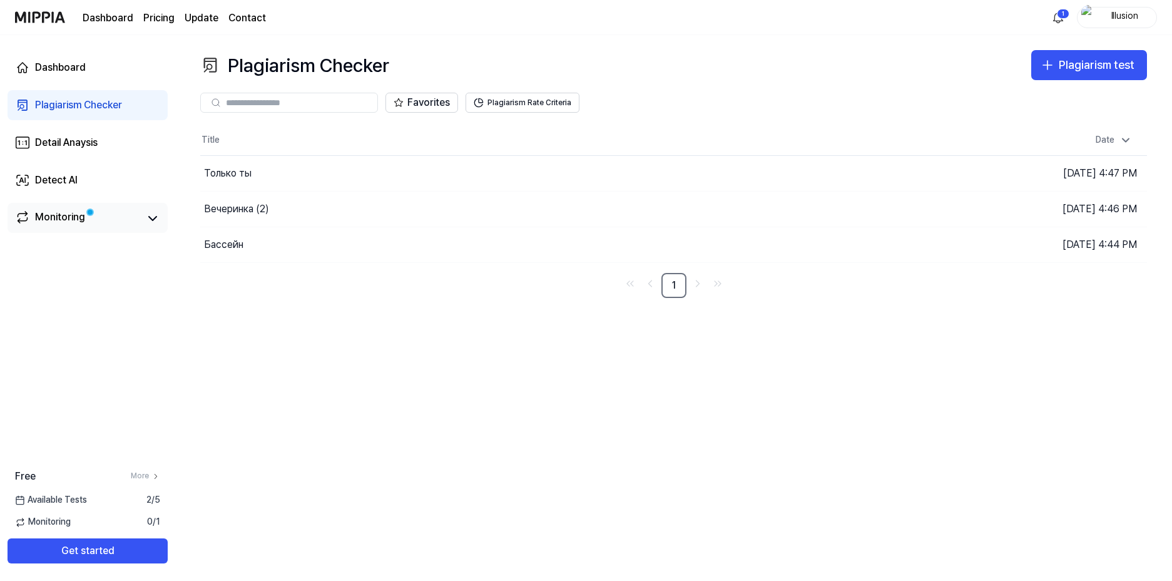
click at [41, 219] on div "Monitoring" at bounding box center [60, 219] width 50 height 18
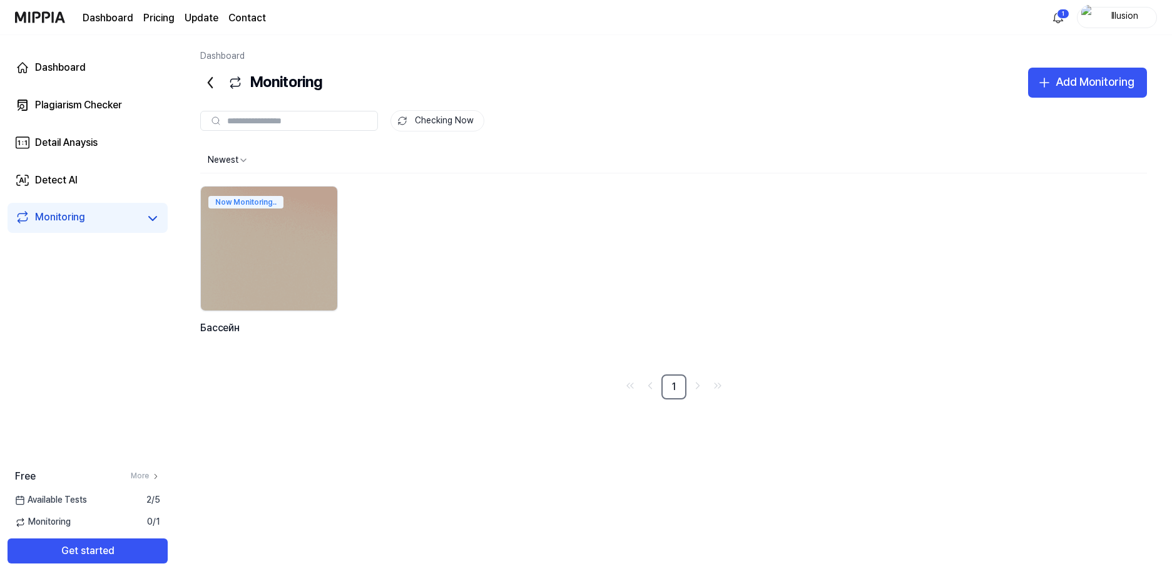
click at [1059, 7] on div "1 Illusion" at bounding box center [1102, 17] width 109 height 21
click at [1059, 11] on html "Dashboard Pricing Update Contact 1 Illusion Dashboard Plagiarism Checker Detail…" at bounding box center [586, 290] width 1172 height 581
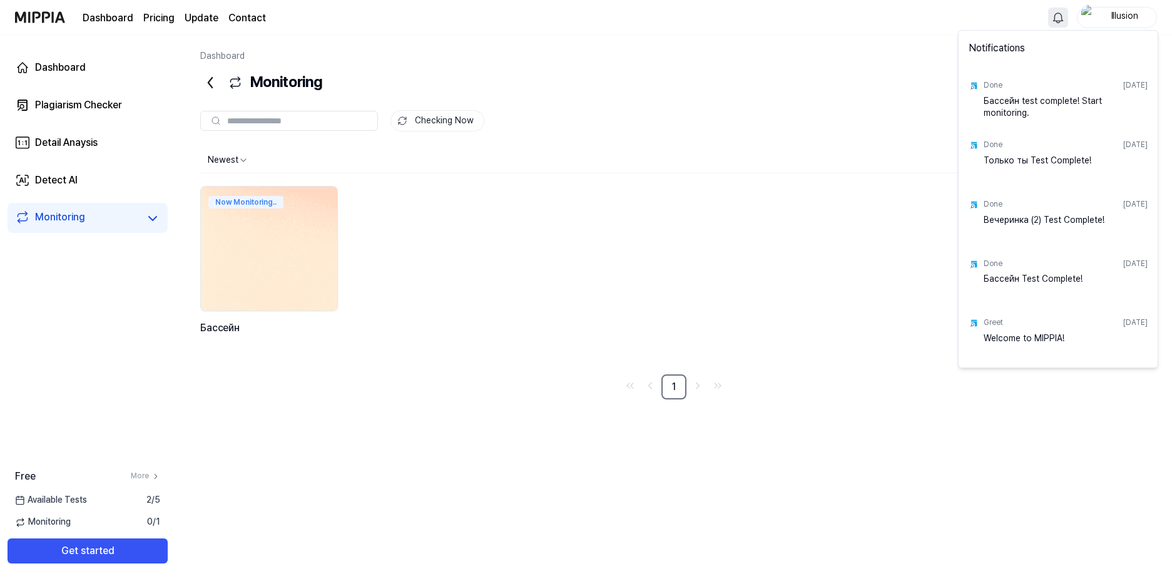
click at [324, 243] on html "Dashboard Pricing Update Contact Illusion Dashboard Plagiarism Checker Detail A…" at bounding box center [586, 290] width 1172 height 581
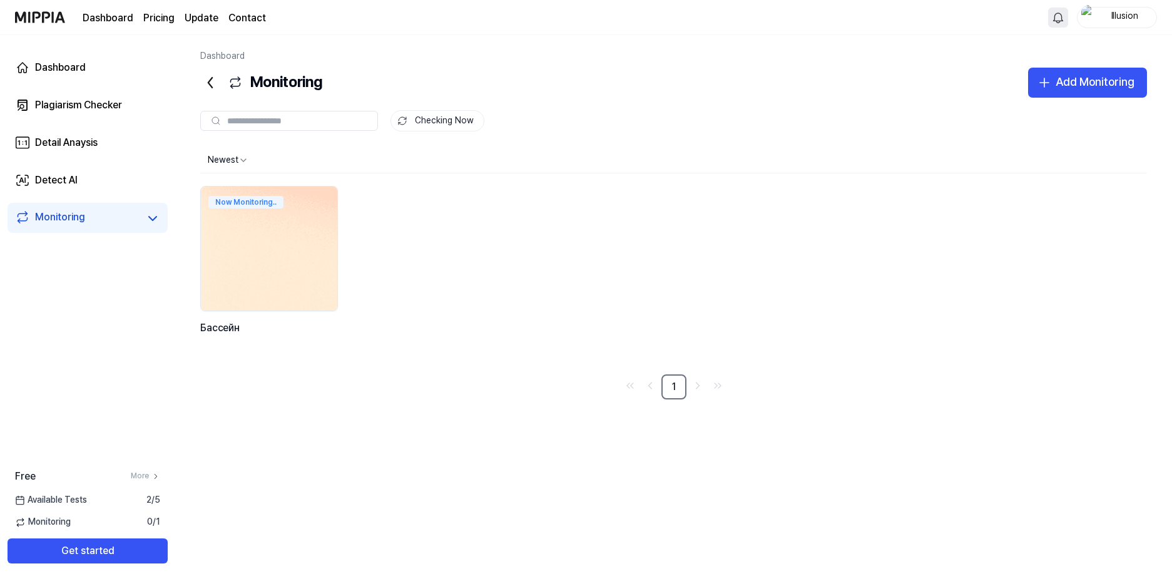
click at [271, 243] on img at bounding box center [269, 248] width 150 height 136
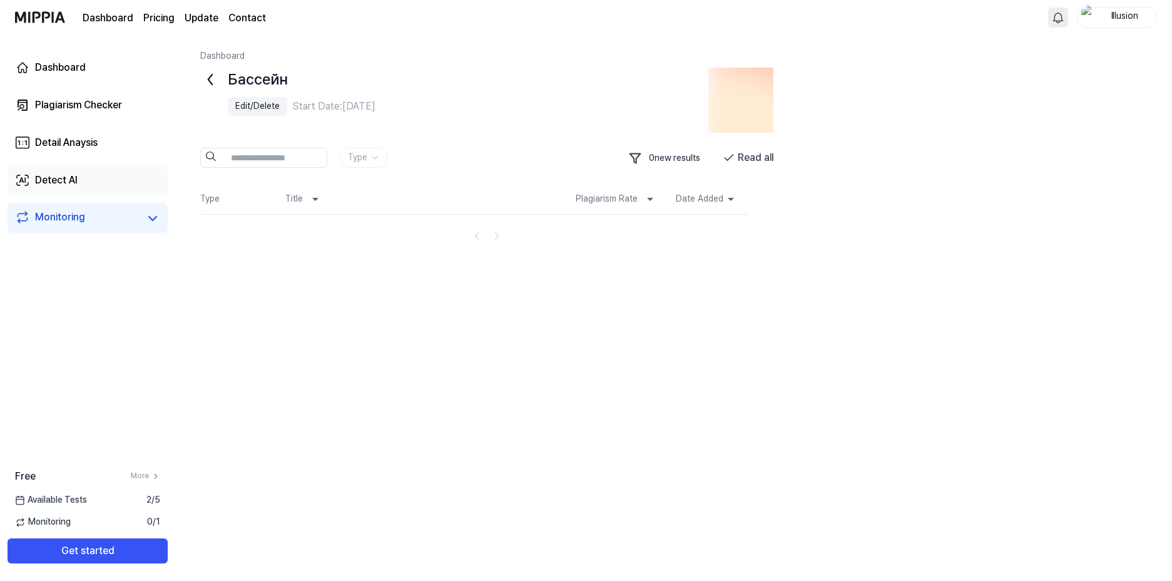
click at [96, 177] on link "Detect AI" at bounding box center [88, 180] width 160 height 30
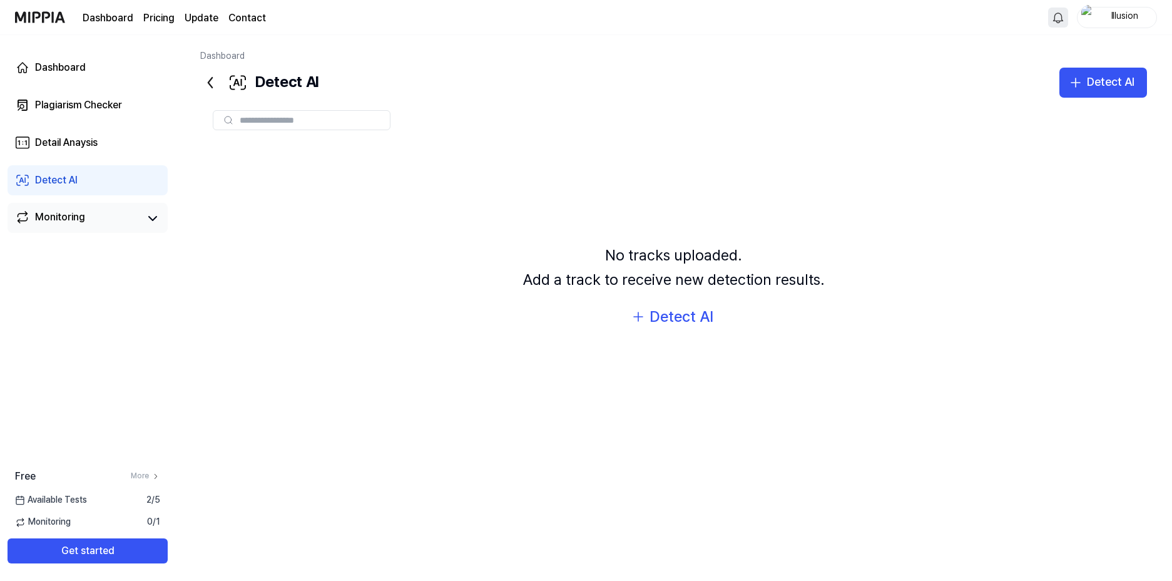
click at [73, 215] on div "Monitoring" at bounding box center [60, 219] width 50 height 18
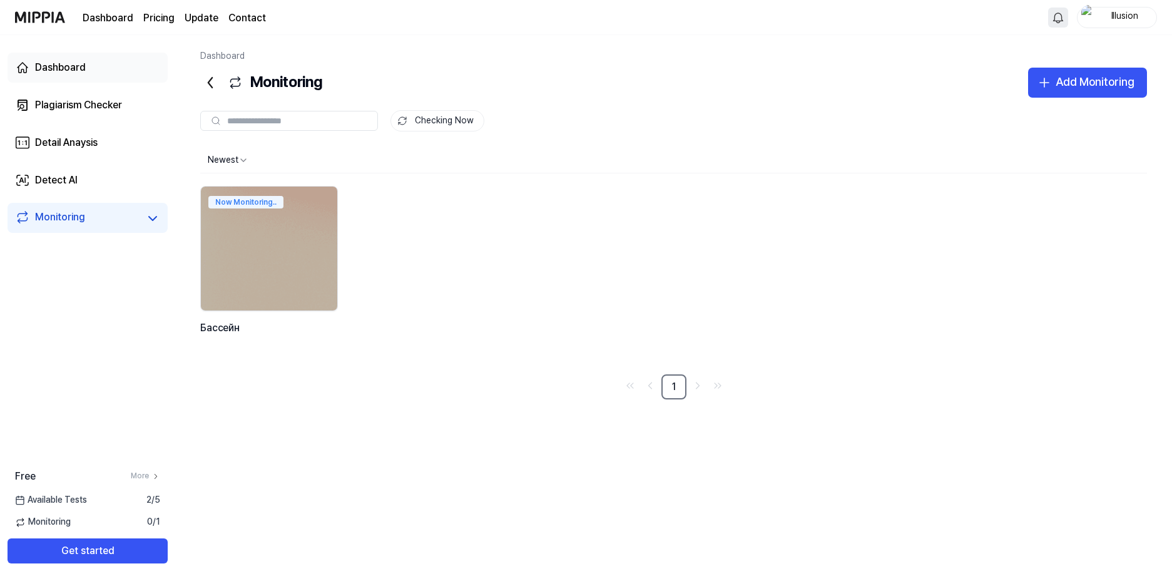
click at [90, 54] on link "Dashboard" at bounding box center [88, 68] width 160 height 30
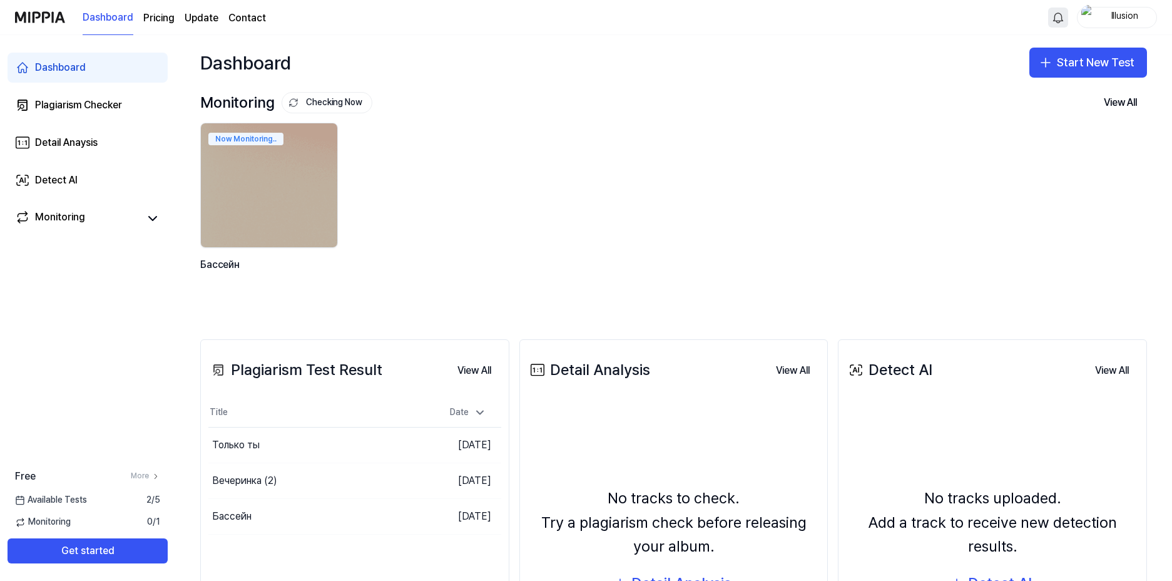
click at [114, 123] on div "Dashboard Plagiarism Checker Detail Anaysis Detect AI Monitoring" at bounding box center [87, 142] width 175 height 215
click at [109, 116] on link "Plagiarism Checker" at bounding box center [88, 105] width 160 height 30
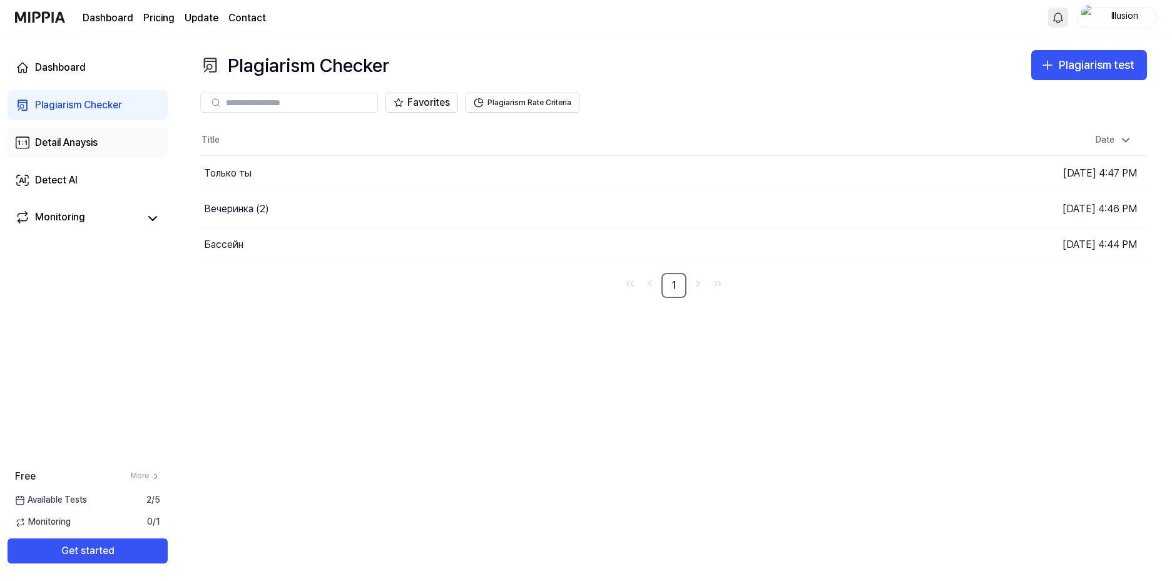
click at [98, 147] on div "Detail Anaysis" at bounding box center [66, 142] width 63 height 15
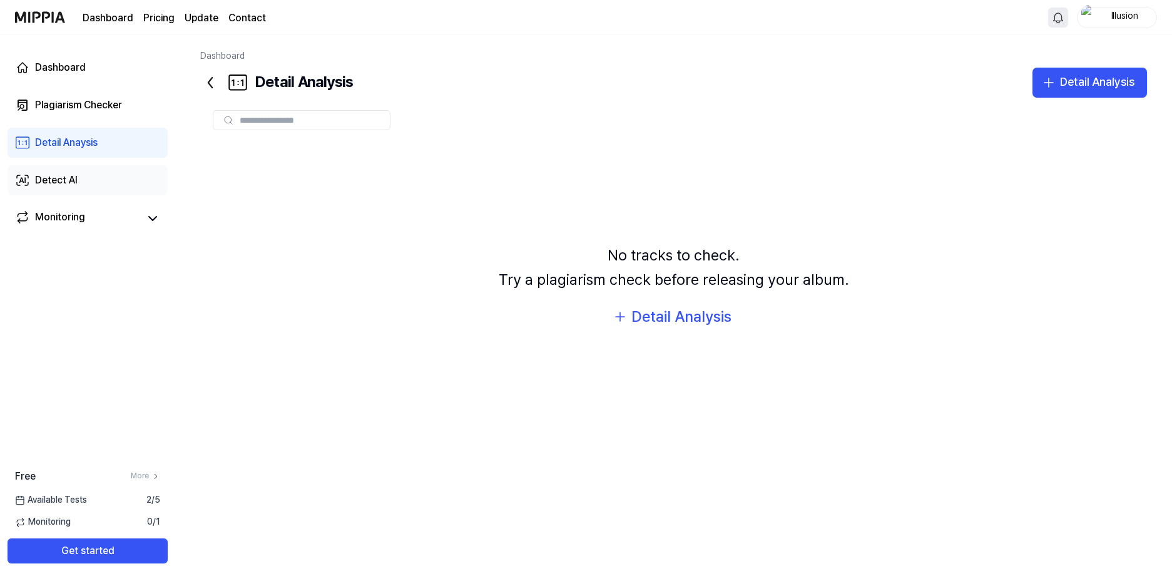
click at [86, 175] on link "Detect AI" at bounding box center [88, 180] width 160 height 30
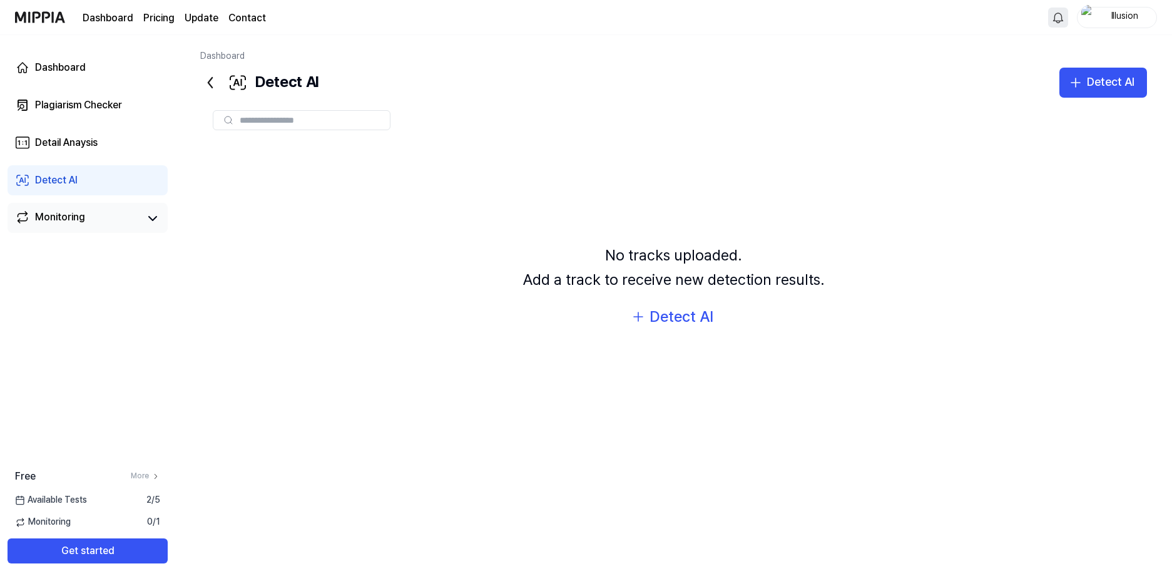
click at [79, 219] on div "Monitoring" at bounding box center [60, 219] width 50 height 18
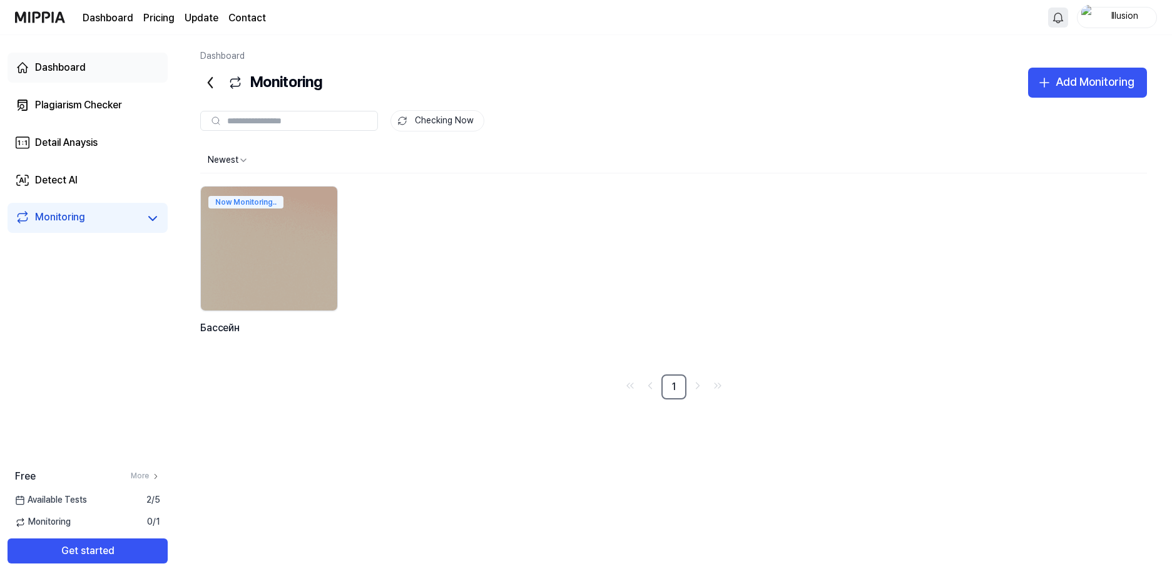
click at [55, 70] on div "Dashboard" at bounding box center [60, 67] width 51 height 15
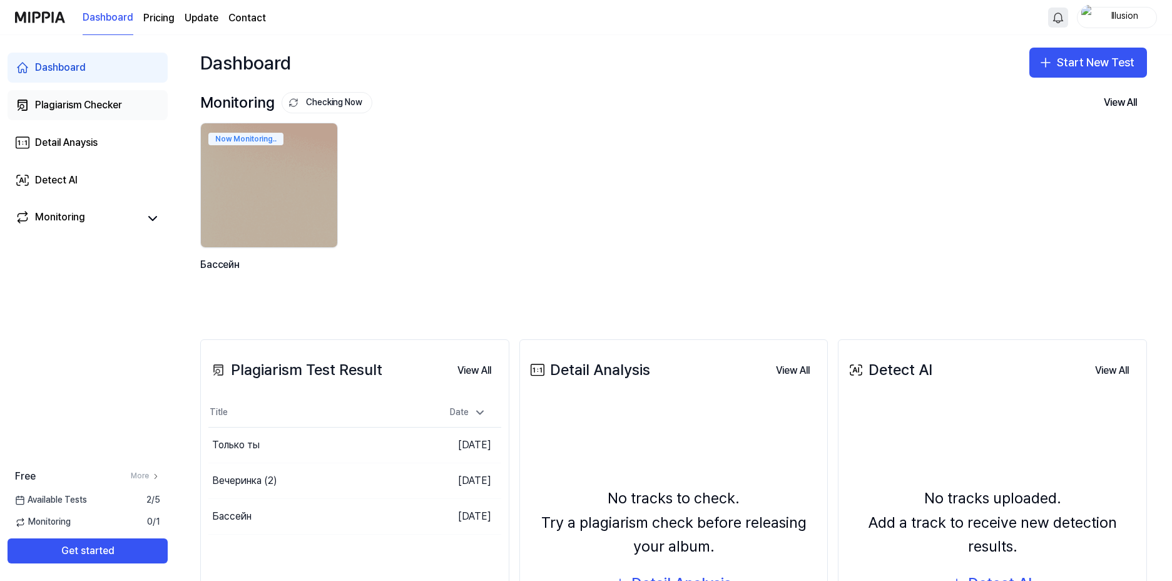
click at [96, 116] on link "Plagiarism Checker" at bounding box center [88, 105] width 160 height 30
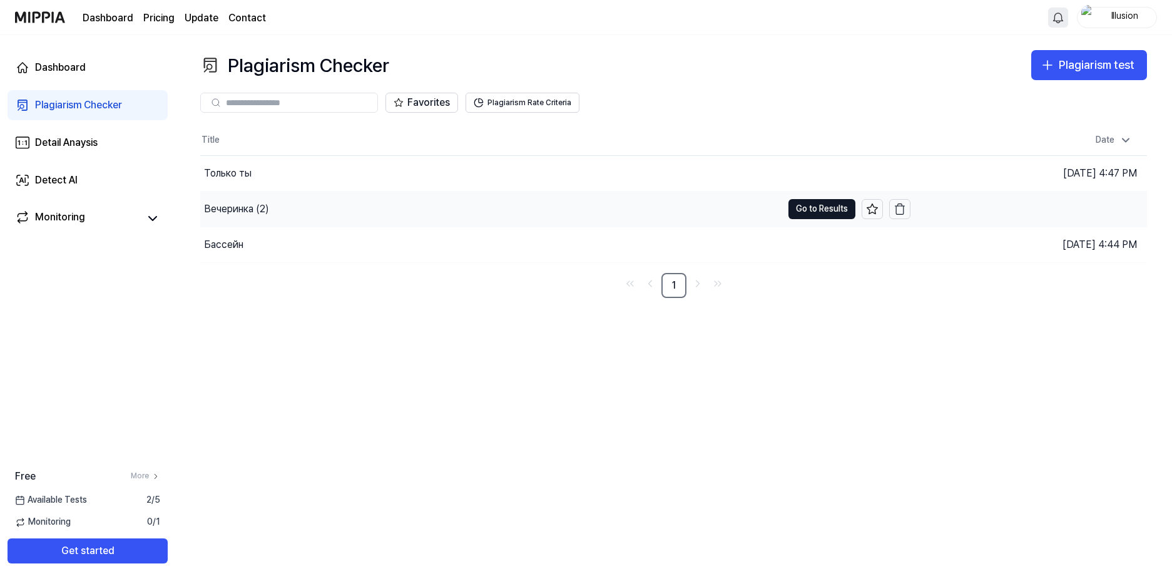
click at [265, 213] on div "Вечеринка (2)" at bounding box center [236, 208] width 65 height 15
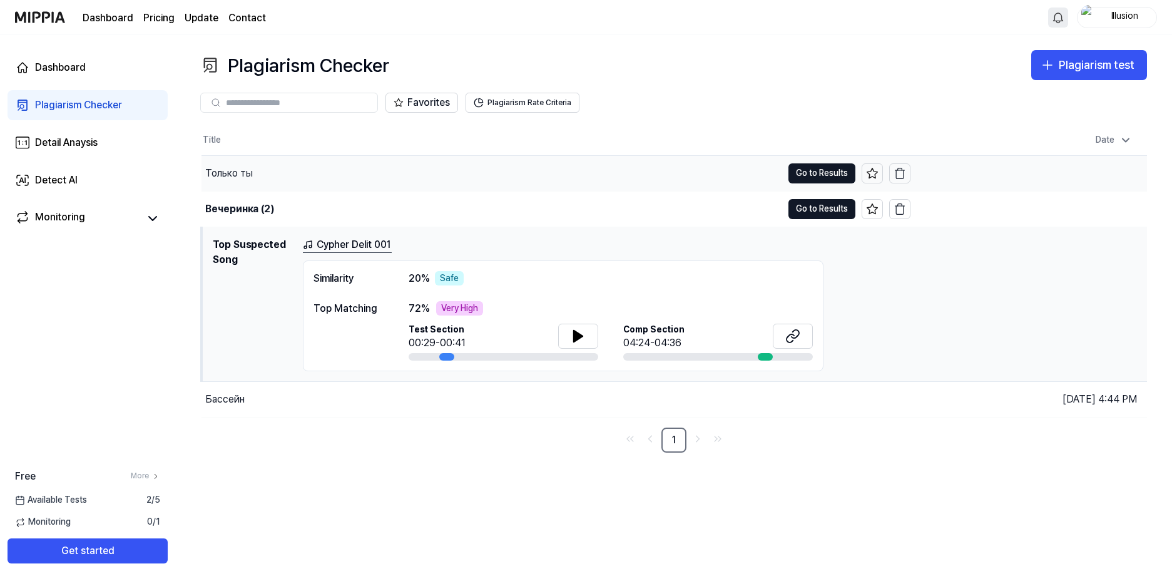
click at [232, 184] on div "Только ты" at bounding box center [491, 173] width 581 height 35
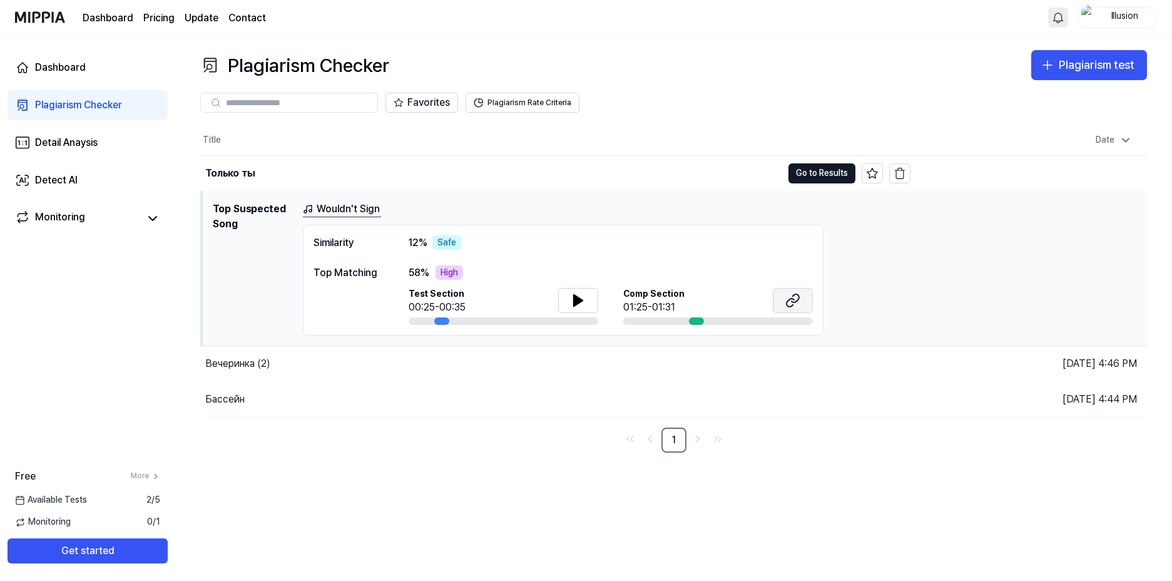
click at [793, 300] on icon at bounding box center [792, 300] width 15 height 15
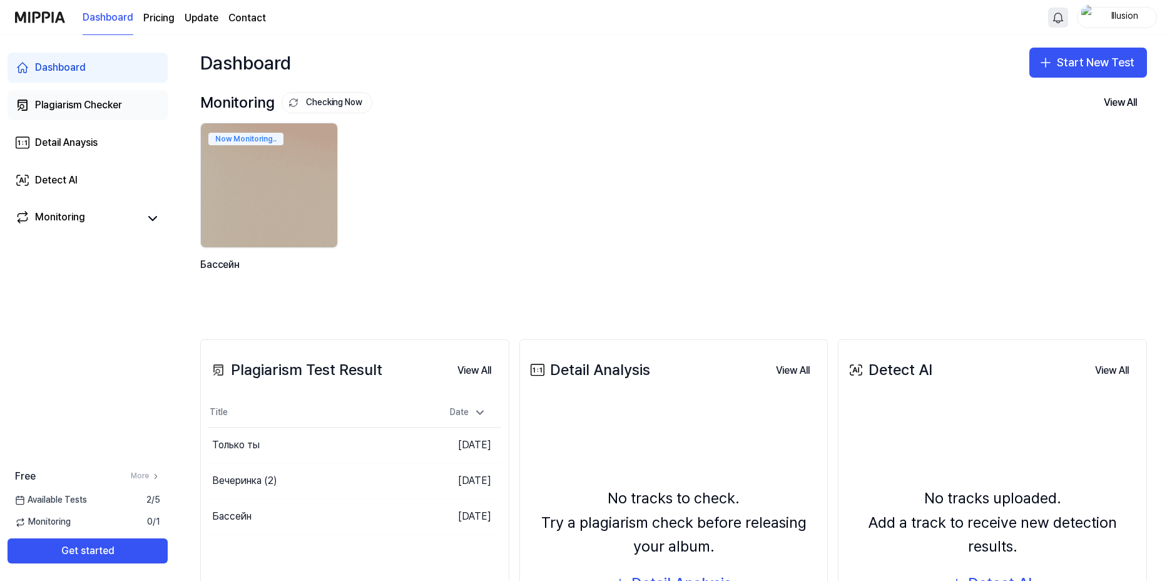
click at [88, 108] on div "Plagiarism Checker" at bounding box center [78, 105] width 87 height 15
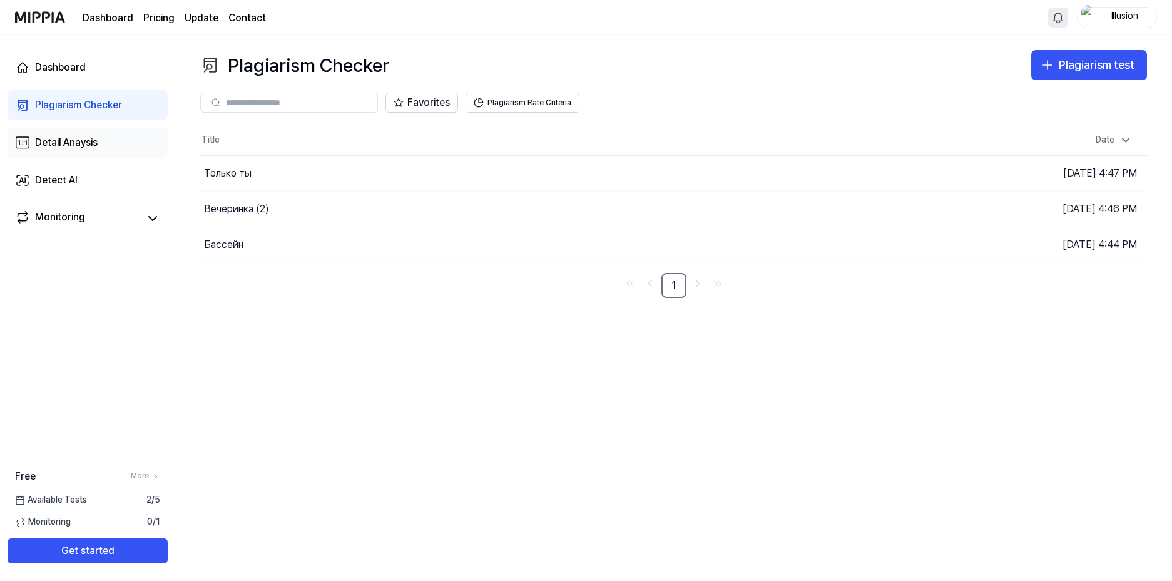
click at [96, 149] on div "Detail Anaysis" at bounding box center [66, 142] width 63 height 15
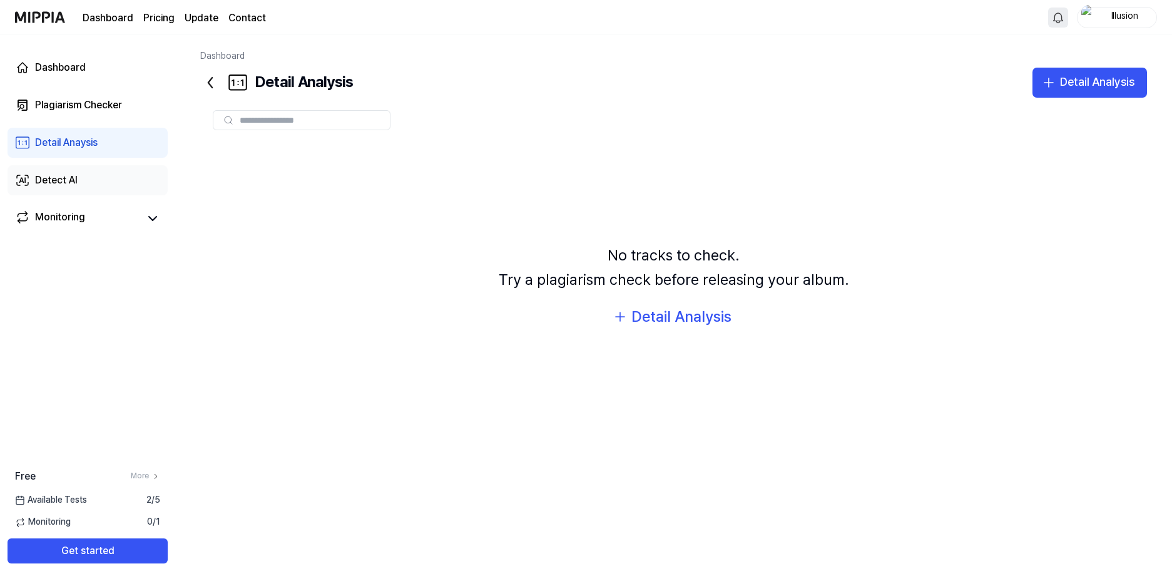
click at [123, 180] on link "Detect AI" at bounding box center [88, 180] width 160 height 30
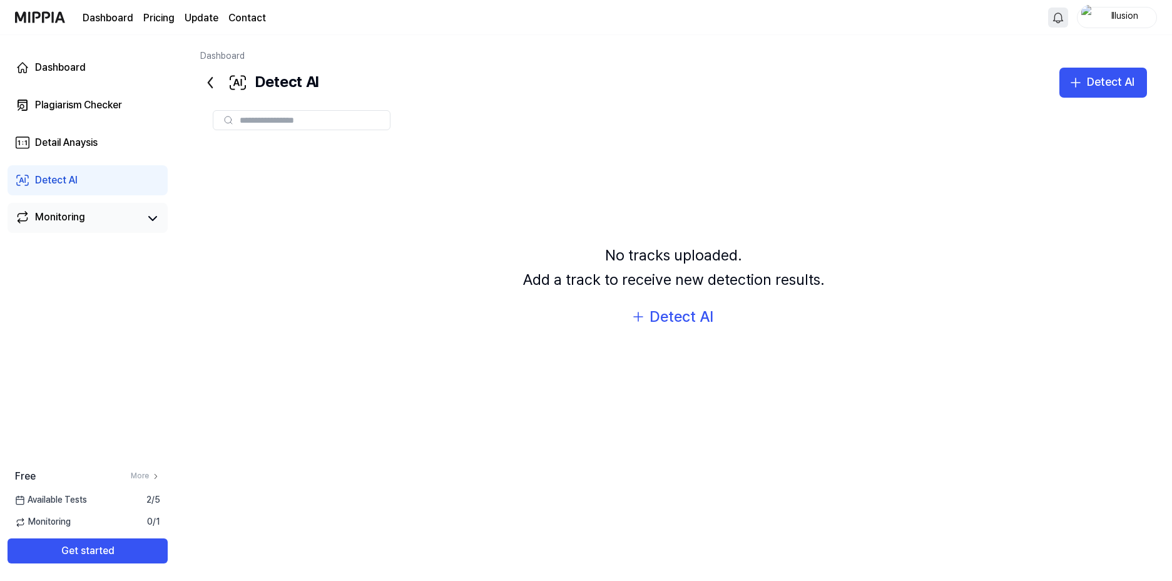
click at [73, 221] on div "Monitoring" at bounding box center [60, 219] width 50 height 18
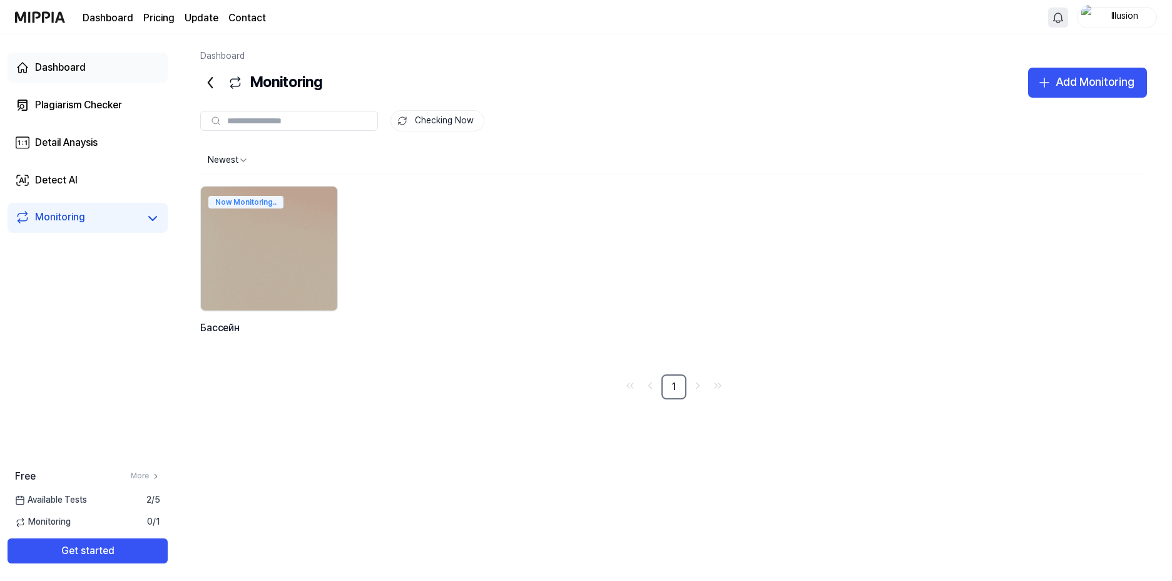
click at [74, 70] on div "Dashboard" at bounding box center [60, 67] width 51 height 15
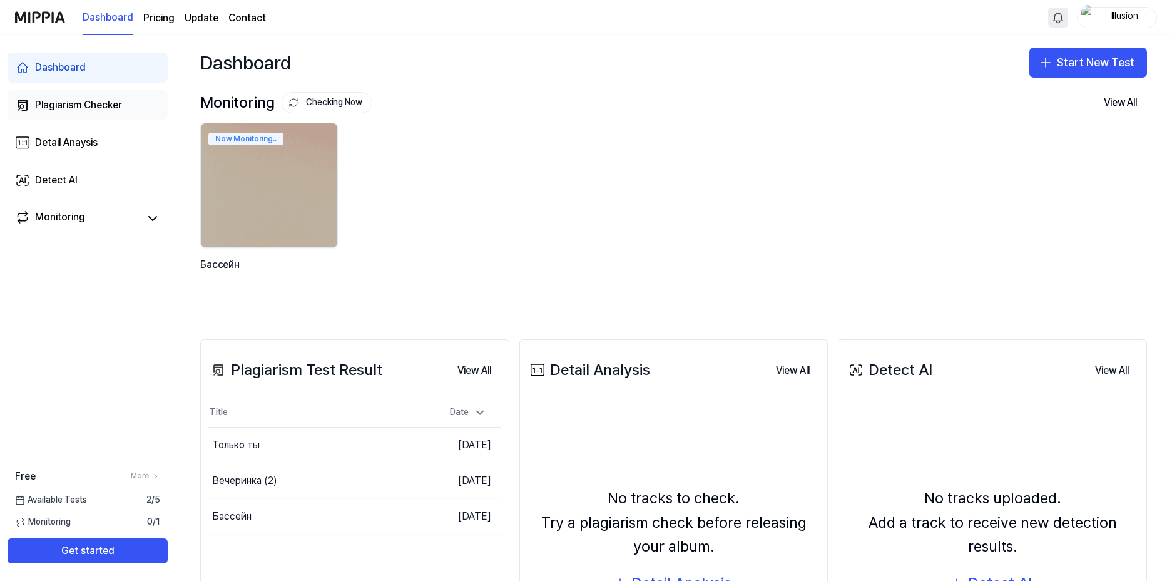
click at [109, 105] on div "Plagiarism Checker" at bounding box center [78, 105] width 87 height 15
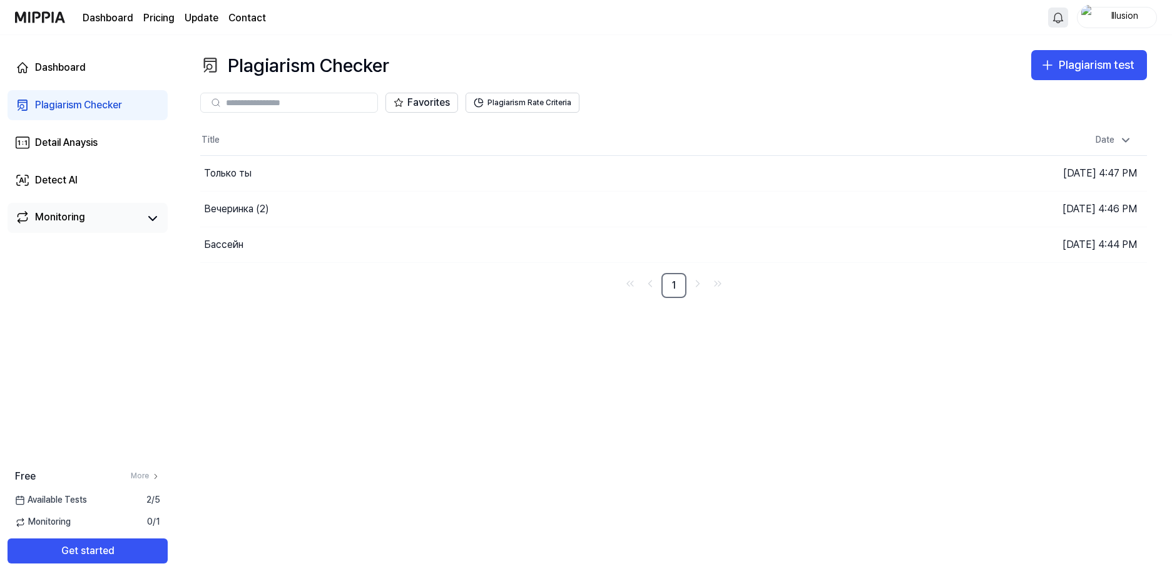
click at [74, 227] on div "Monitoring" at bounding box center [60, 219] width 50 height 18
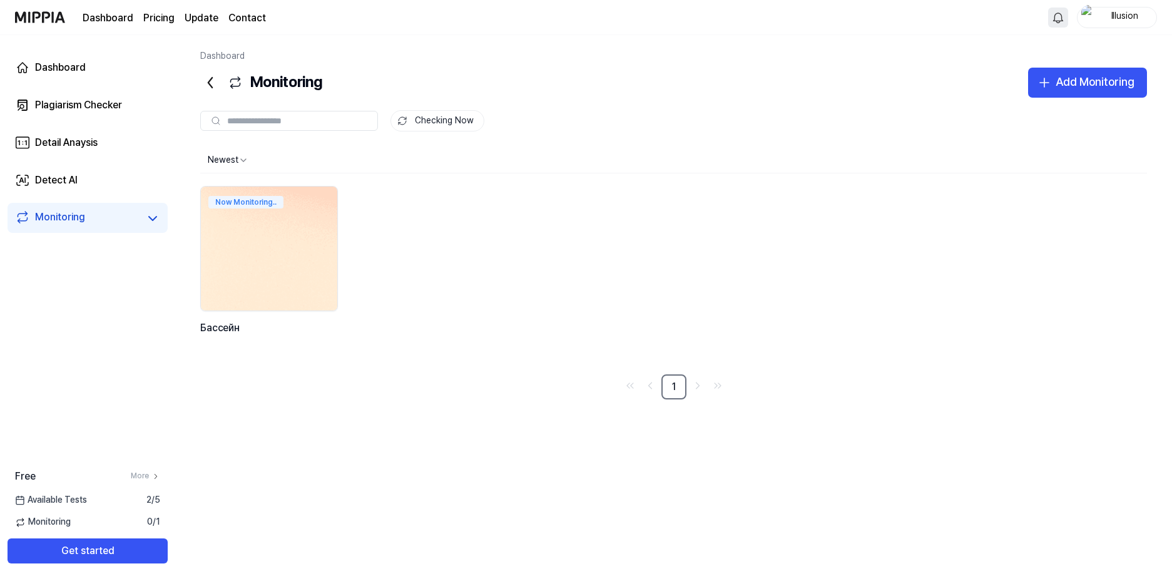
click at [308, 251] on img at bounding box center [269, 248] width 150 height 136
